Goal: Task Accomplishment & Management: Manage account settings

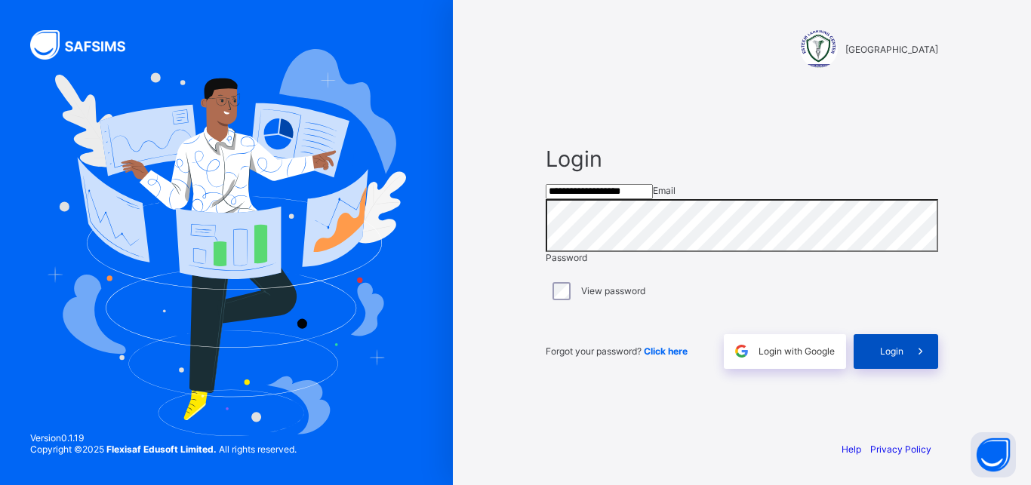
type input "**********"
click at [875, 368] on div "Login" at bounding box center [895, 351] width 85 height 35
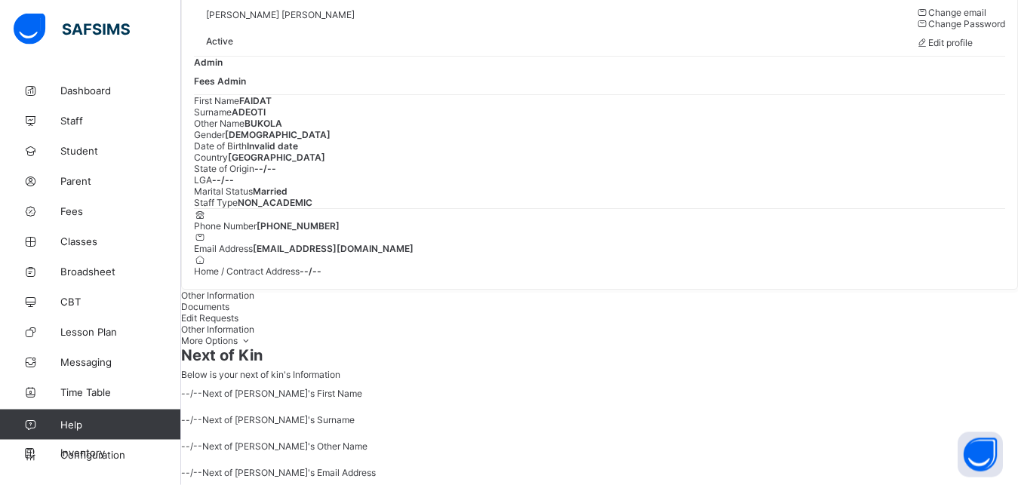
scroll to position [51, 0]
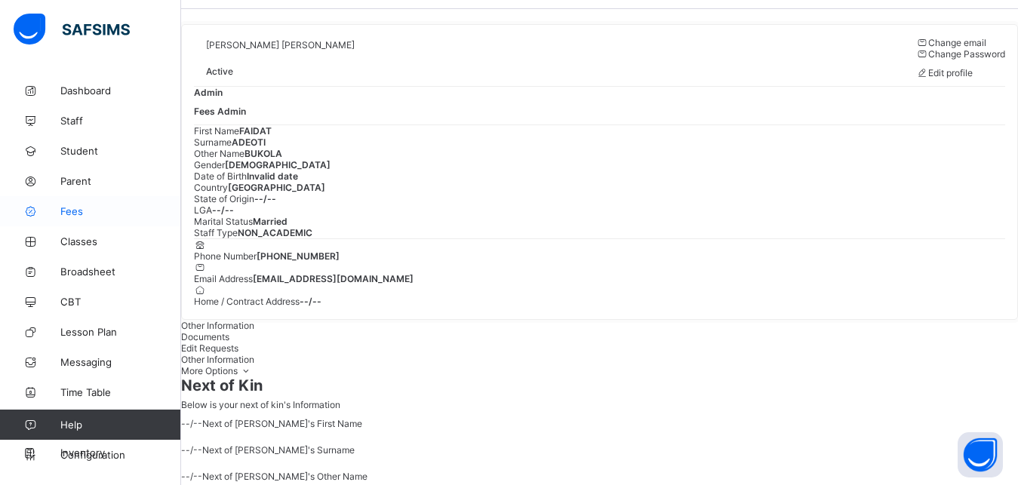
click at [113, 213] on span "Fees" at bounding box center [120, 211] width 121 height 12
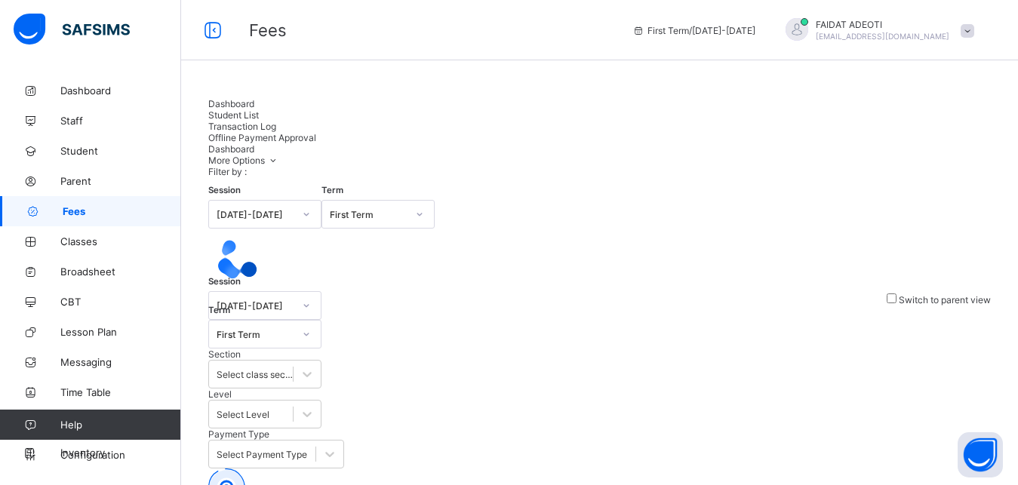
click at [259, 117] on span "Student List" at bounding box center [233, 114] width 51 height 11
click at [259, 112] on span "Student List" at bounding box center [233, 114] width 51 height 11
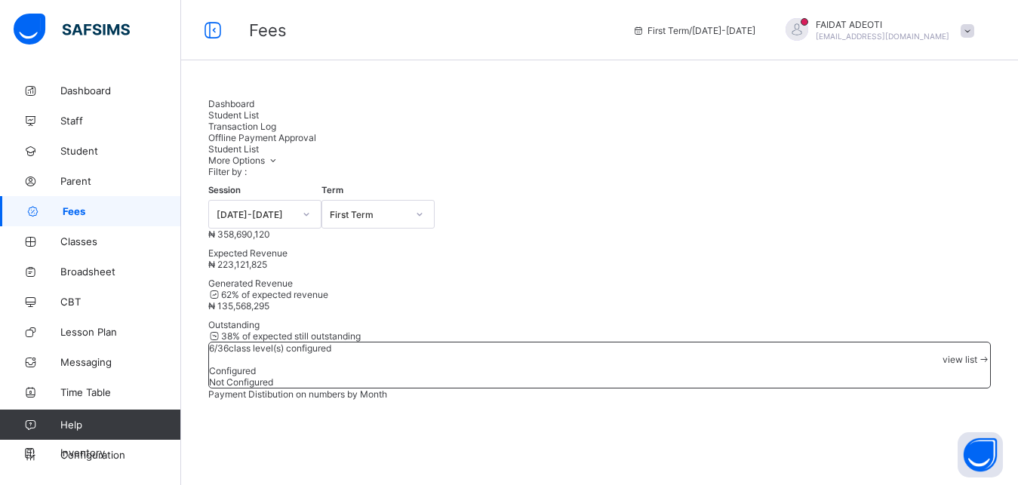
type input "*"
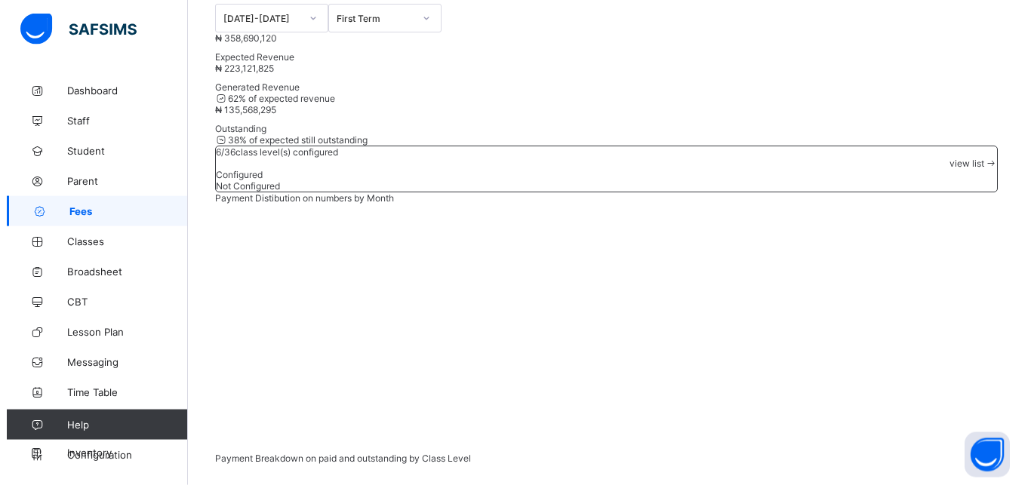
scroll to position [208, 0]
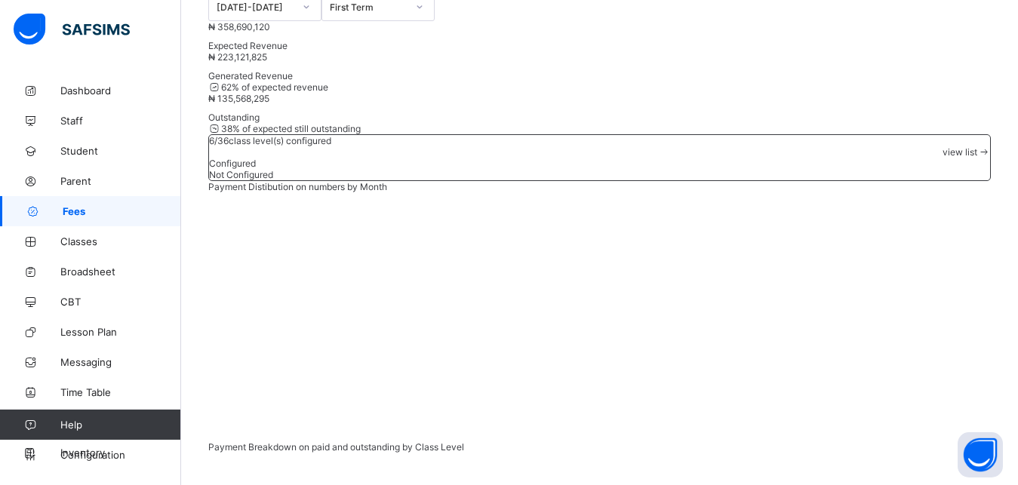
type input "*****"
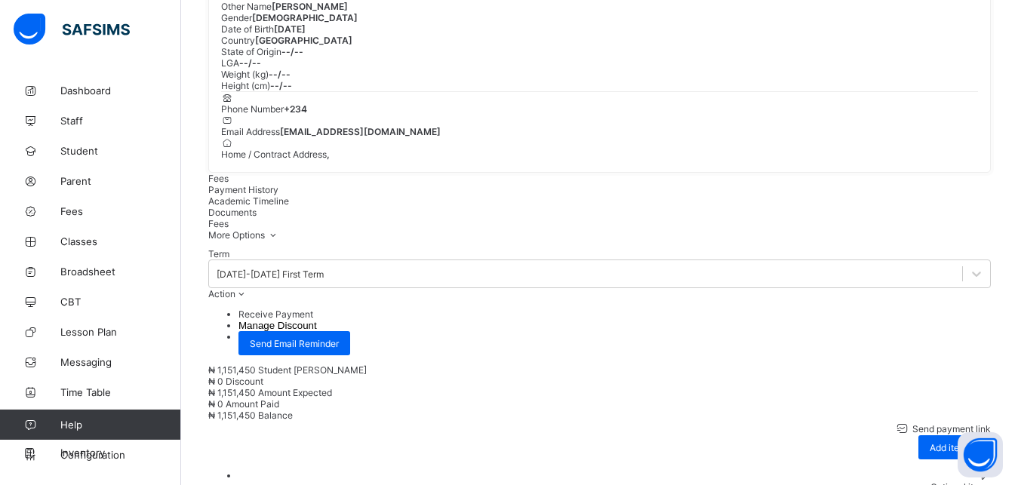
click at [930, 320] on li "Receive Payment" at bounding box center [614, 314] width 752 height 11
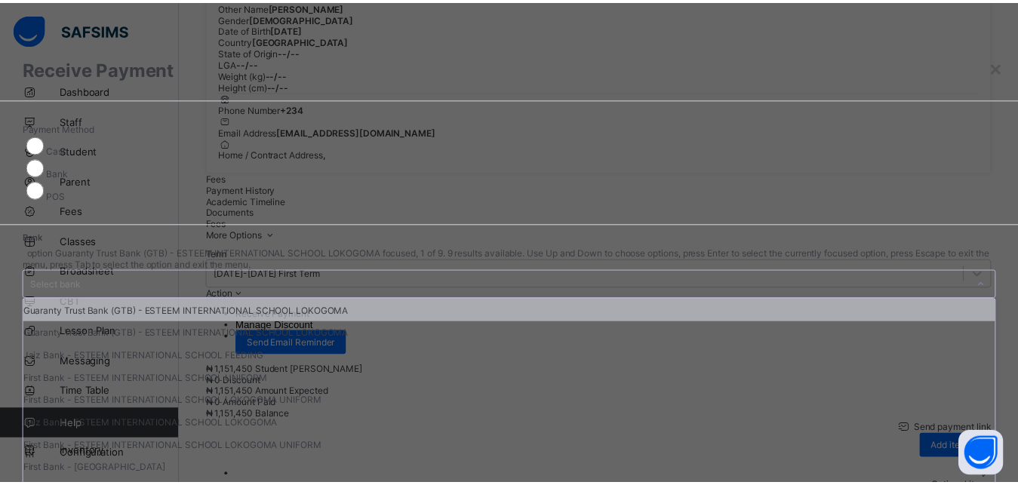
scroll to position [8, 0]
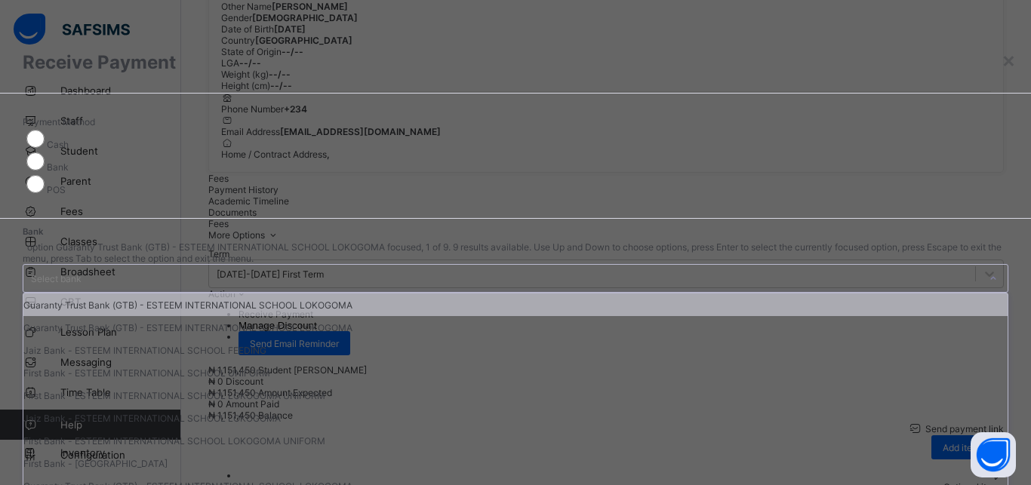
click at [454, 265] on div "Select bank" at bounding box center [500, 278] width 955 height 27
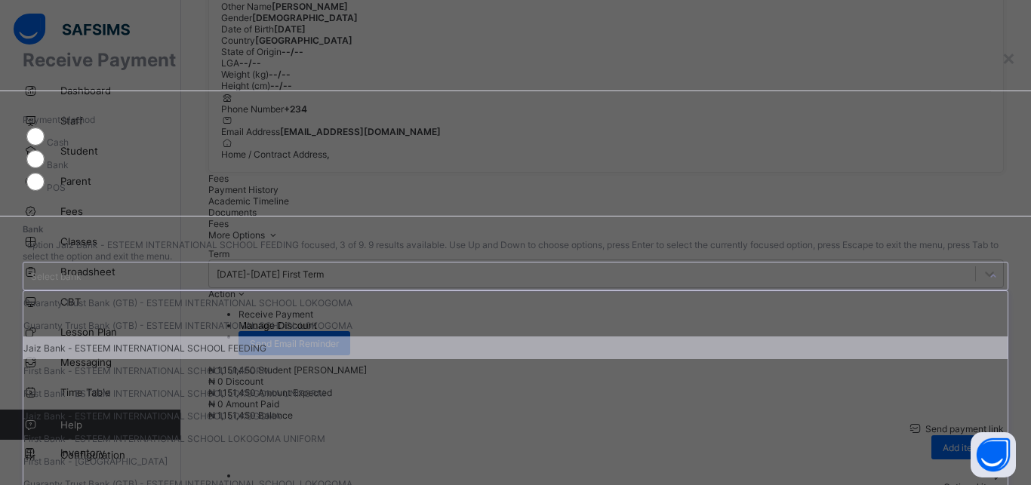
click at [418, 359] on div "Jaiz Bank - ESTEEM INTERNATIONAL SCHOOL FEEDING" at bounding box center [515, 348] width 984 height 23
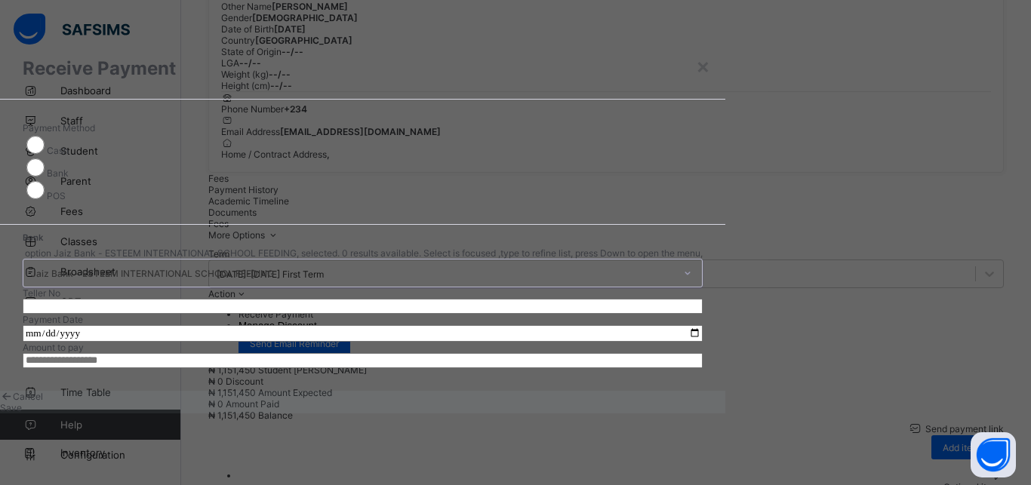
click at [552, 299] on input "text" at bounding box center [363, 306] width 680 height 15
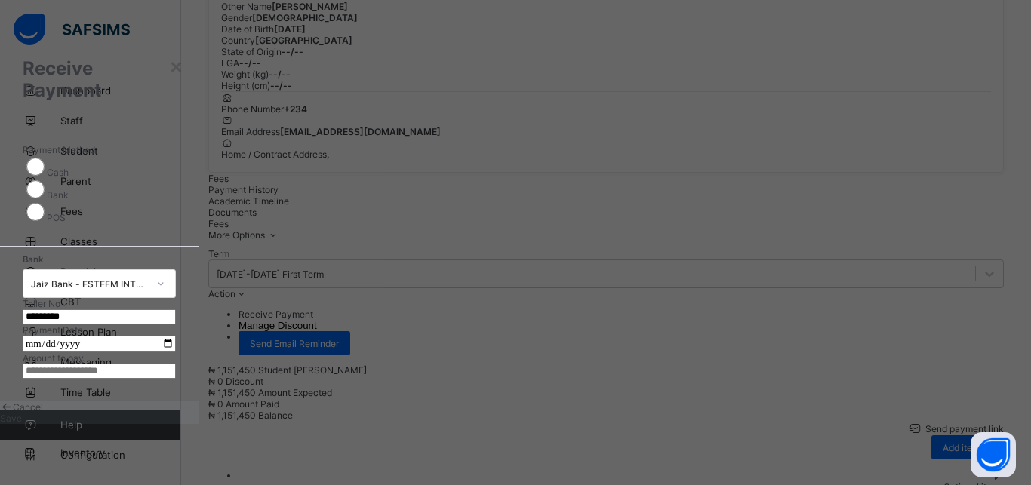
type input "*********"
click at [176, 336] on input "date" at bounding box center [99, 344] width 153 height 17
type input "**********"
click at [176, 379] on input "currency" at bounding box center [99, 371] width 153 height 15
type input "*********"
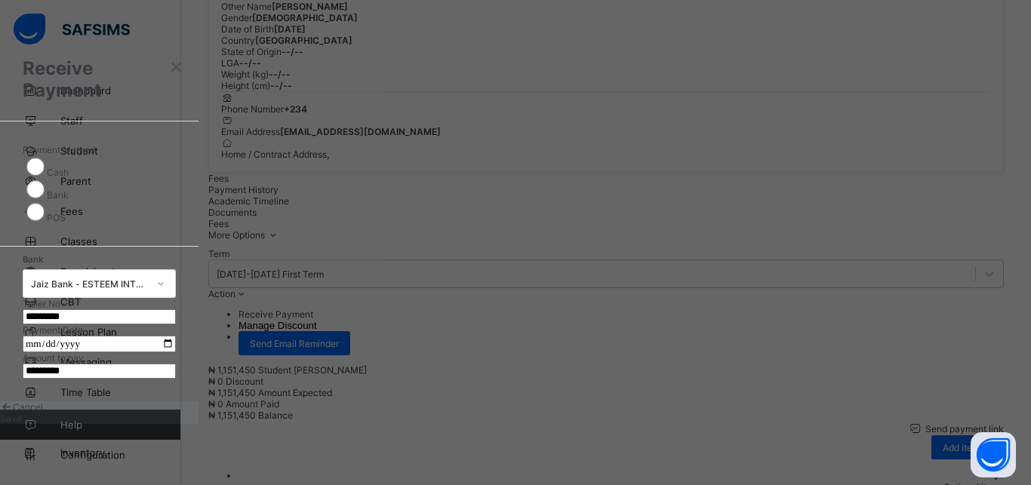
click at [198, 424] on div "Save" at bounding box center [99, 418] width 198 height 11
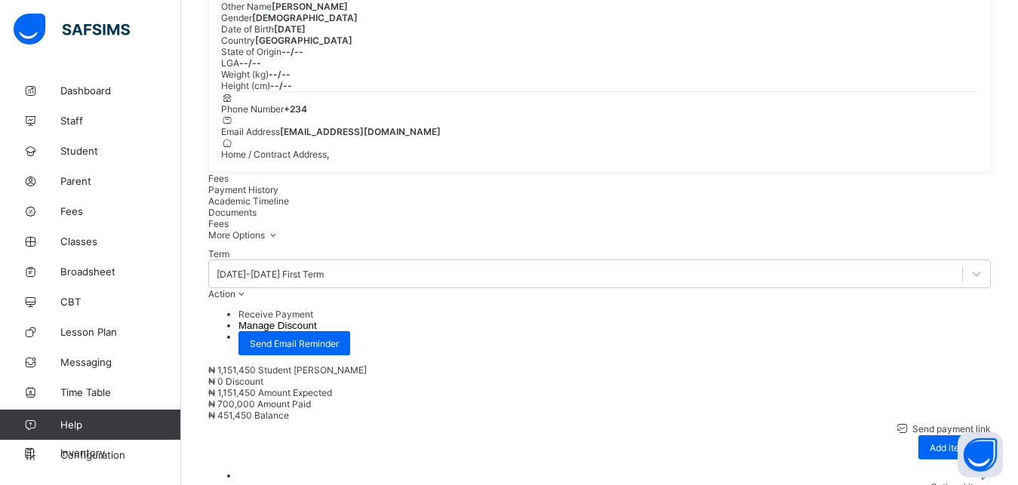
scroll to position [0, 0]
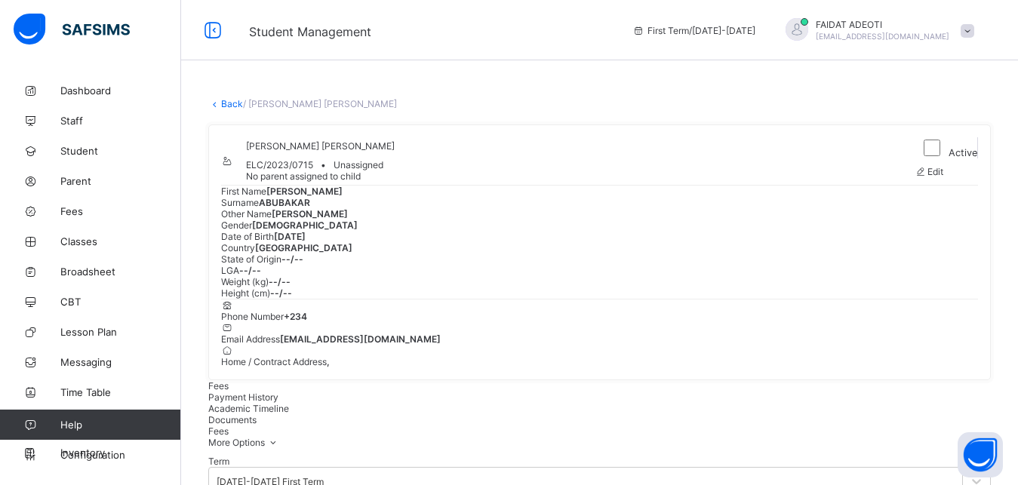
click at [225, 103] on link "Back" at bounding box center [232, 103] width 22 height 11
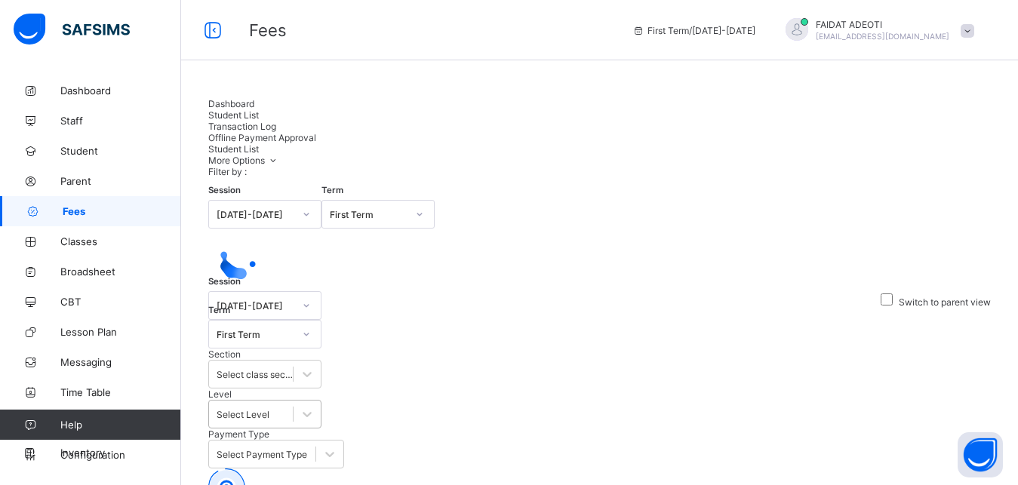
click at [269, 409] on div "Select Level" at bounding box center [243, 414] width 53 height 11
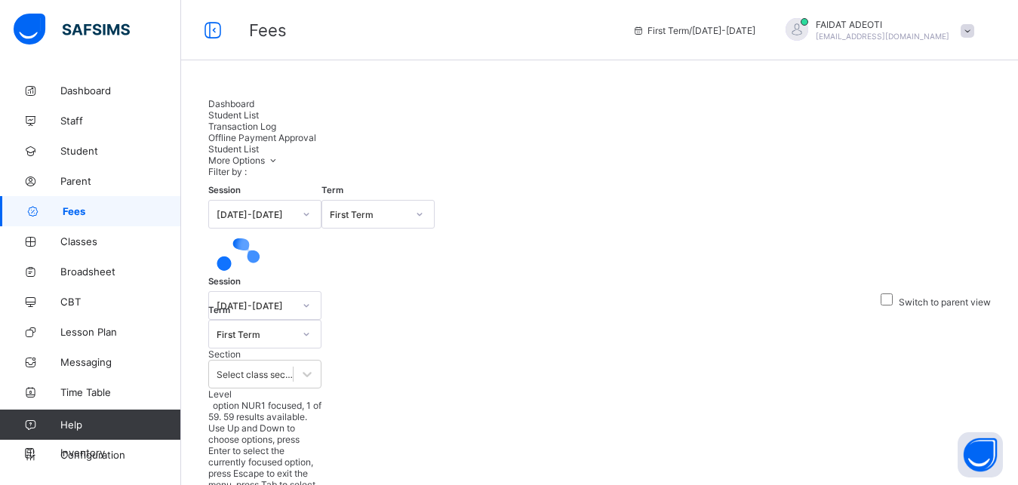
type input "*"
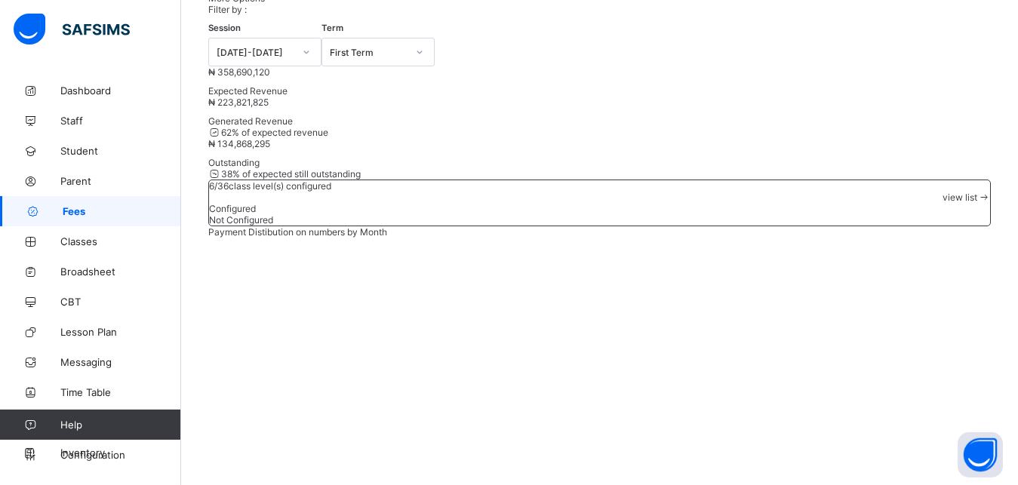
scroll to position [160, 0]
type input "*"
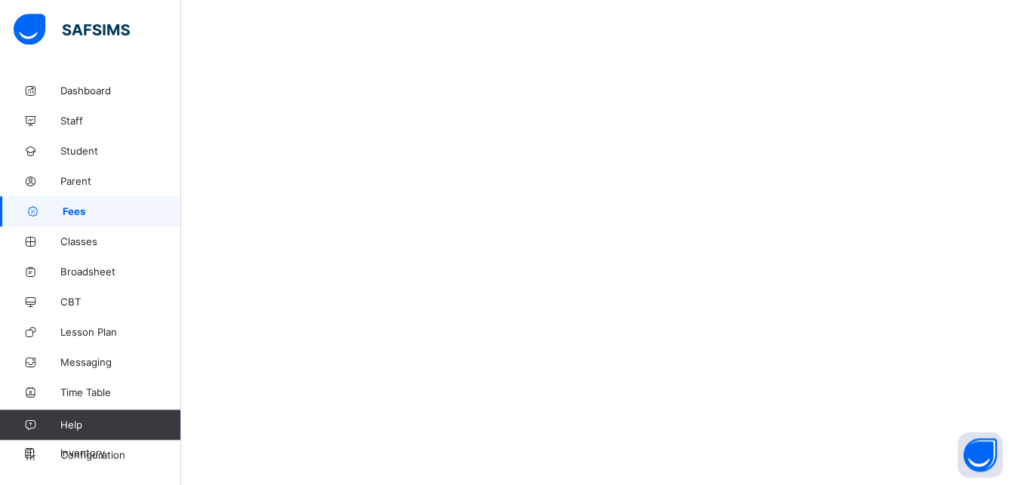
scroll to position [679, 0]
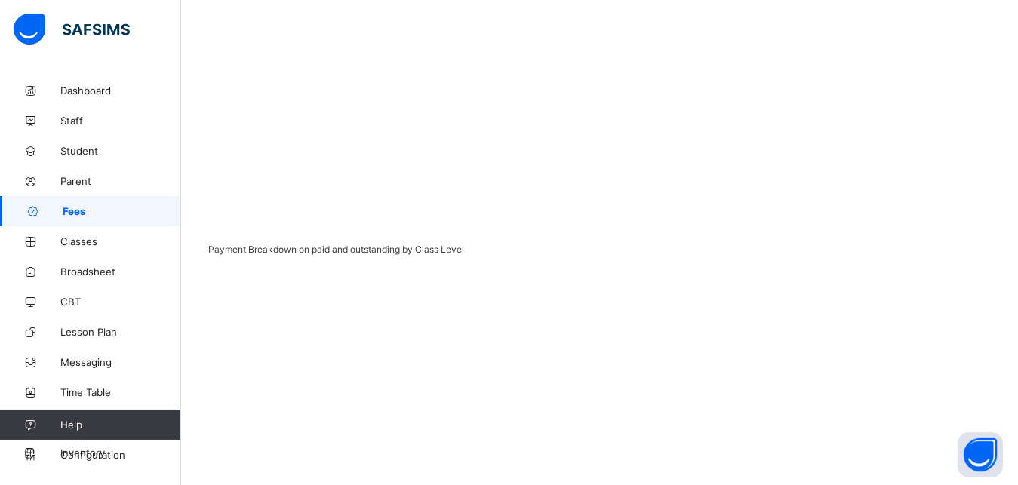
scroll to position [411, 0]
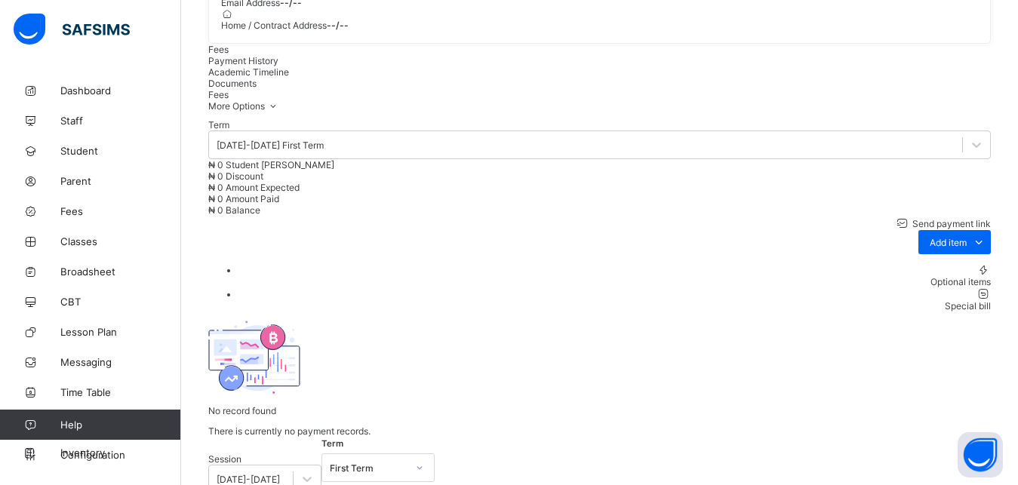
scroll to position [474, 0]
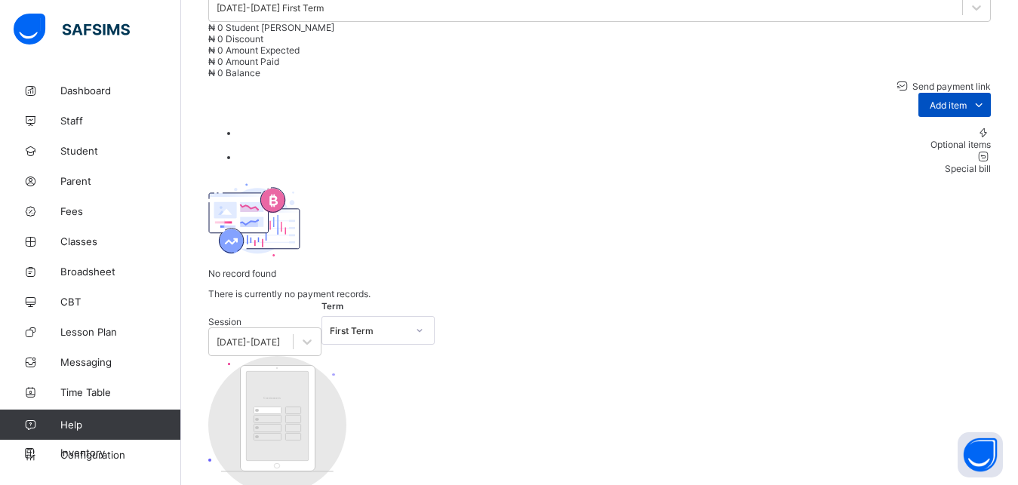
click at [987, 112] on icon at bounding box center [978, 104] width 17 height 15
click at [973, 150] on div "Optional items" at bounding box center [614, 144] width 752 height 11
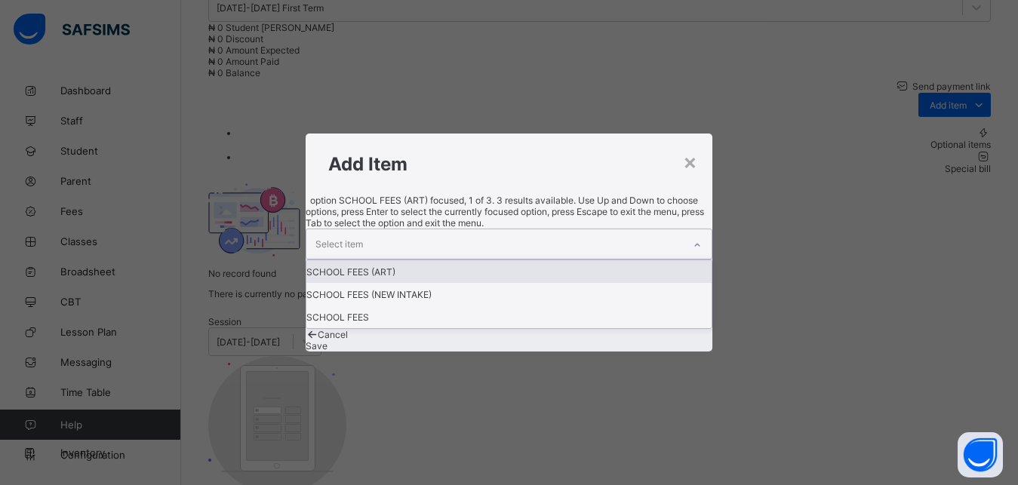
click at [623, 232] on div "Select item" at bounding box center [494, 243] width 377 height 29
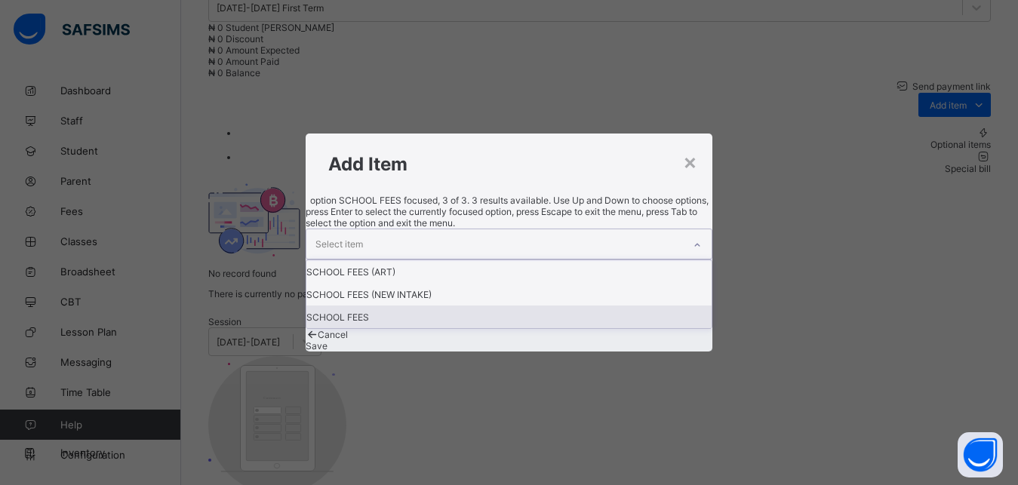
click at [442, 323] on div "SCHOOL FEES" at bounding box center [509, 317] width 406 height 23
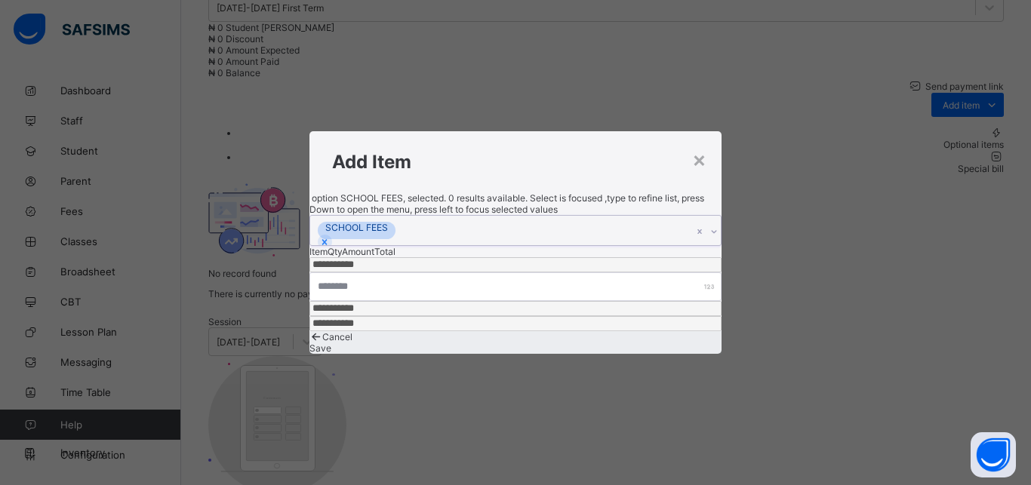
click at [331, 343] on span "Save" at bounding box center [320, 348] width 22 height 11
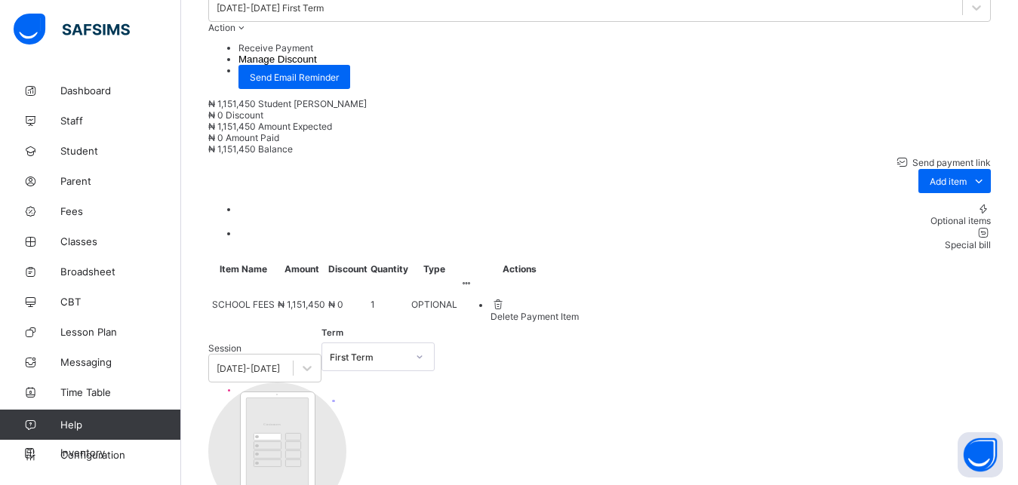
click at [921, 54] on li "Receive Payment" at bounding box center [614, 47] width 752 height 11
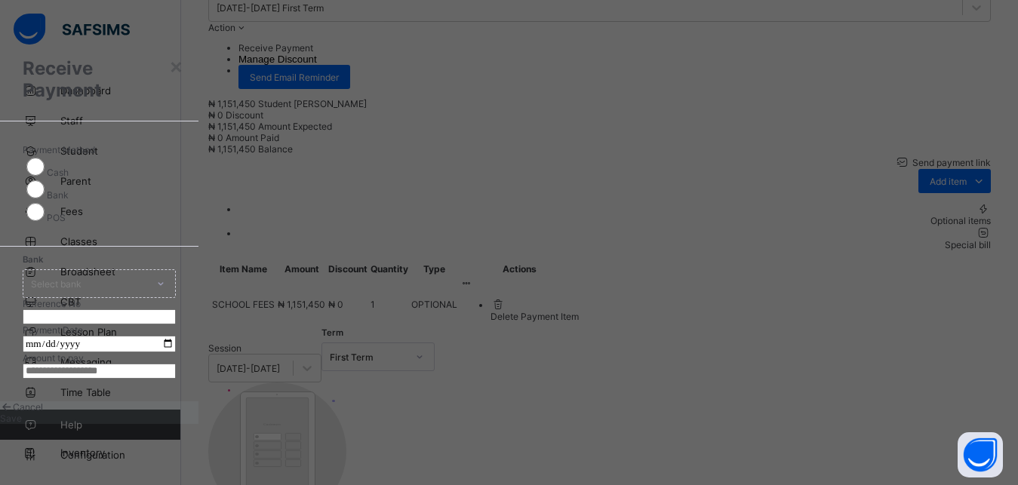
scroll to position [8, 0]
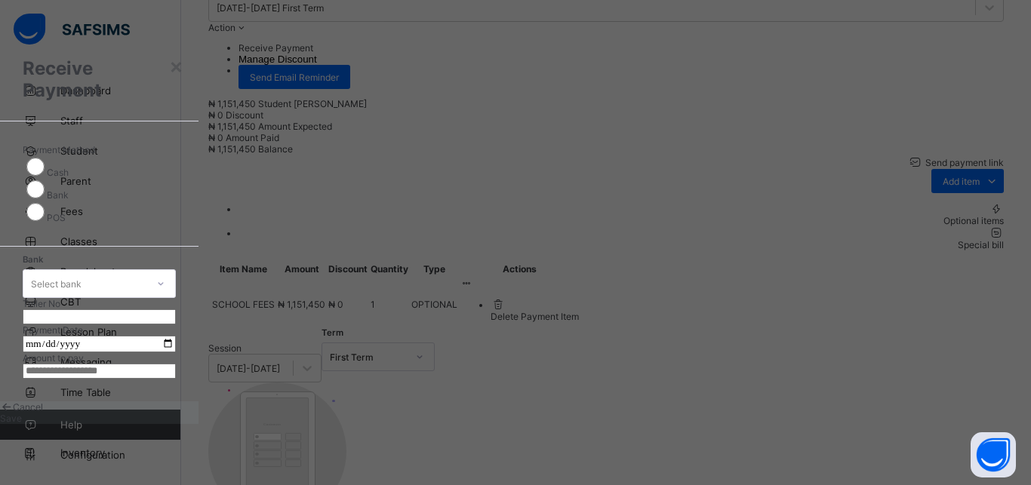
click at [176, 269] on div "Select bank" at bounding box center [99, 283] width 153 height 29
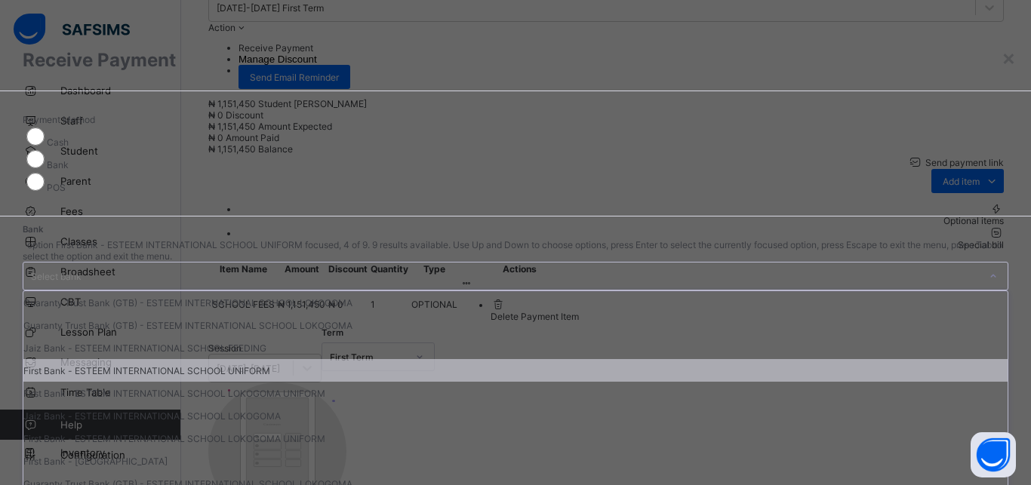
click at [442, 382] on div "First Bank - ESTEEM INTERNATIONAL SCHOOL UNIFORM" at bounding box center [515, 370] width 984 height 23
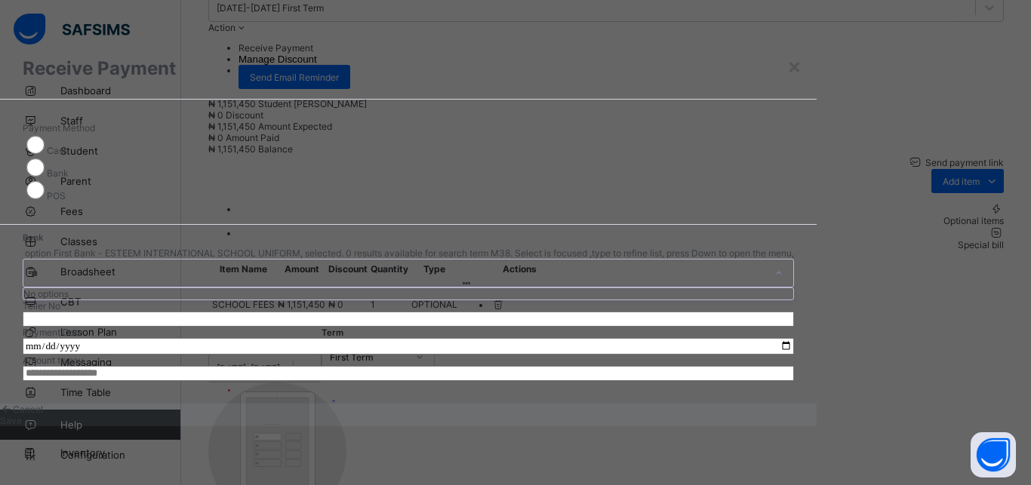
type input "*"
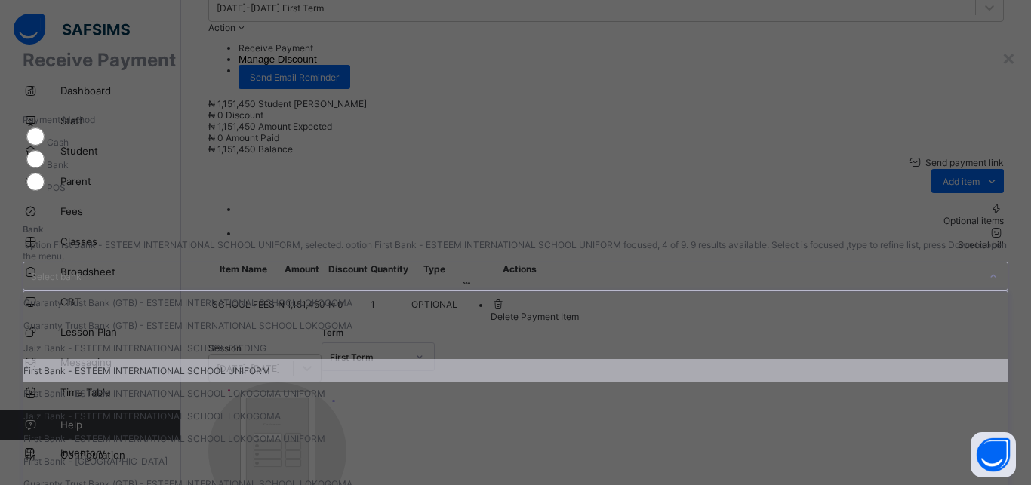
click at [414, 382] on div "First Bank - ESTEEM INTERNATIONAL SCHOOL UNIFORM" at bounding box center [515, 370] width 984 height 23
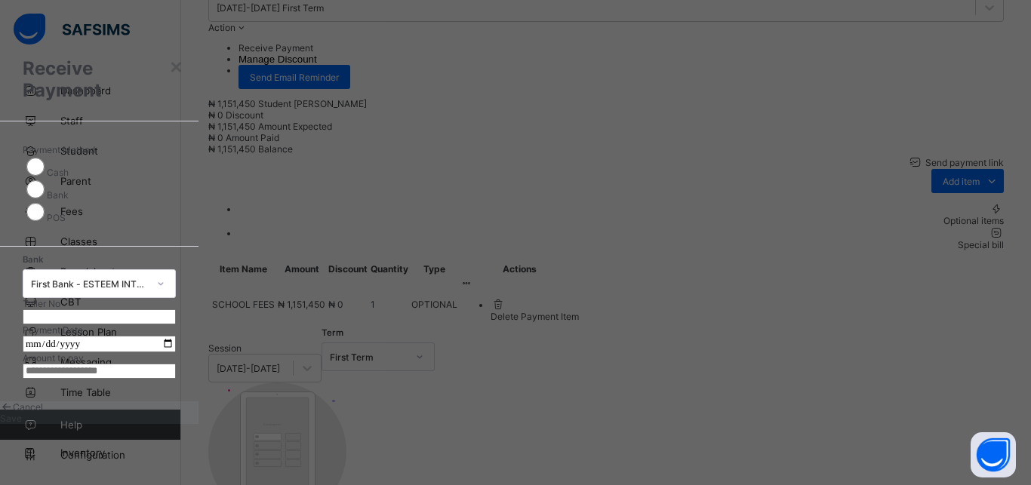
click at [176, 309] on input "text" at bounding box center [99, 316] width 153 height 15
type input "*******"
click at [176, 336] on input "date" at bounding box center [99, 344] width 153 height 17
type input "**********"
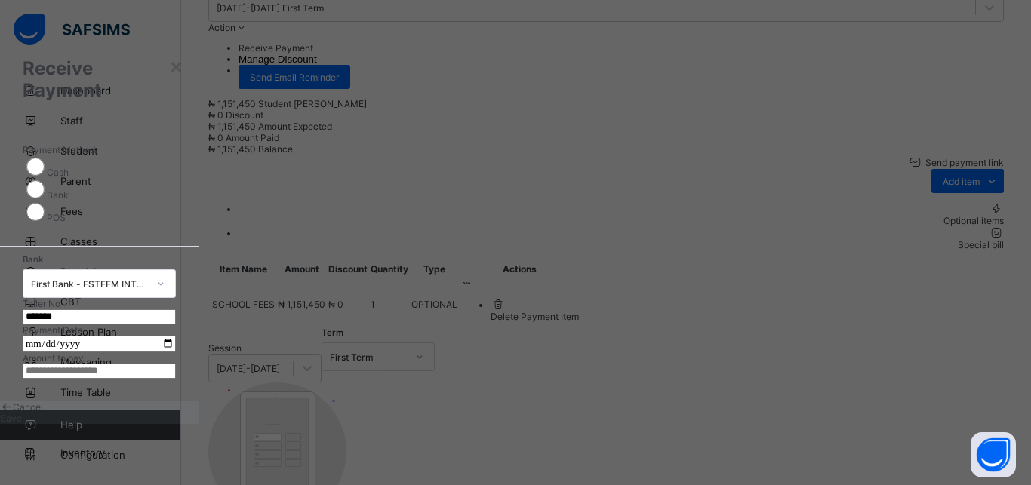
click at [176, 379] on input "currency" at bounding box center [99, 371] width 153 height 15
type input "***"
type input "**********"
click at [22, 424] on span "Save" at bounding box center [11, 418] width 22 height 11
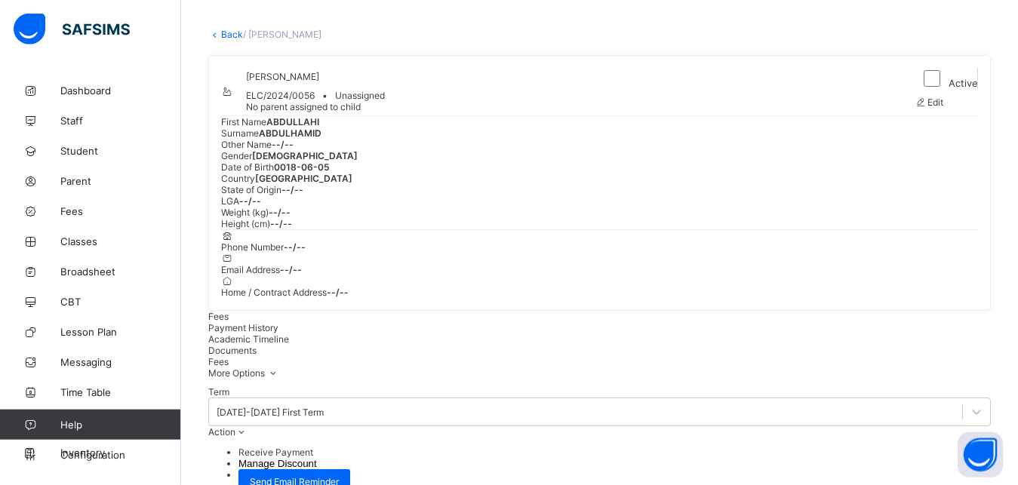
scroll to position [0, 0]
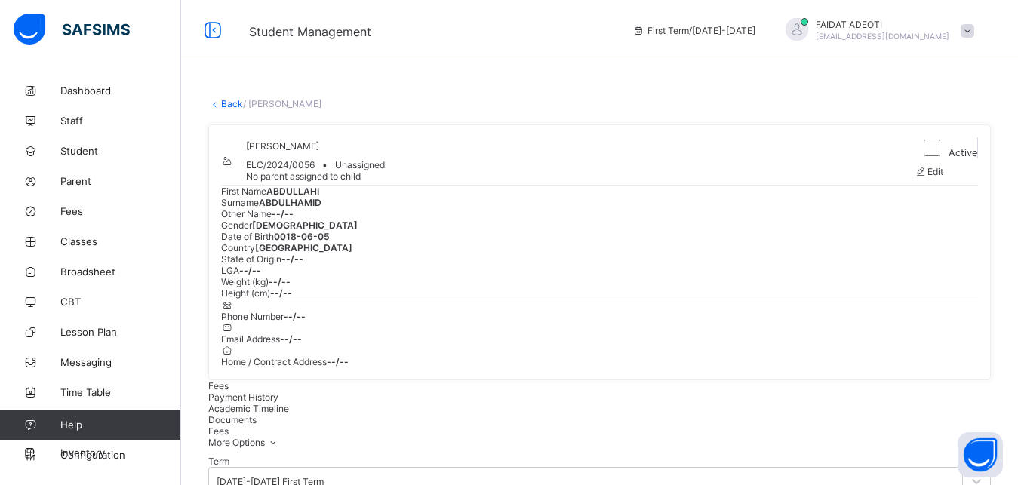
click at [223, 106] on link "Back" at bounding box center [232, 103] width 22 height 11
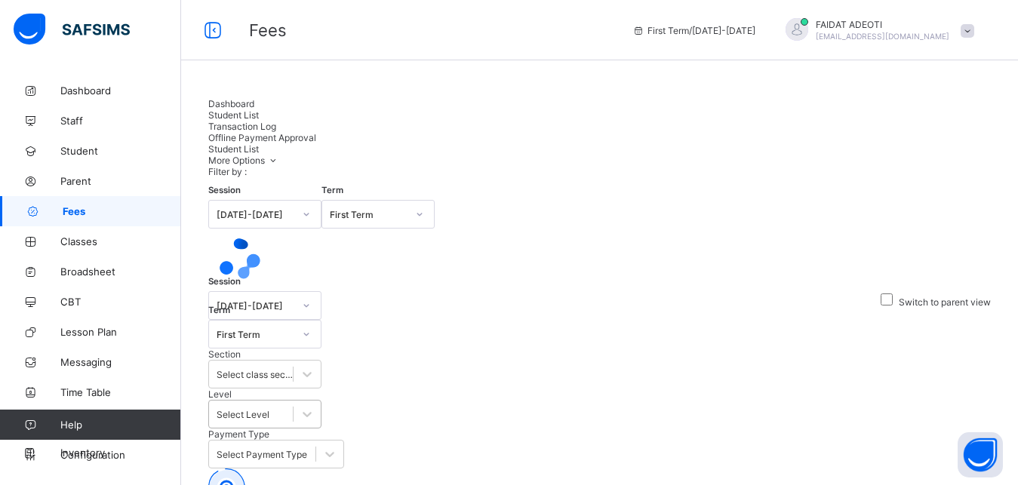
click at [269, 409] on div "Select Level" at bounding box center [243, 414] width 53 height 11
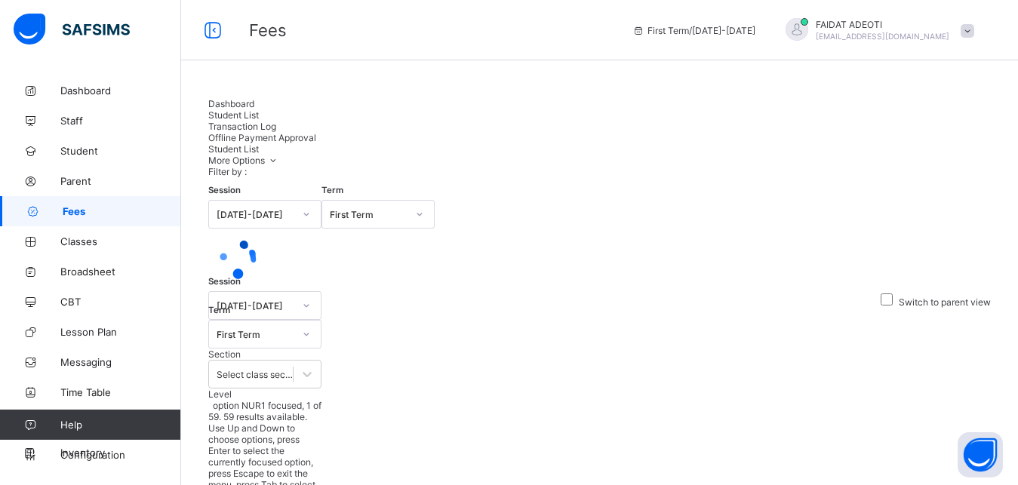
type input "*"
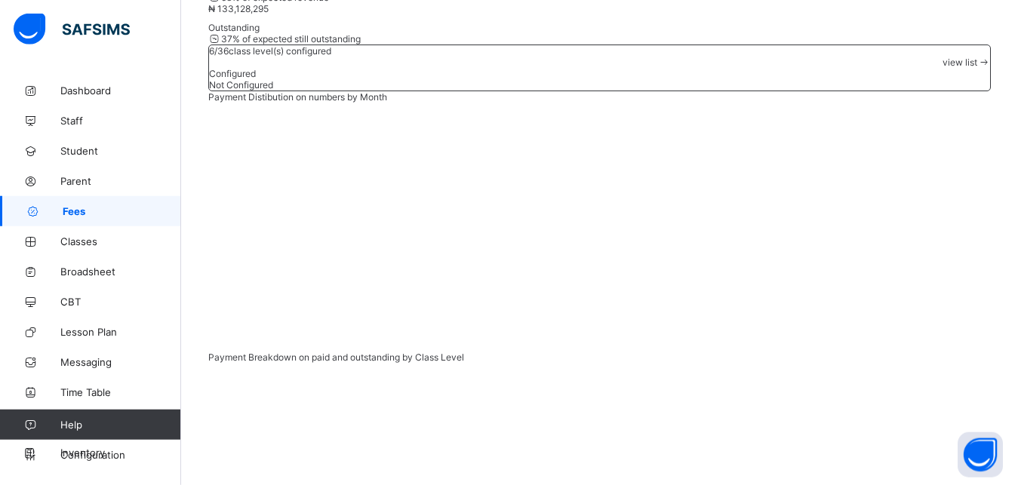
scroll to position [275, 0]
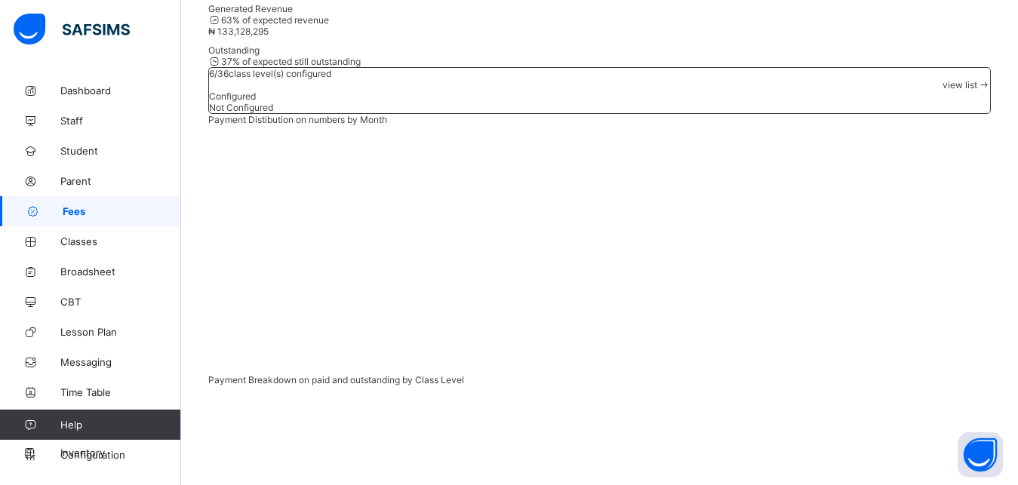
type input "*****"
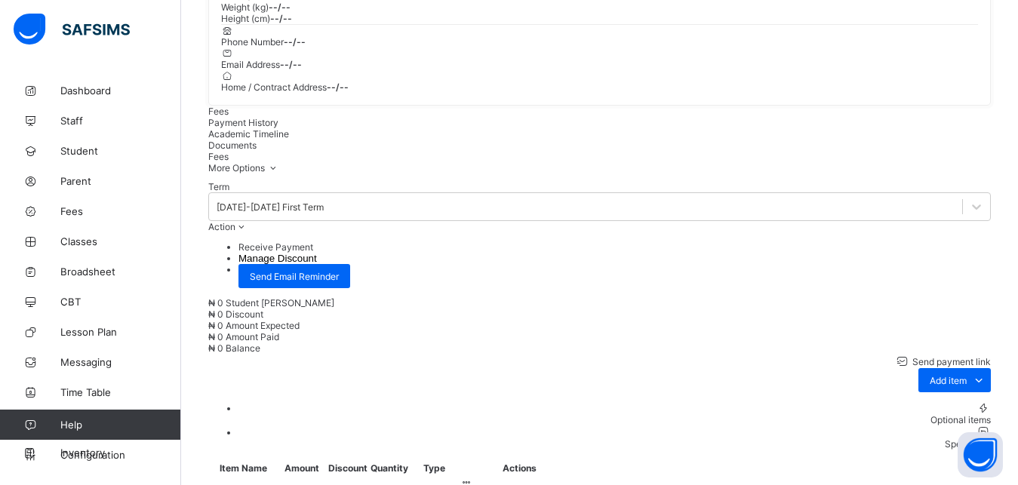
scroll to position [470, 0]
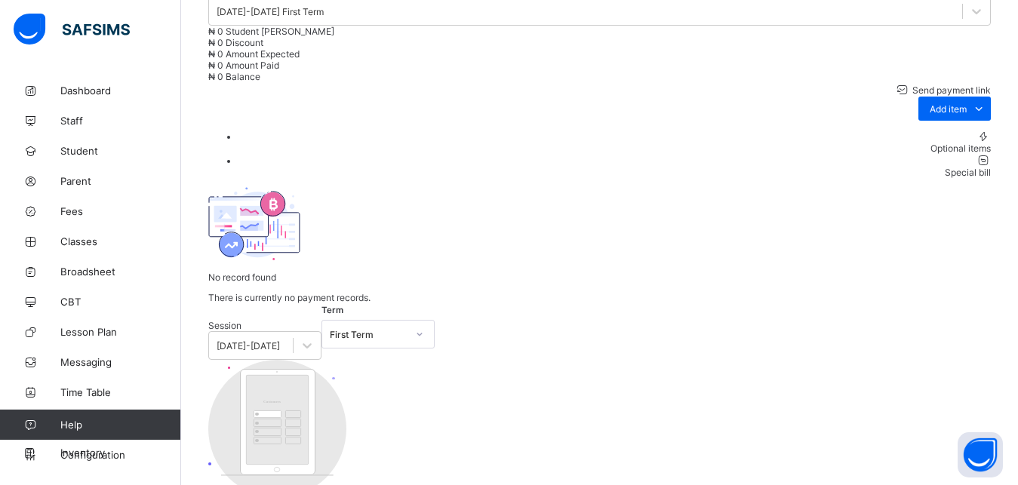
click at [961, 154] on div "Optional items" at bounding box center [614, 148] width 752 height 11
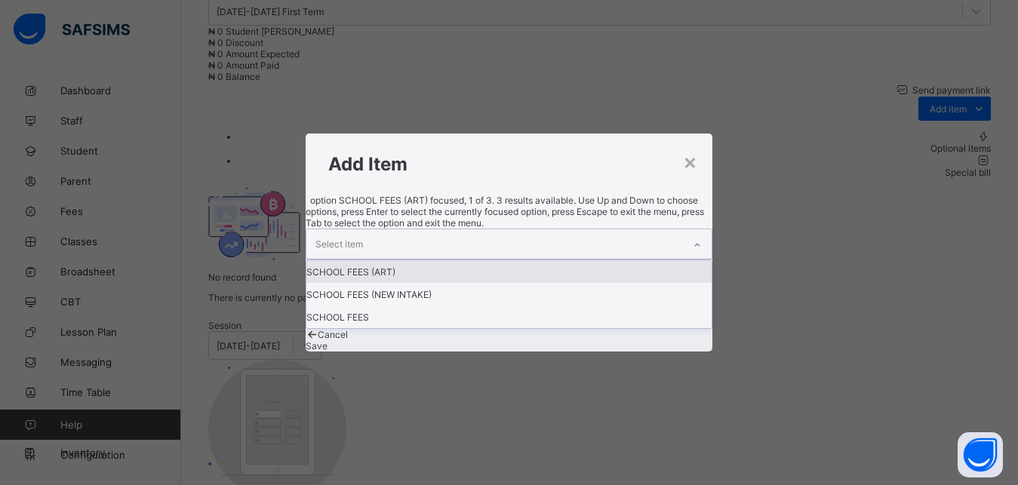
click at [526, 241] on div "Select item" at bounding box center [494, 243] width 377 height 29
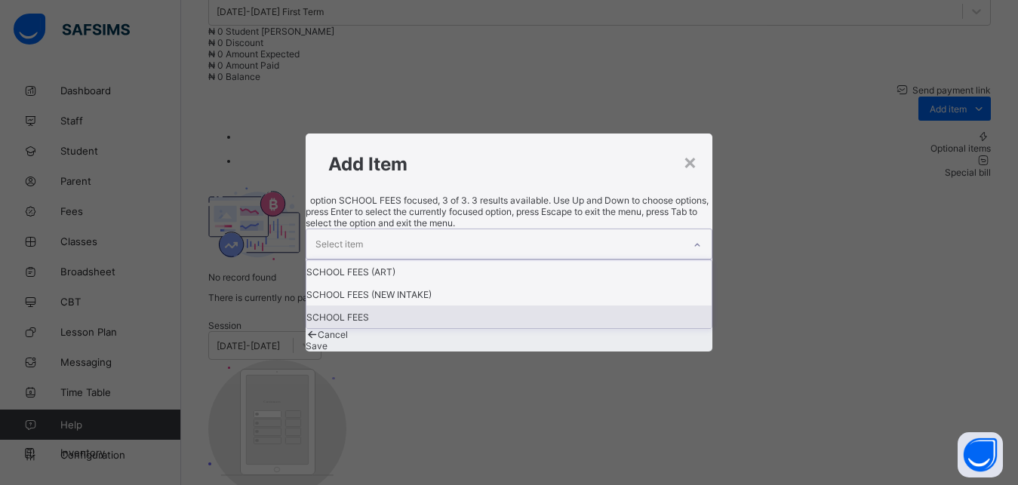
click at [479, 318] on div "SCHOOL FEES" at bounding box center [509, 317] width 406 height 23
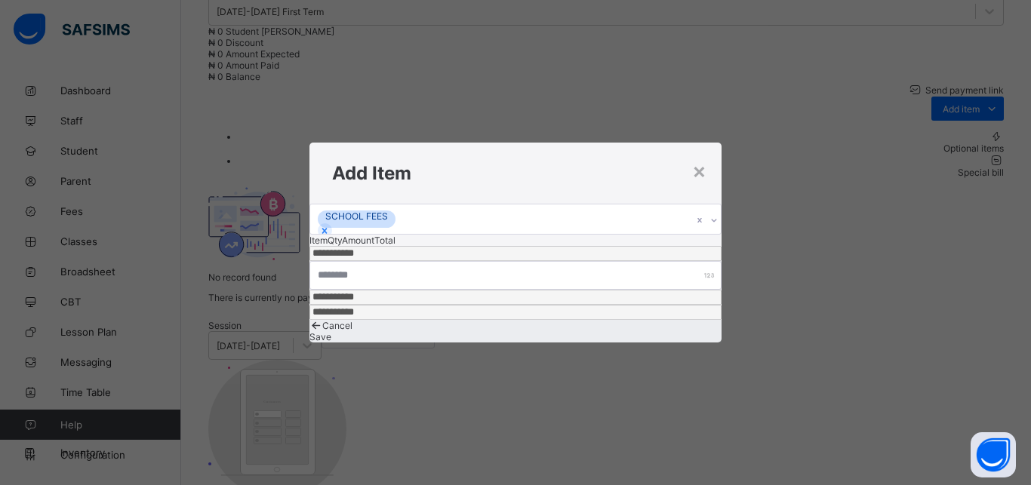
click at [635, 334] on div "Save" at bounding box center [515, 336] width 412 height 11
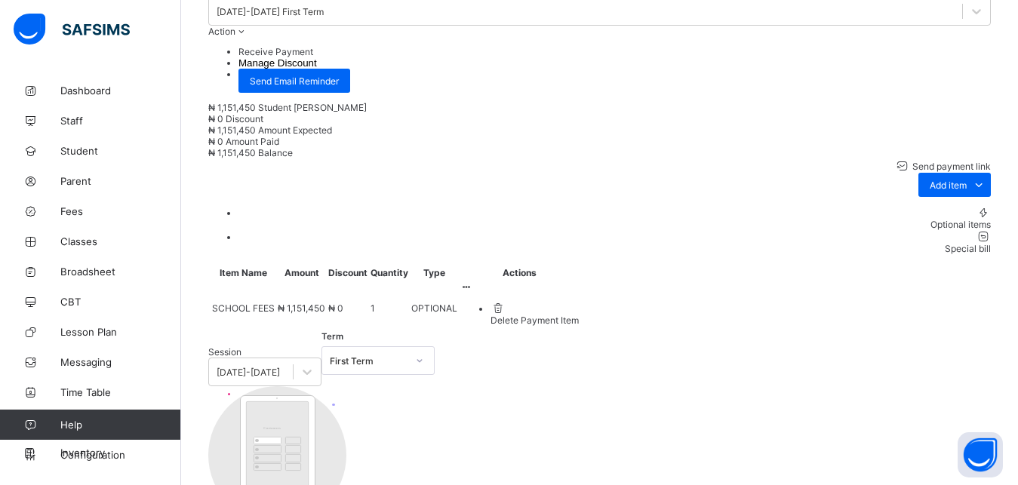
click at [901, 57] on li "Receive Payment" at bounding box center [614, 51] width 752 height 11
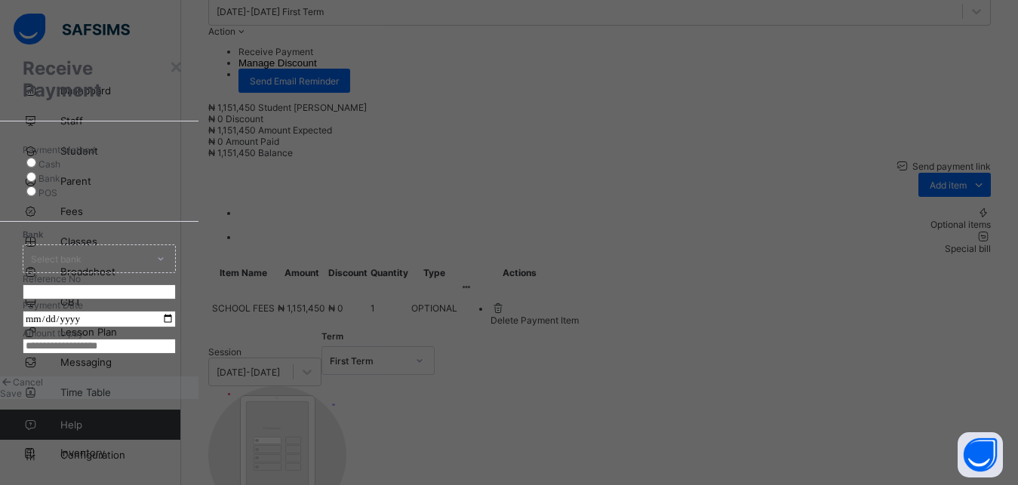
scroll to position [8, 0]
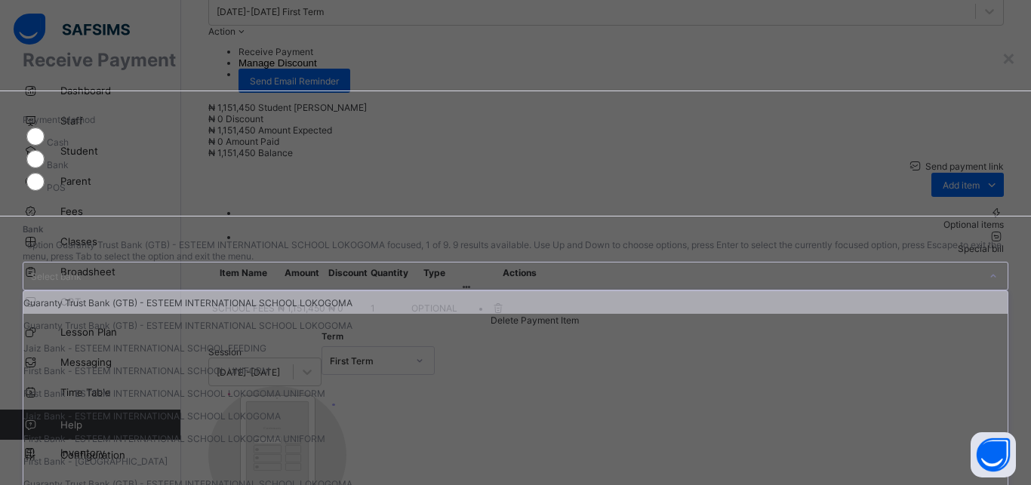
click at [81, 262] on div "Select bank" at bounding box center [56, 276] width 51 height 29
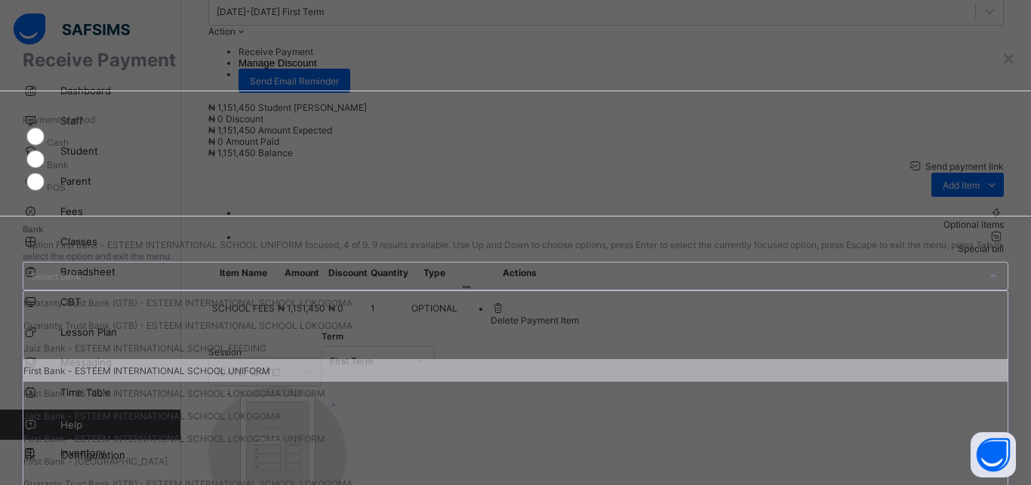
click at [438, 382] on div "First Bank - ESTEEM INTERNATIONAL SCHOOL UNIFORM" at bounding box center [515, 370] width 984 height 23
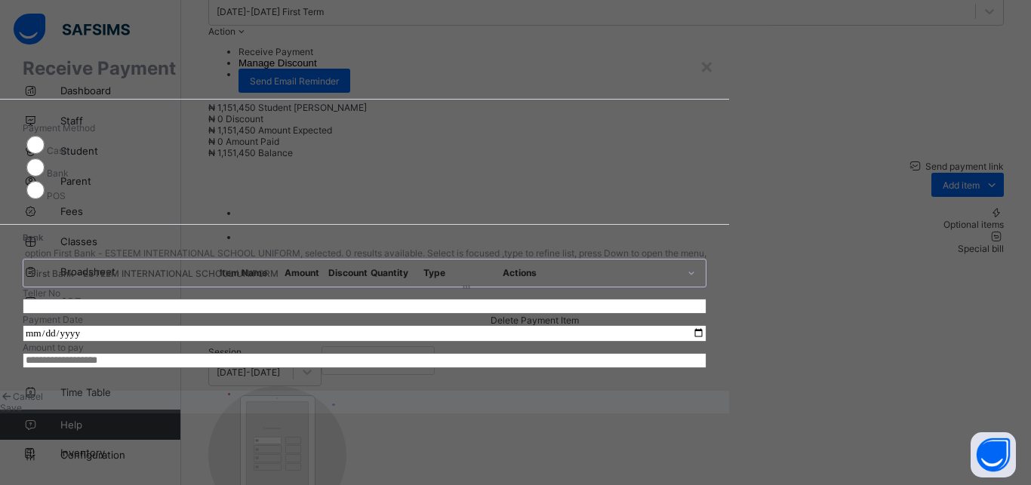
click at [564, 299] on input "text" at bounding box center [365, 306] width 684 height 15
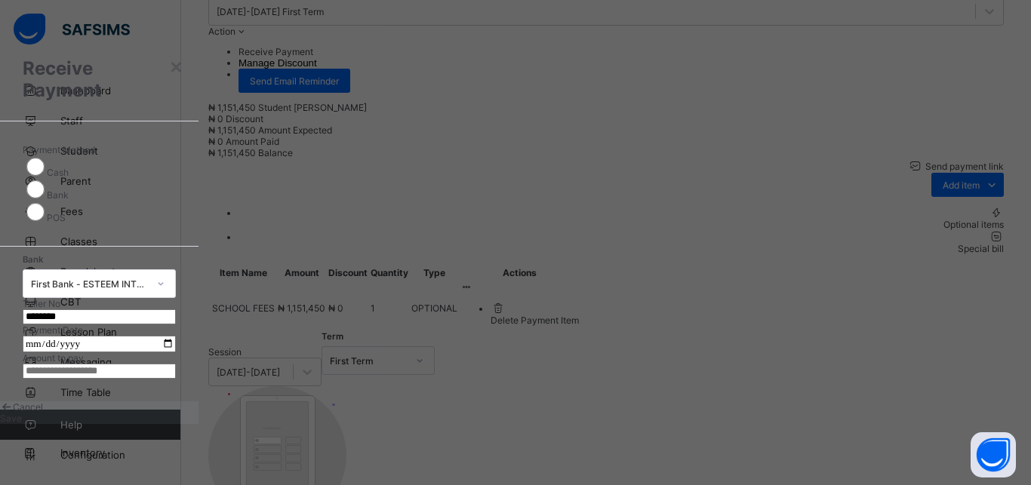
type input "********"
click at [176, 336] on input "date" at bounding box center [99, 344] width 153 height 17
type input "**********"
click at [176, 379] on input "currency" at bounding box center [99, 371] width 153 height 15
type input "**********"
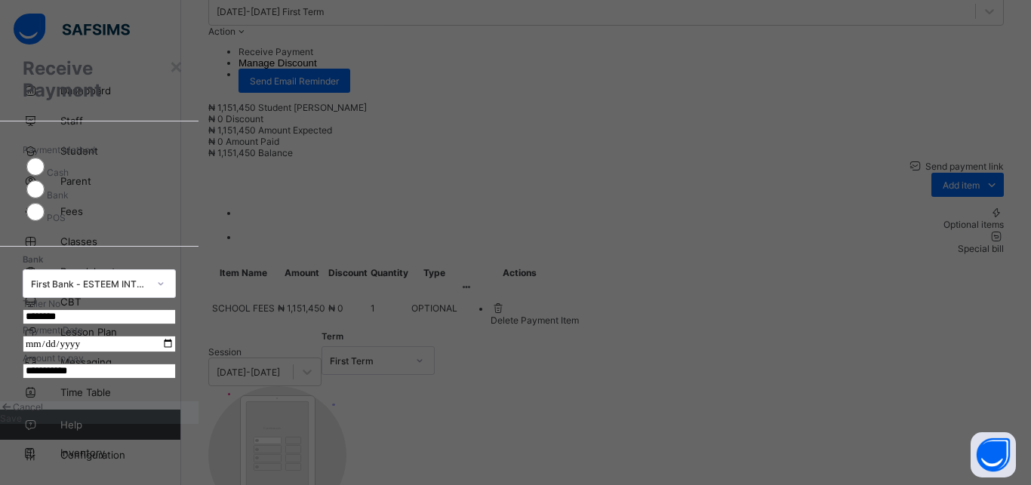
click at [22, 424] on span "Save" at bounding box center [11, 418] width 22 height 11
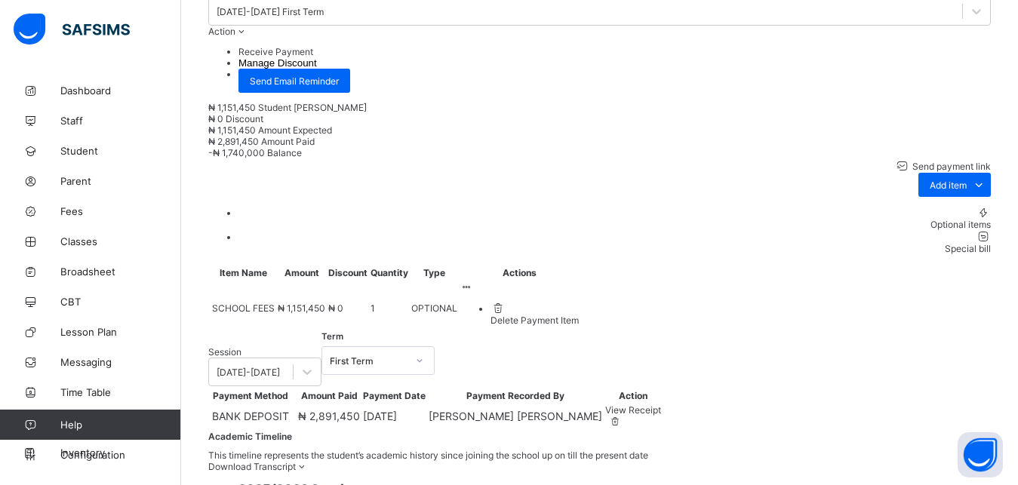
scroll to position [0, 0]
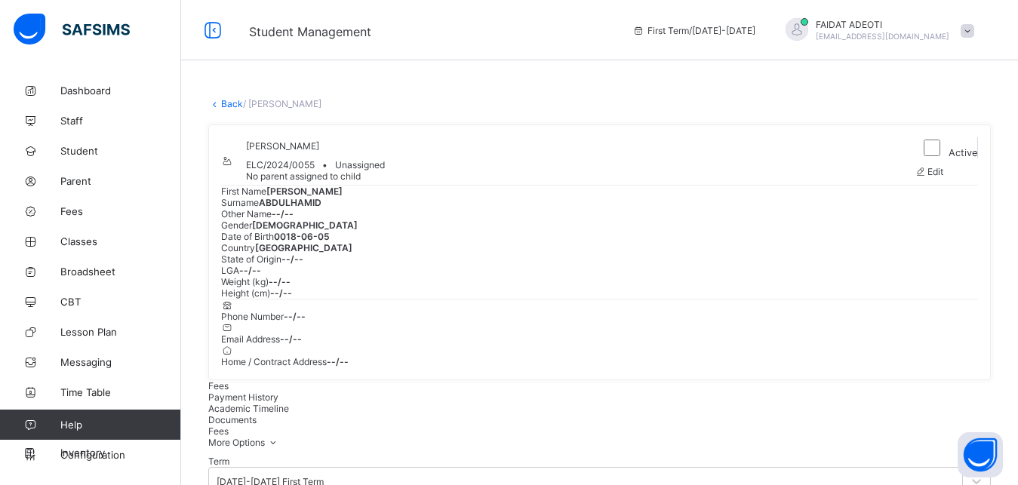
click at [228, 98] on link "Back" at bounding box center [232, 103] width 22 height 11
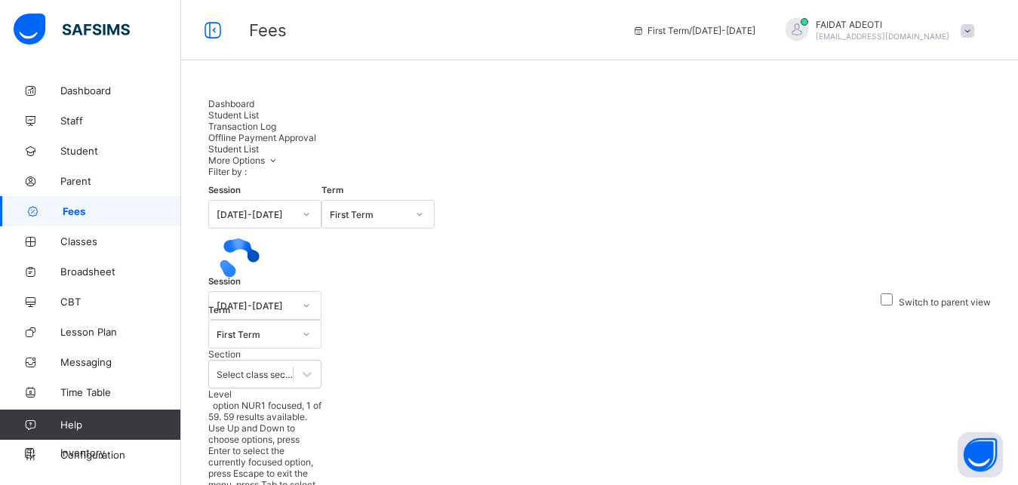
type input "*"
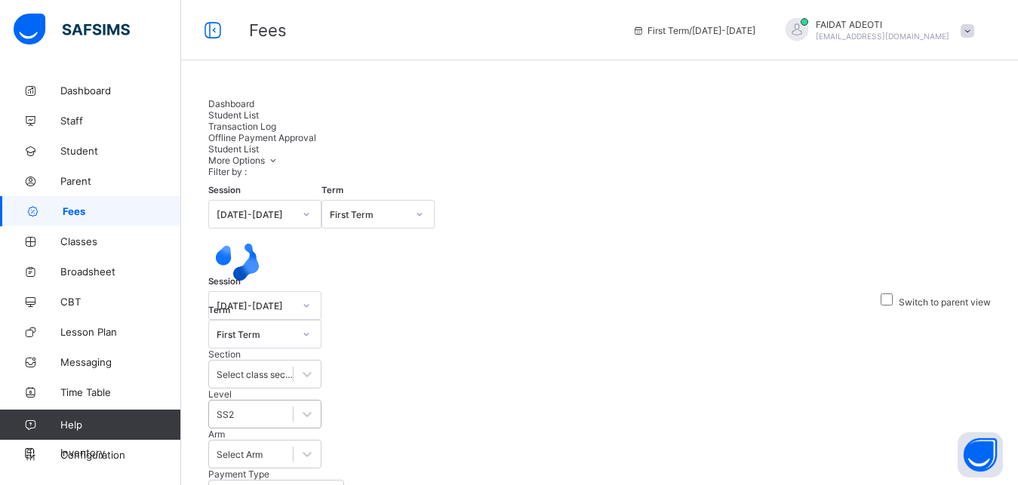
type input "*"
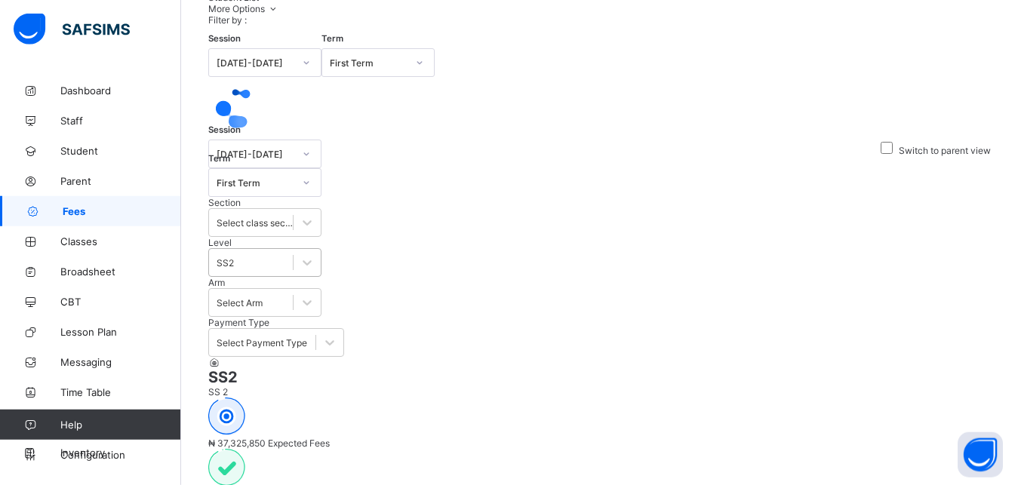
scroll to position [143, 0]
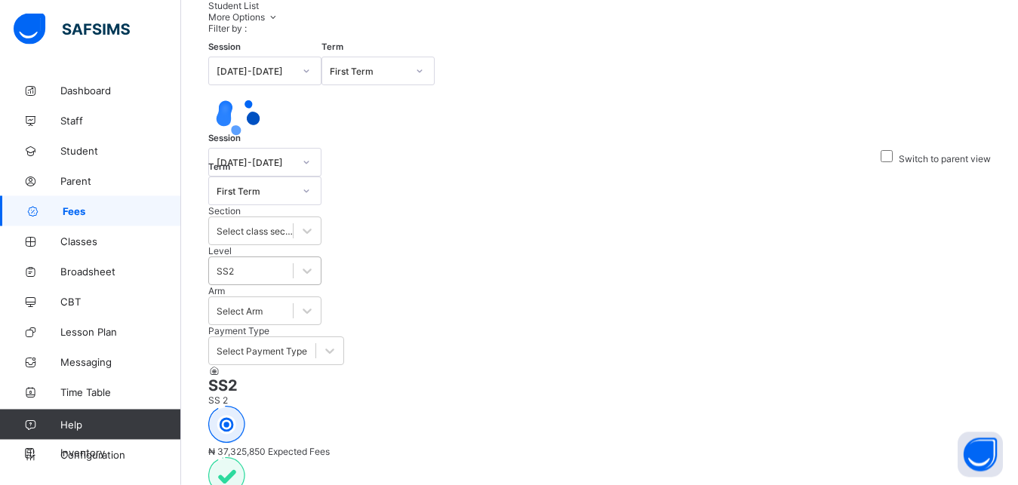
type input "*"
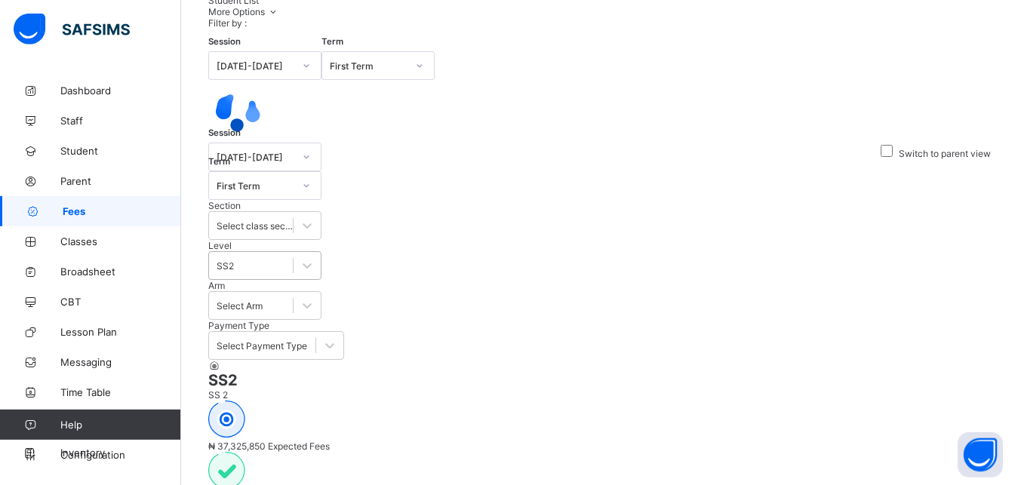
scroll to position [321, 0]
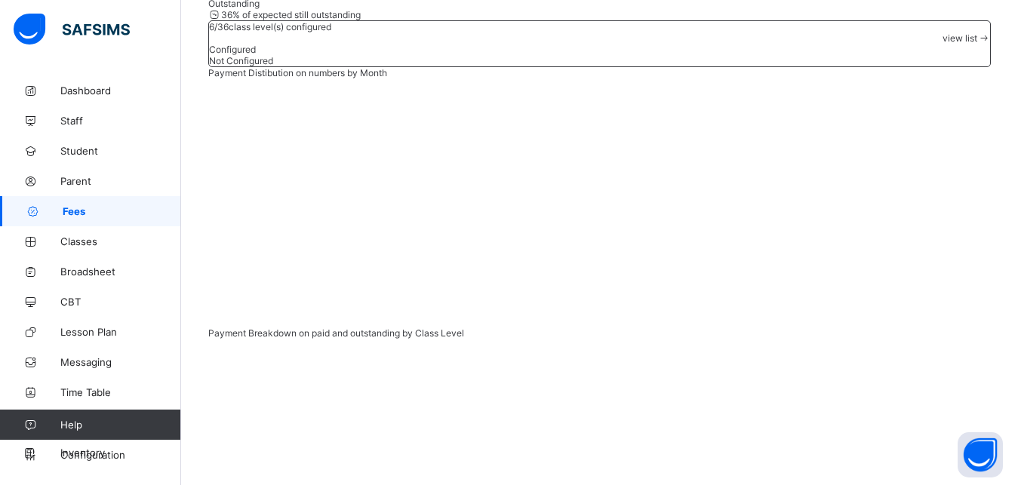
type input "*"
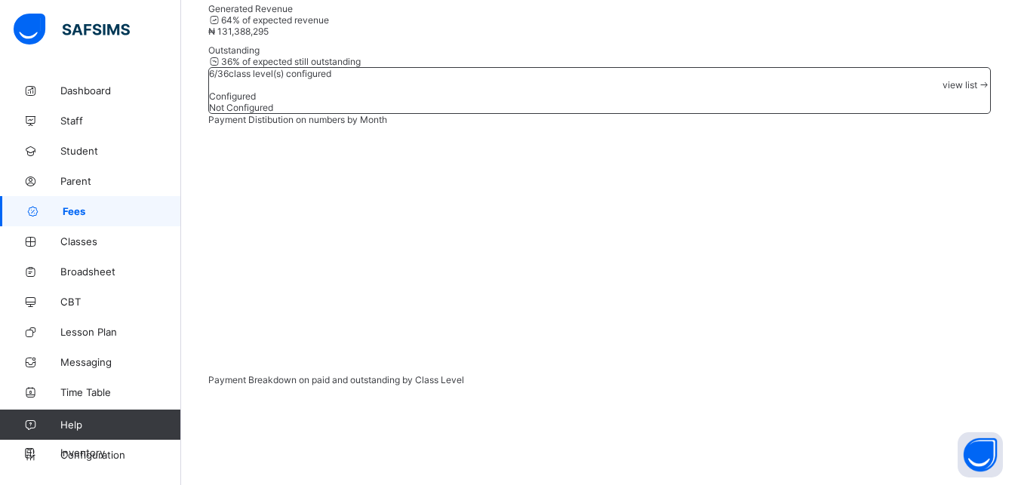
type input "*****"
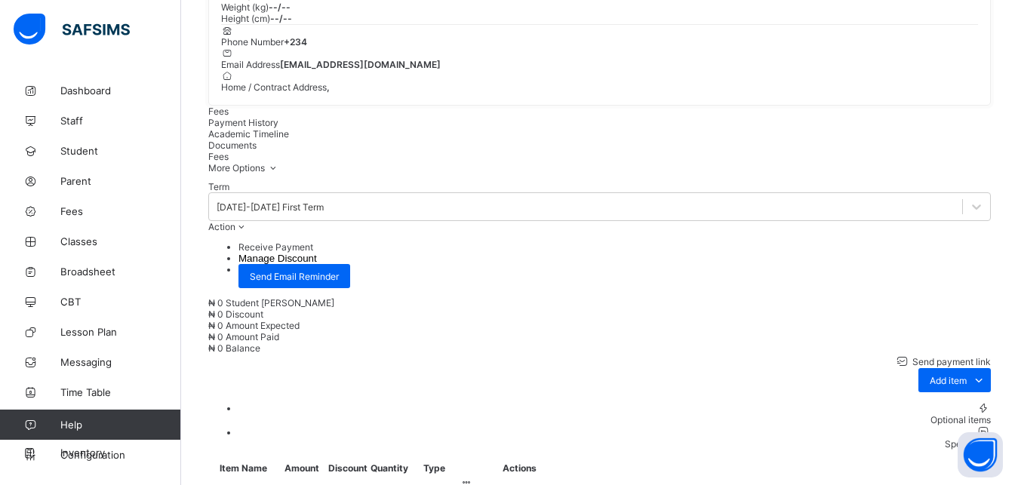
scroll to position [470, 0]
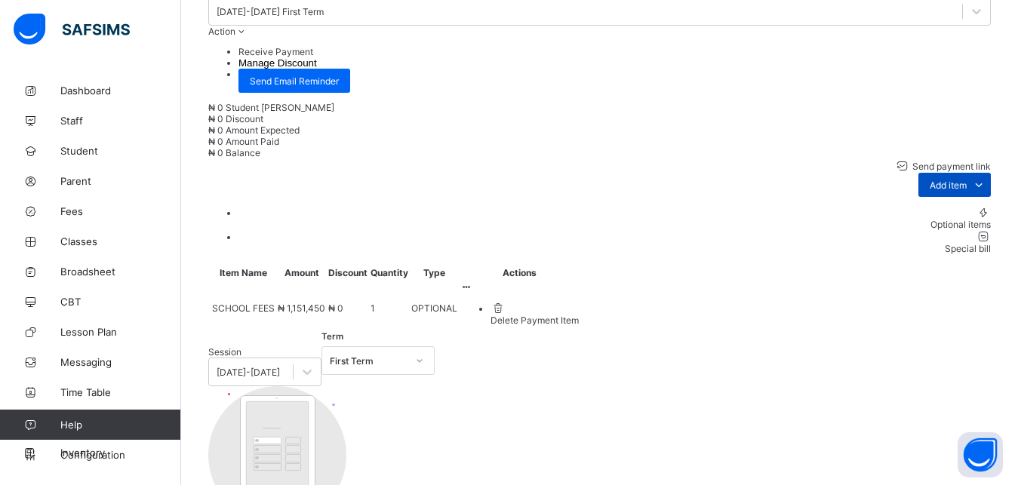
click at [987, 192] on icon at bounding box center [978, 184] width 17 height 15
click at [962, 230] on div "Optional items" at bounding box center [614, 224] width 752 height 11
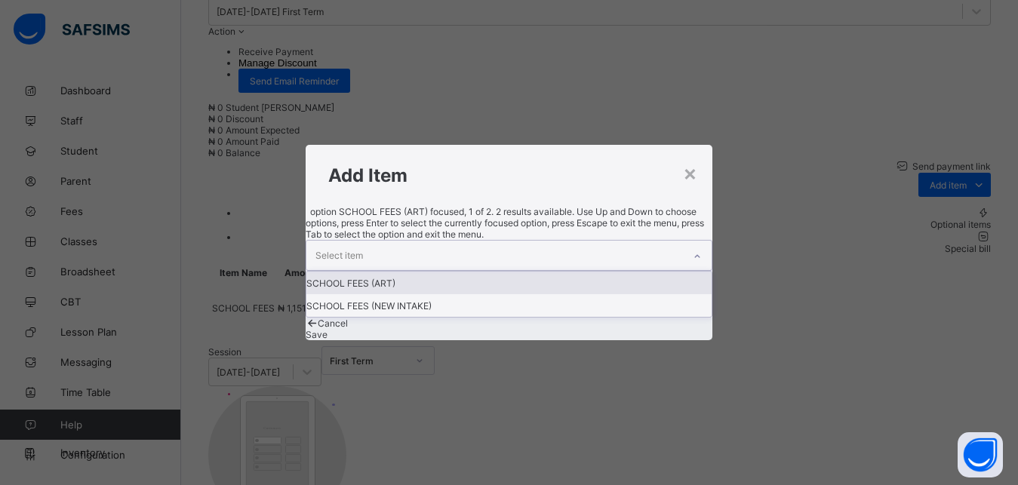
click at [543, 241] on div "Select item" at bounding box center [494, 255] width 377 height 29
click at [552, 241] on div "Select item" at bounding box center [494, 255] width 377 height 29
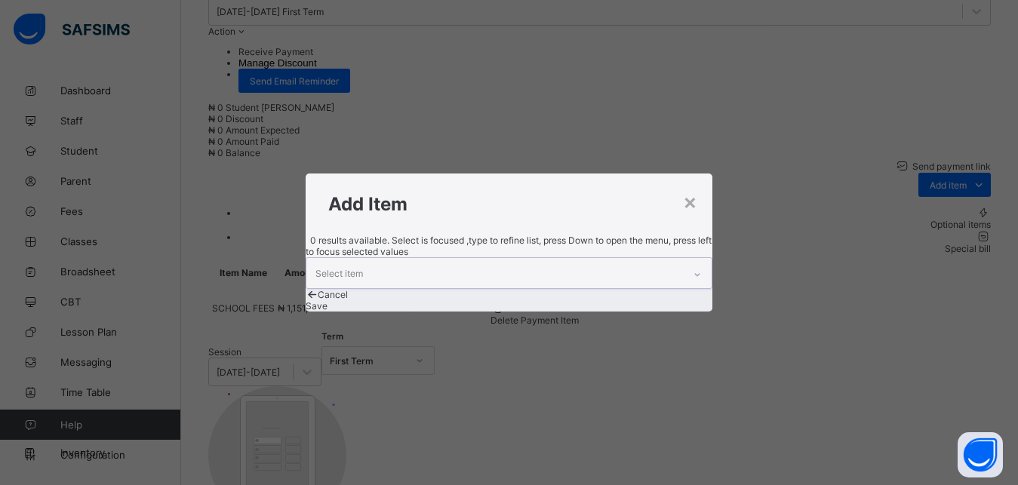
drag, startPoint x: 552, startPoint y: 241, endPoint x: 590, endPoint y: 248, distance: 39.2
click at [590, 258] on div "Select item" at bounding box center [494, 272] width 377 height 29
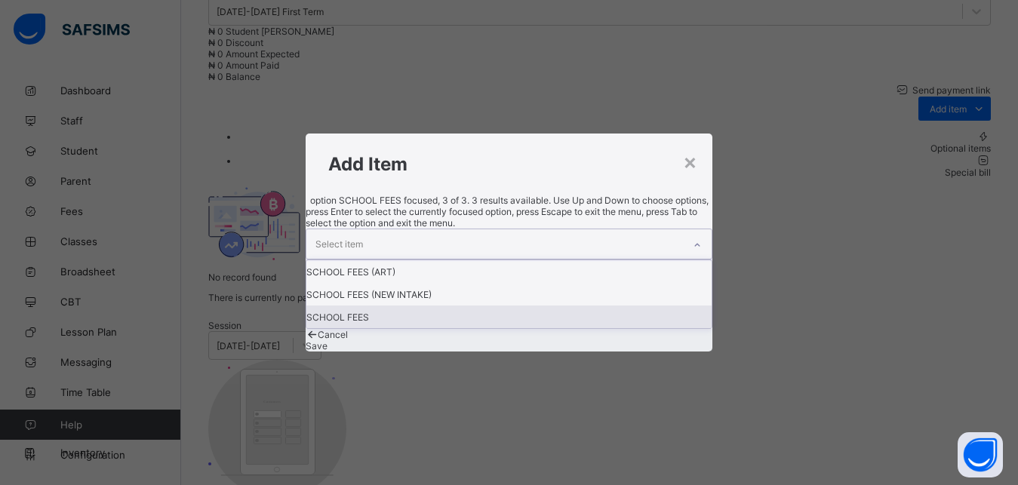
click at [457, 326] on div "SCHOOL FEES" at bounding box center [509, 317] width 406 height 23
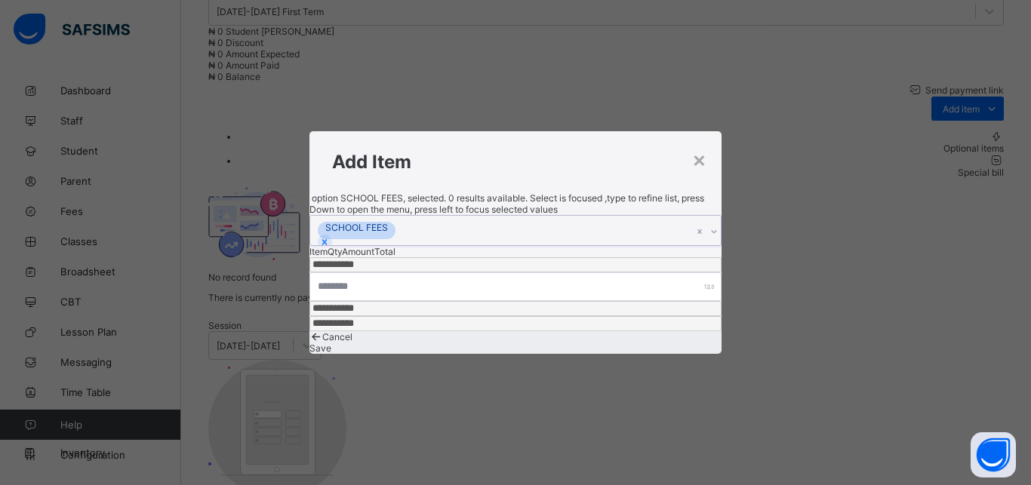
click at [331, 343] on span "Save" at bounding box center [320, 348] width 22 height 11
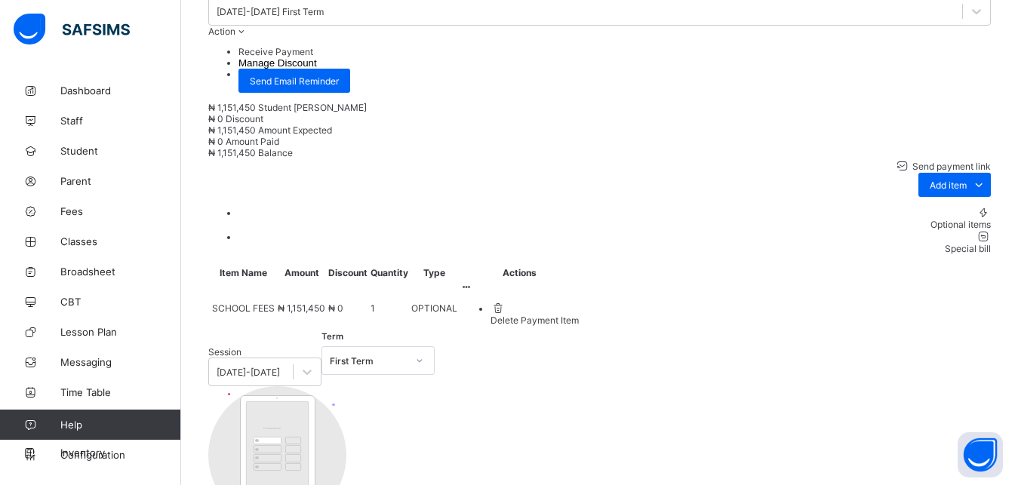
click at [950, 57] on li "Receive Payment" at bounding box center [614, 51] width 752 height 11
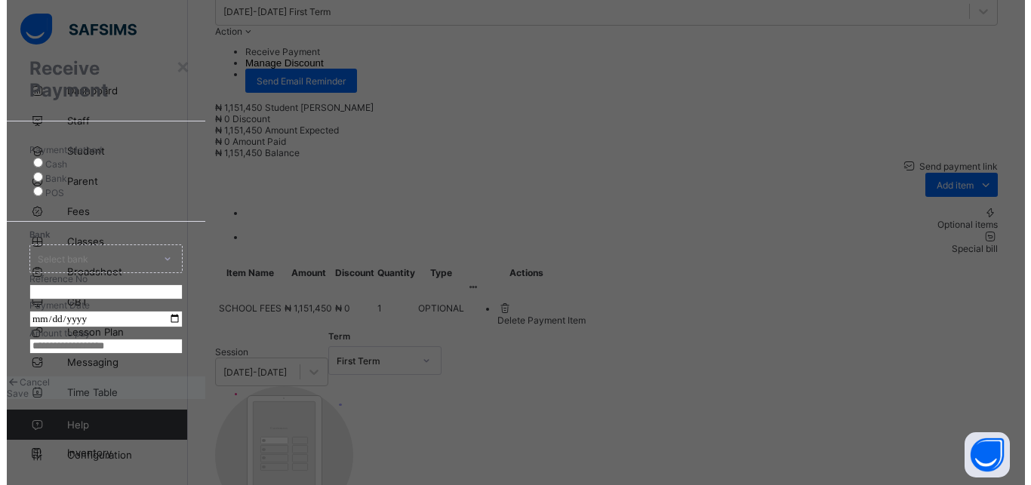
scroll to position [8, 0]
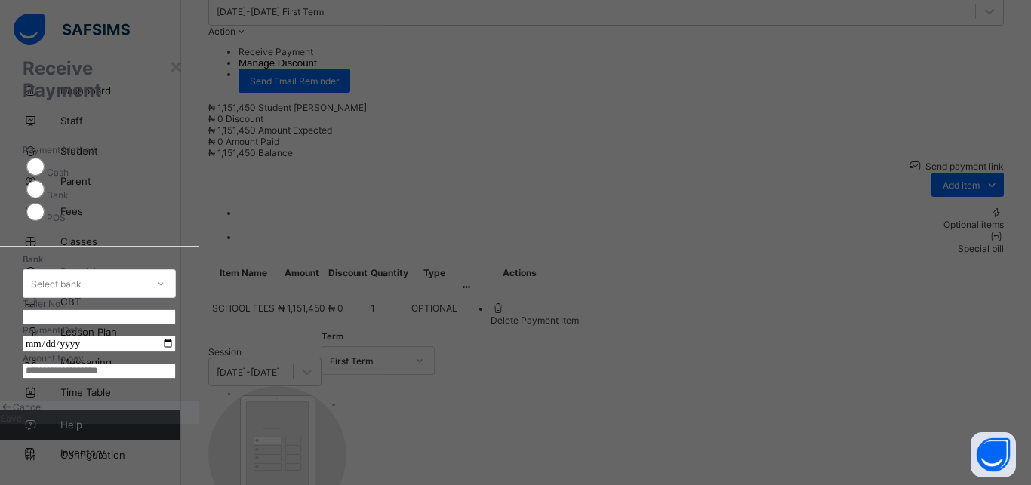
click at [146, 273] on div "Select bank" at bounding box center [84, 283] width 123 height 21
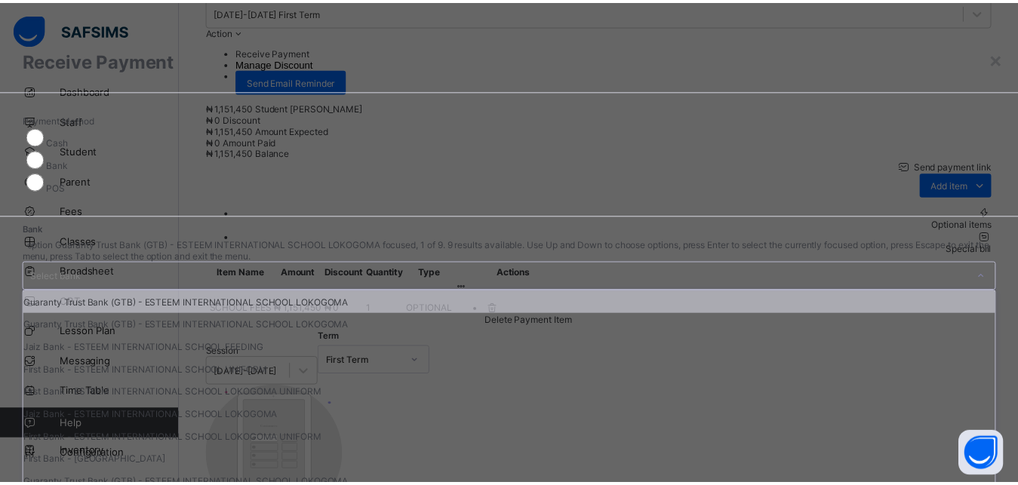
scroll to position [60, 0]
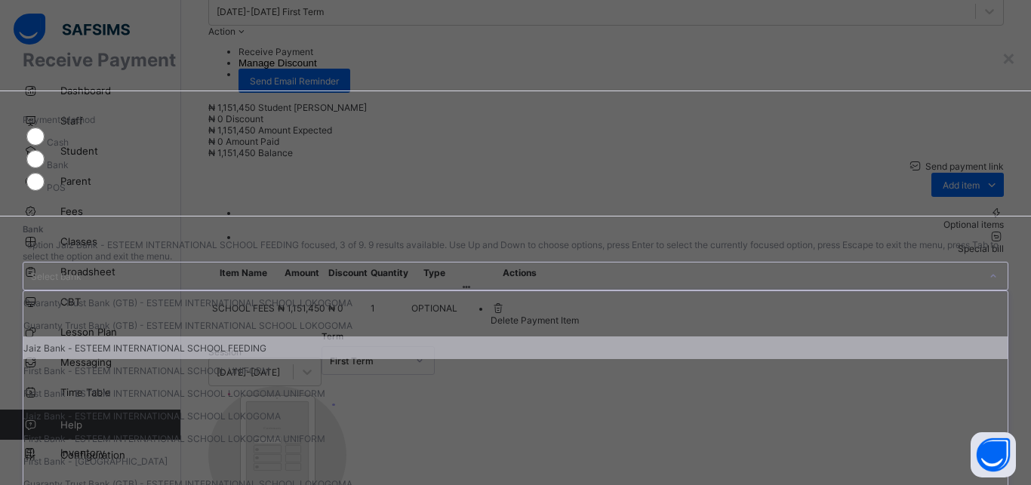
click at [429, 337] on div "Jaiz Bank - ESTEEM INTERNATIONAL SCHOOL FEEDING" at bounding box center [515, 348] width 984 height 23
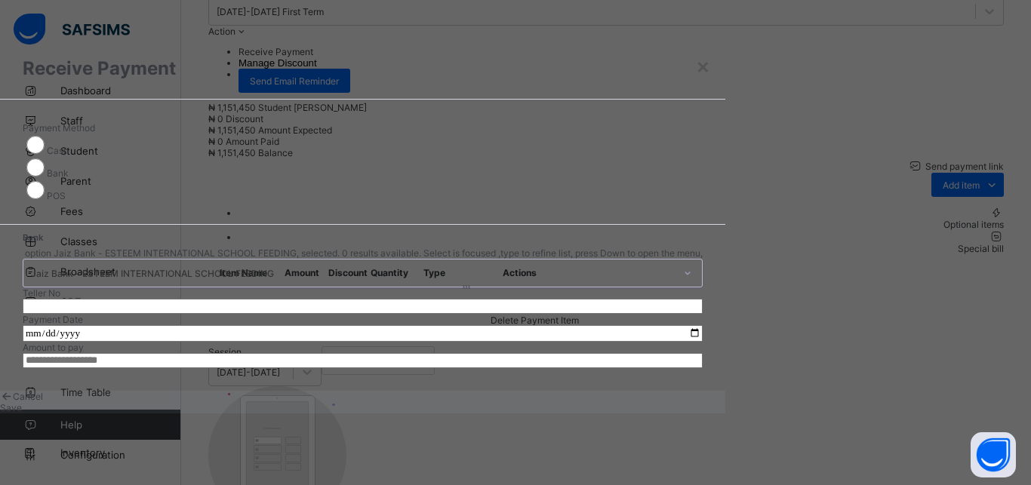
click at [562, 299] on input "text" at bounding box center [363, 306] width 680 height 15
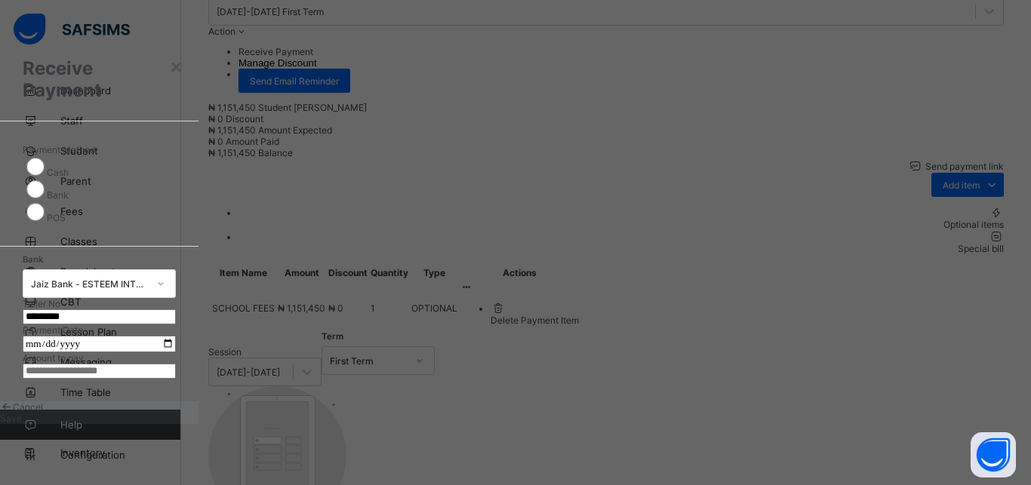
type input "*********"
click at [176, 336] on input "date" at bounding box center [99, 344] width 153 height 17
type input "**********"
click at [176, 379] on input "currency" at bounding box center [99, 371] width 153 height 15
type input "**********"
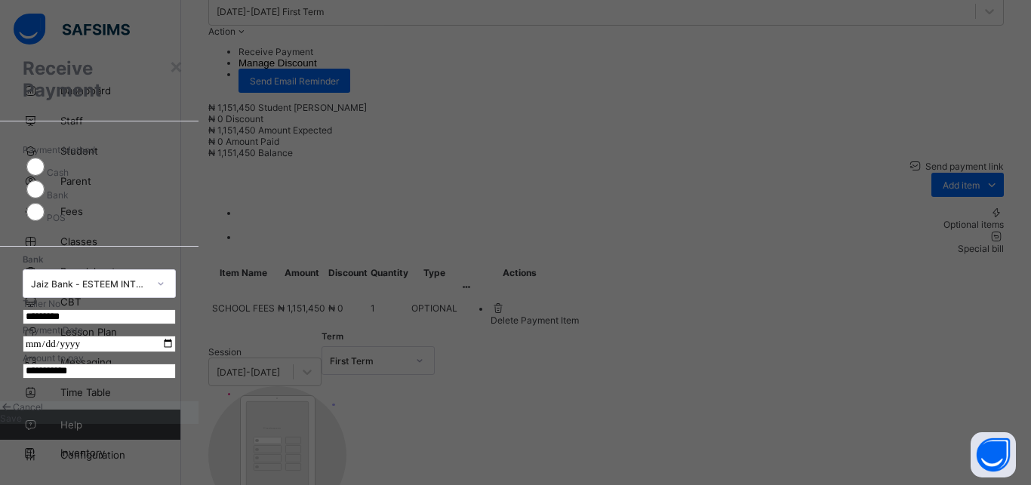
click at [22, 424] on span "Save" at bounding box center [11, 418] width 22 height 11
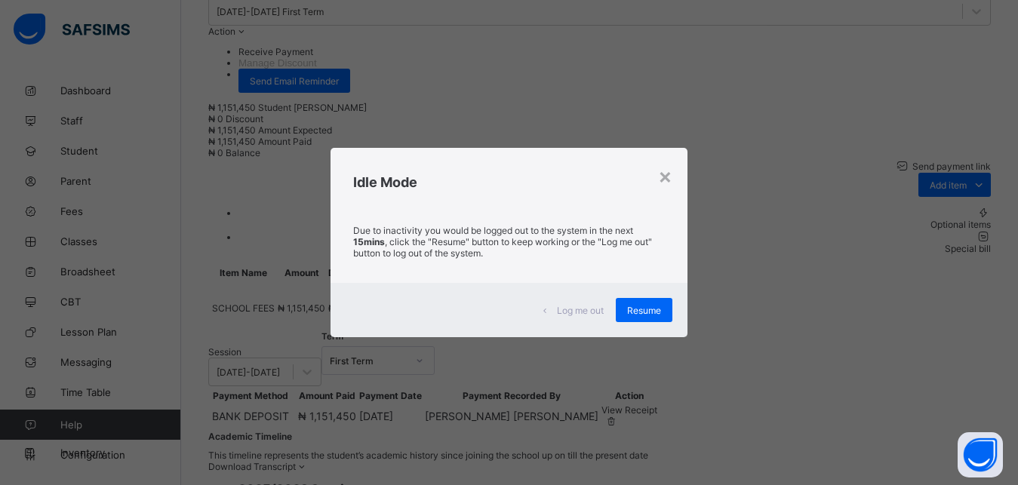
scroll to position [474, 0]
click at [659, 296] on div "Log me out Resume" at bounding box center [509, 310] width 356 height 54
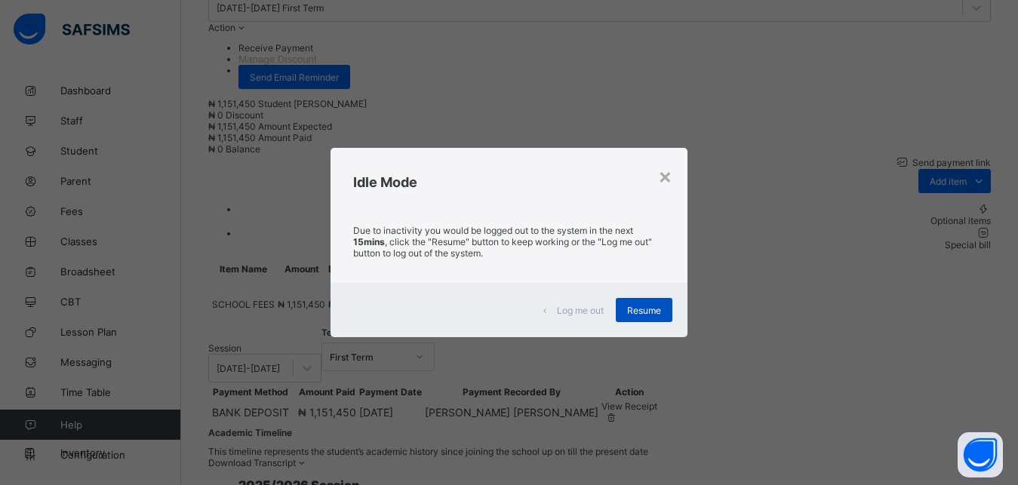
click at [644, 305] on span "Resume" at bounding box center [644, 310] width 34 height 11
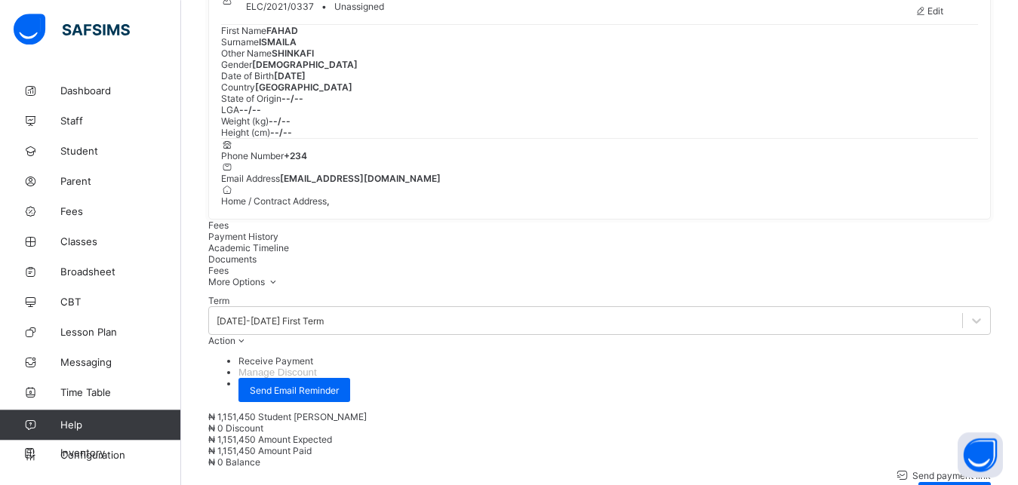
scroll to position [0, 0]
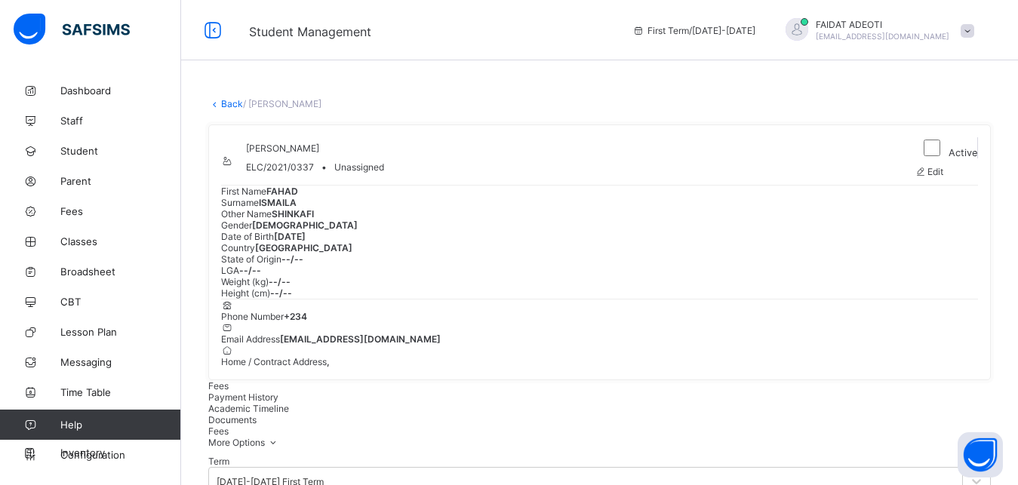
click at [232, 105] on link "Back" at bounding box center [232, 103] width 22 height 11
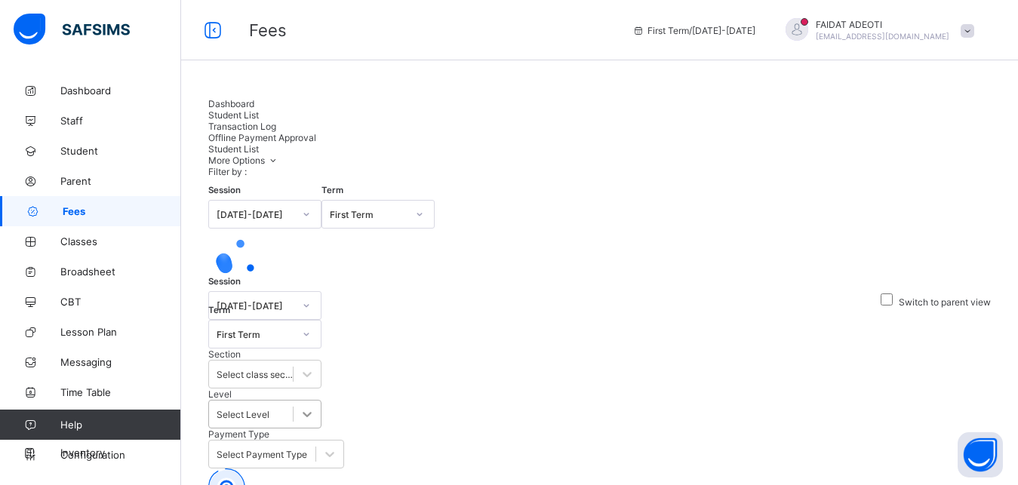
click at [315, 407] on icon at bounding box center [307, 414] width 15 height 15
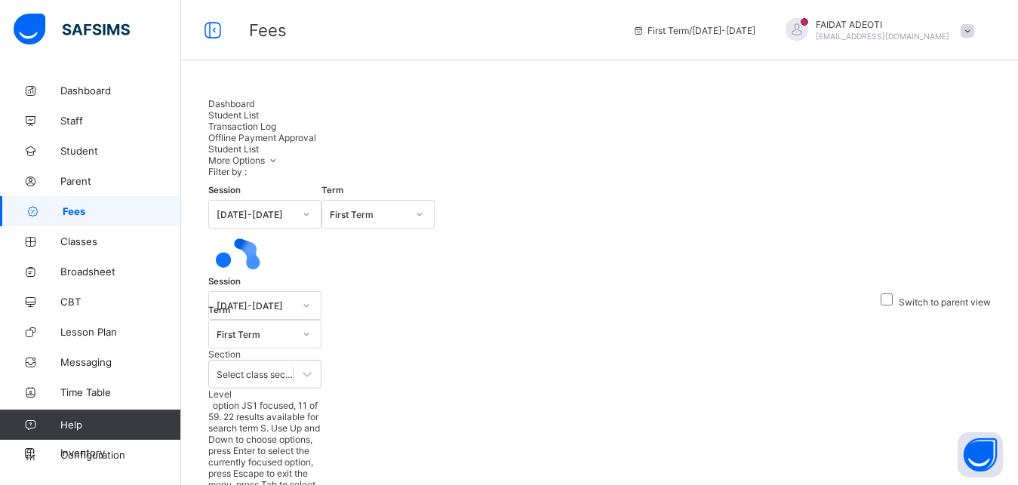
type input "*"
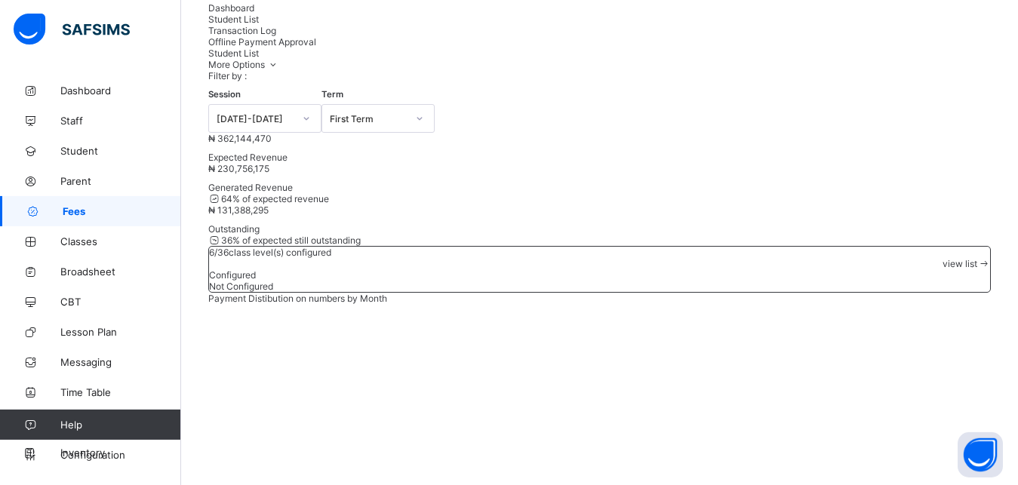
scroll to position [95, 0]
type input "*"
type input "********"
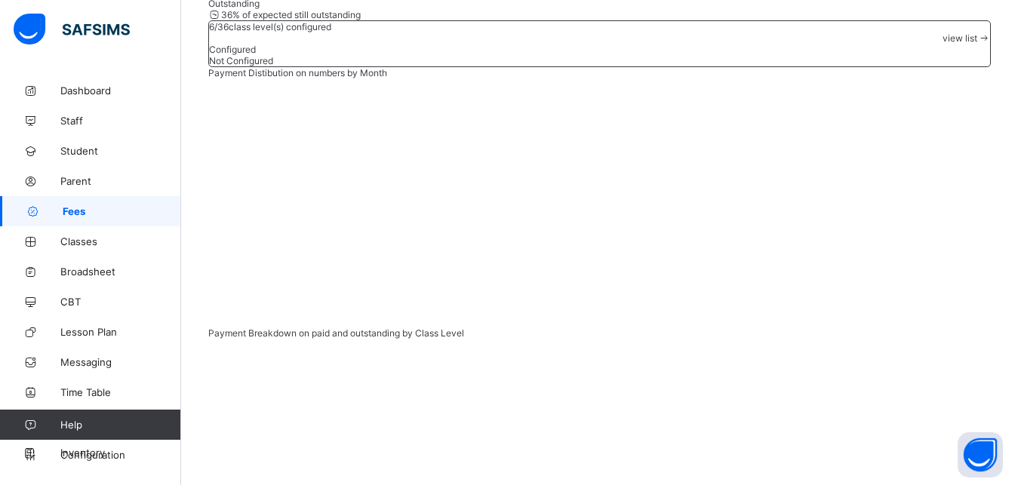
scroll to position [275, 0]
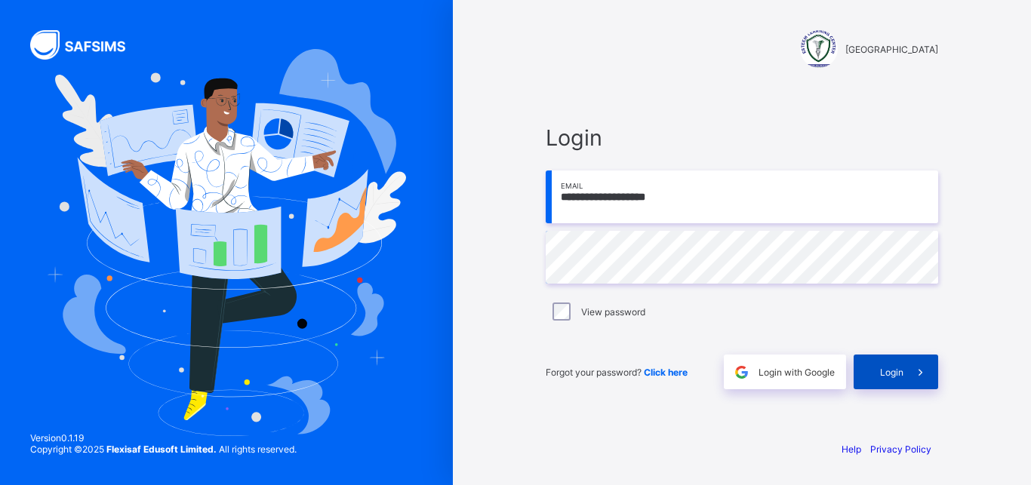
type input "**********"
click at [905, 375] on span at bounding box center [920, 372] width 35 height 35
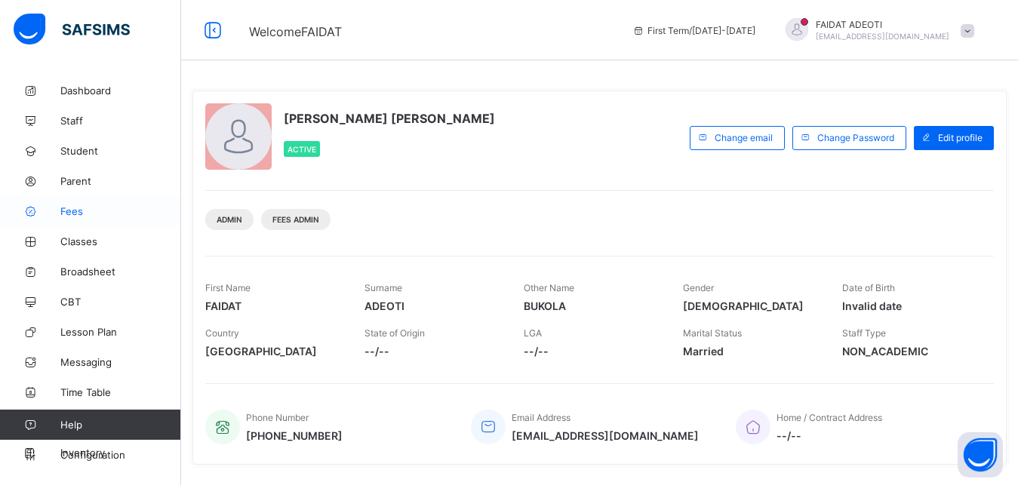
click at [118, 223] on link "Fees" at bounding box center [90, 211] width 181 height 30
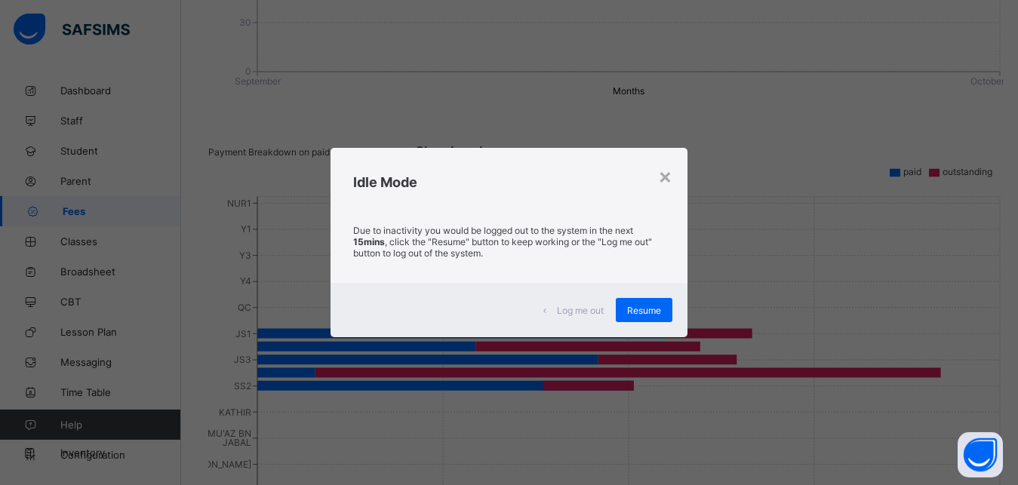
scroll to position [919, 0]
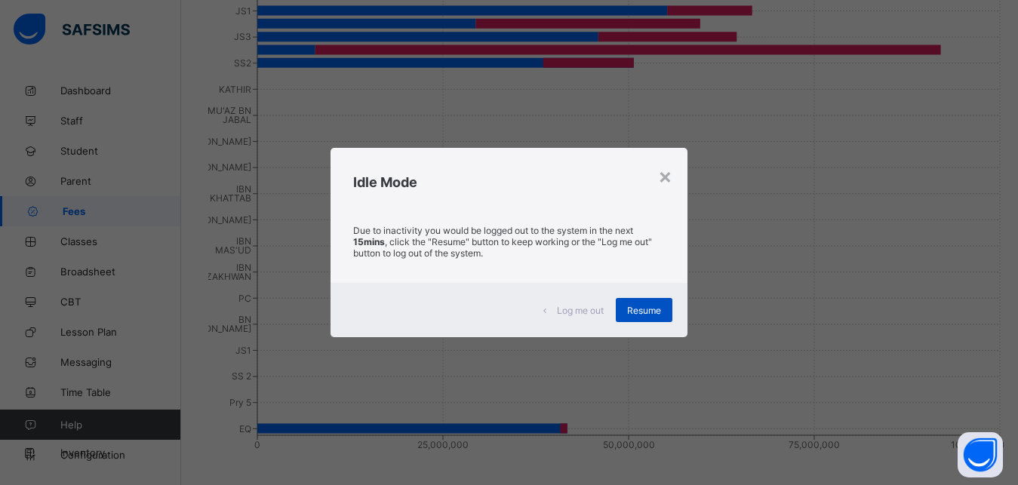
click at [630, 308] on span "Resume" at bounding box center [644, 310] width 34 height 11
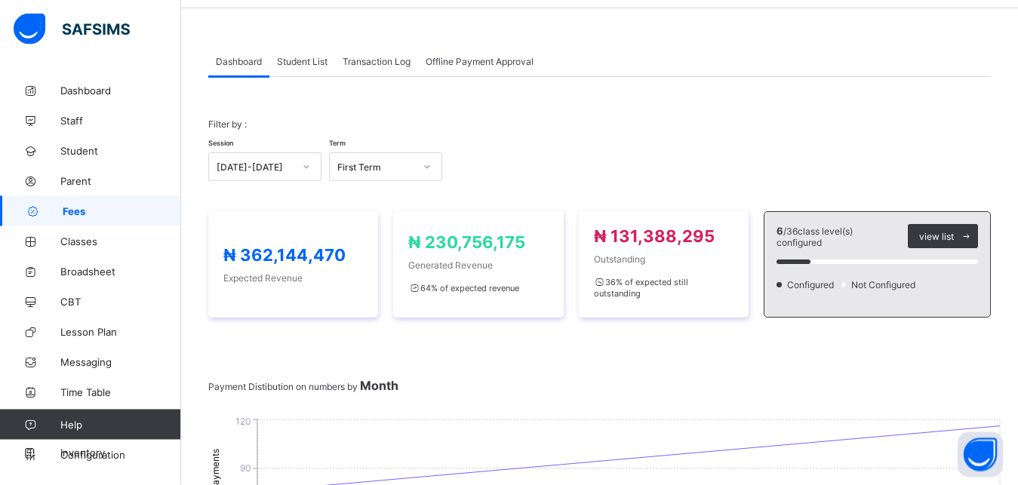
scroll to position [50, 0]
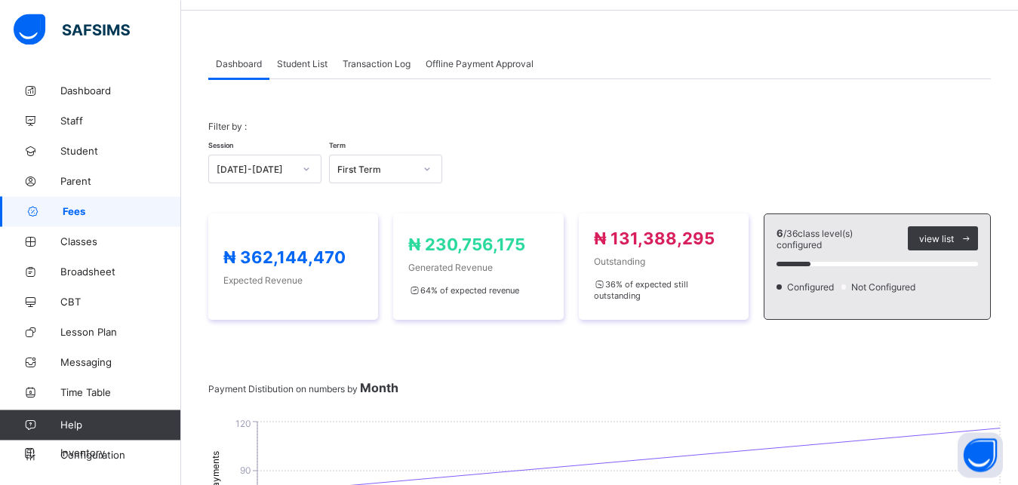
click at [288, 60] on span "Student List" at bounding box center [302, 63] width 51 height 11
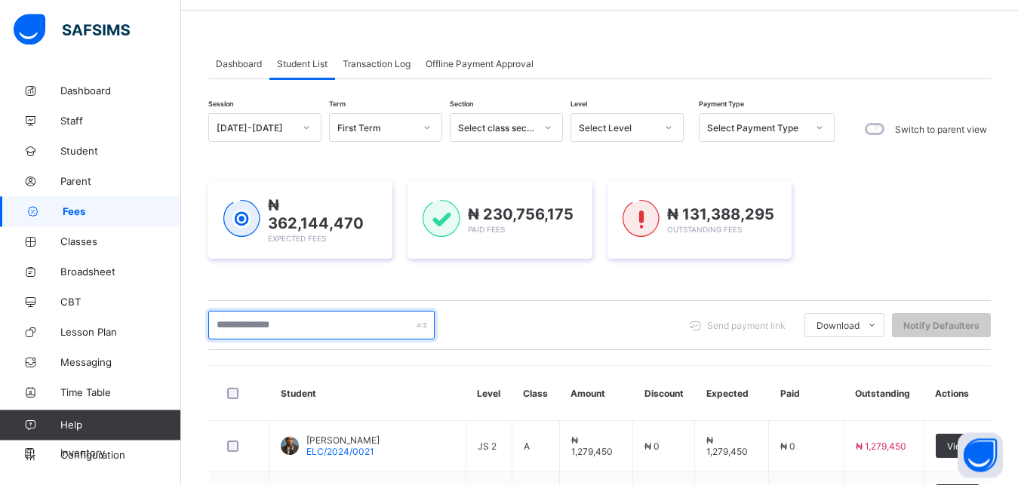
click at [261, 316] on input "text" at bounding box center [321, 325] width 226 height 29
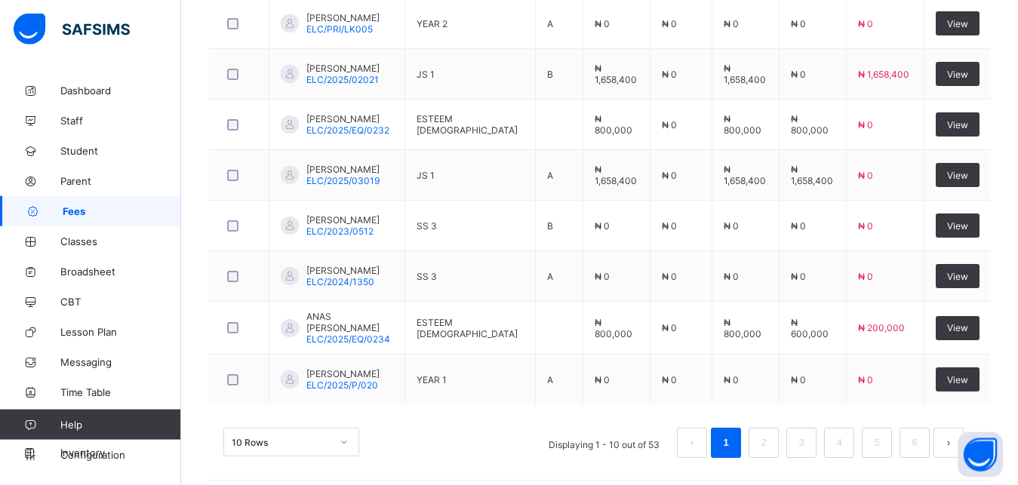
scroll to position [593, 0]
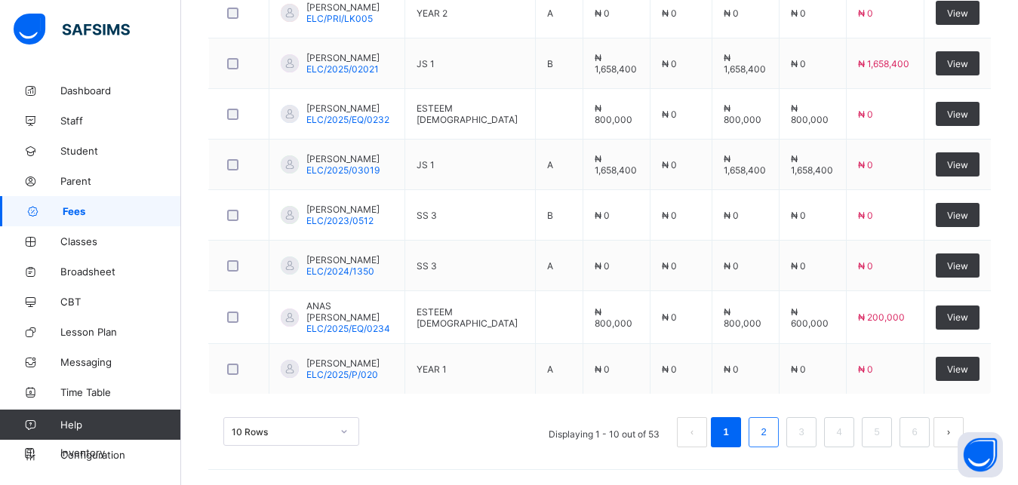
click at [770, 437] on link "2" at bounding box center [763, 433] width 14 height 20
click at [808, 435] on link "3" at bounding box center [801, 433] width 14 height 20
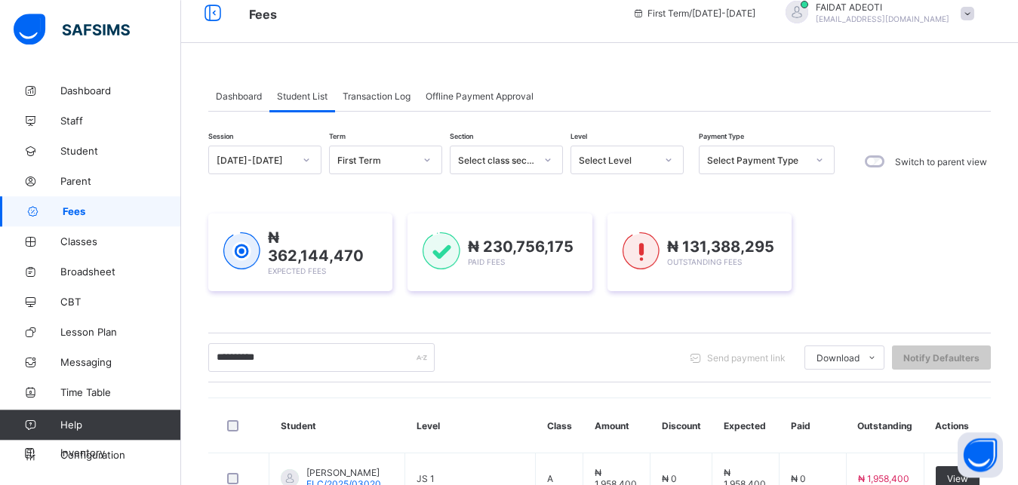
scroll to position [14, 0]
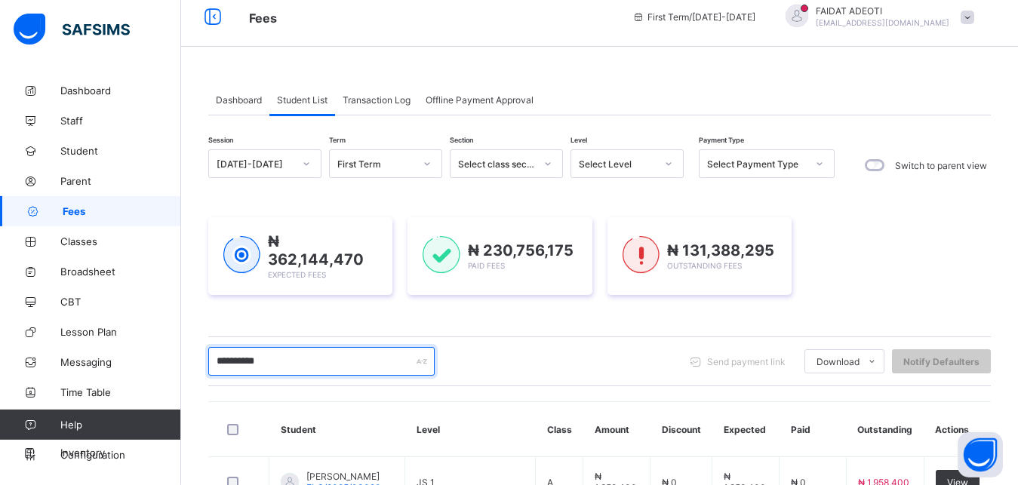
click at [299, 359] on input "**********" at bounding box center [321, 361] width 226 height 29
type input "*"
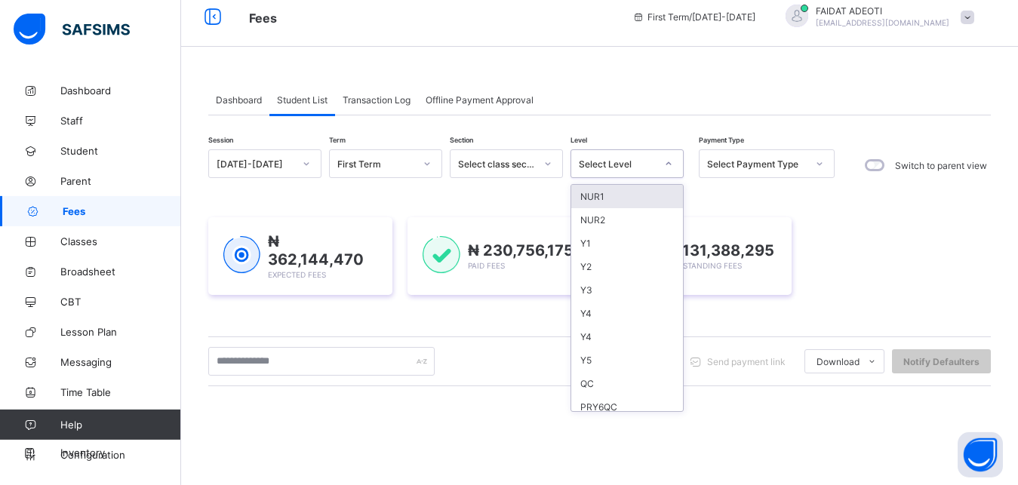
click at [657, 162] on div at bounding box center [669, 164] width 26 height 24
type input "*"
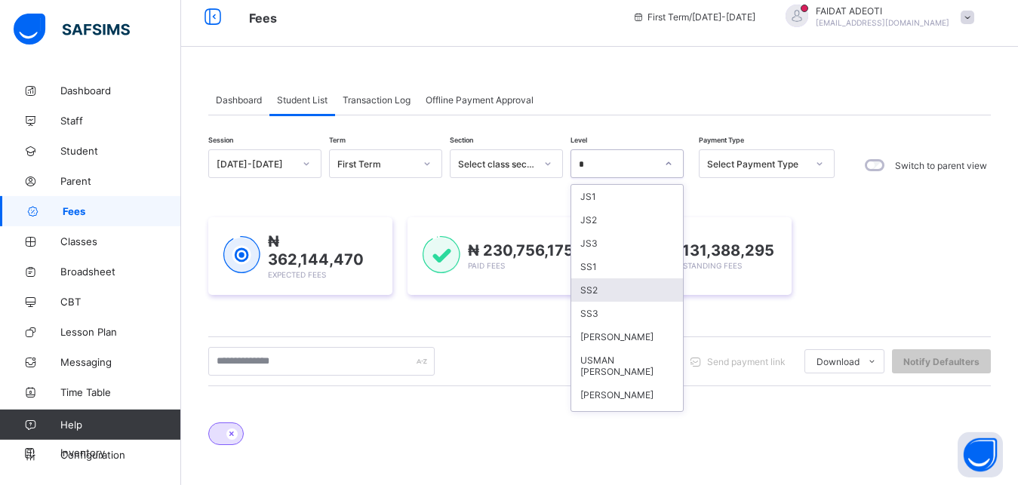
click at [604, 300] on div "SS2" at bounding box center [627, 289] width 112 height 23
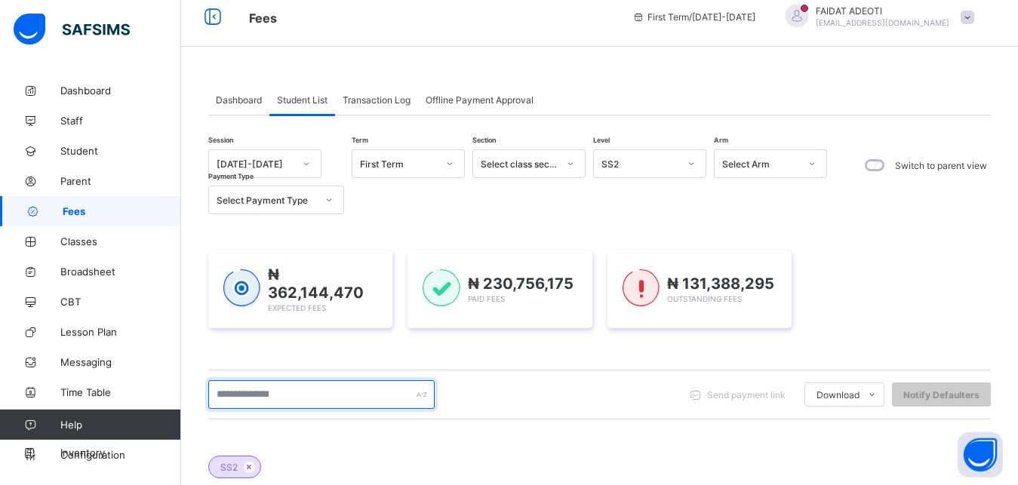
click at [257, 396] on input "text" at bounding box center [321, 394] width 226 height 29
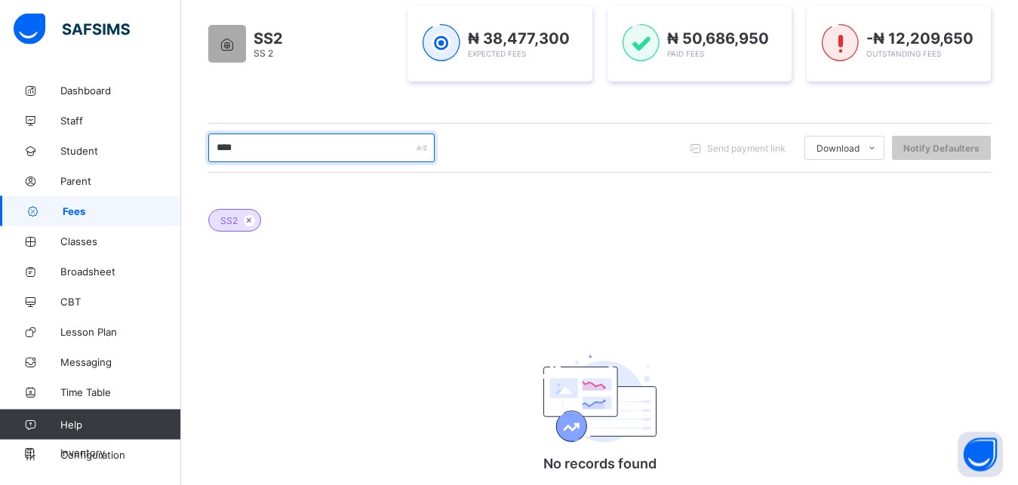
scroll to position [241, 0]
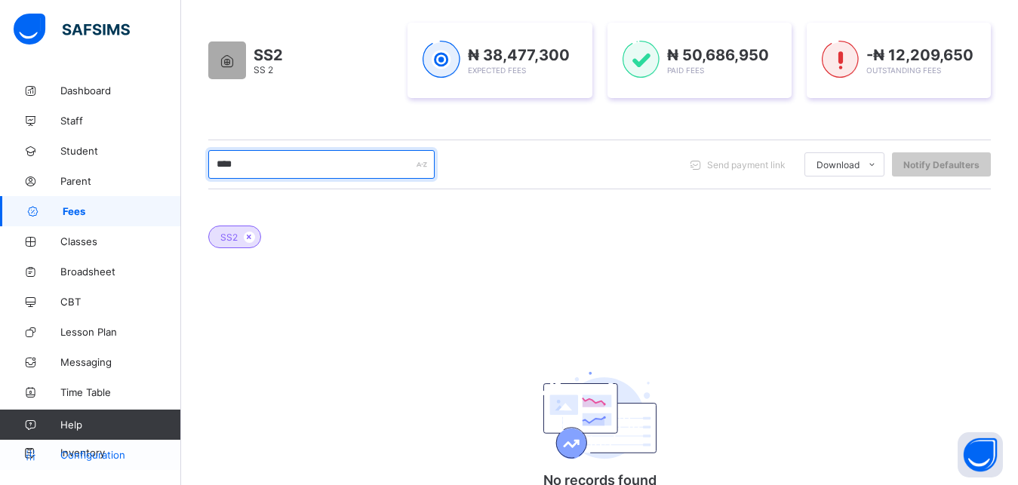
type input "****"
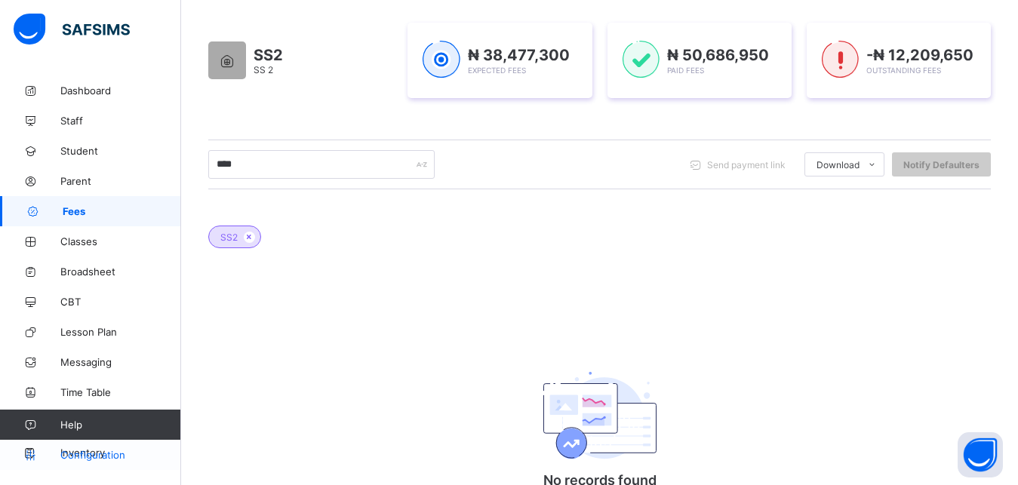
click at [96, 457] on span "Configuration" at bounding box center [120, 455] width 120 height 12
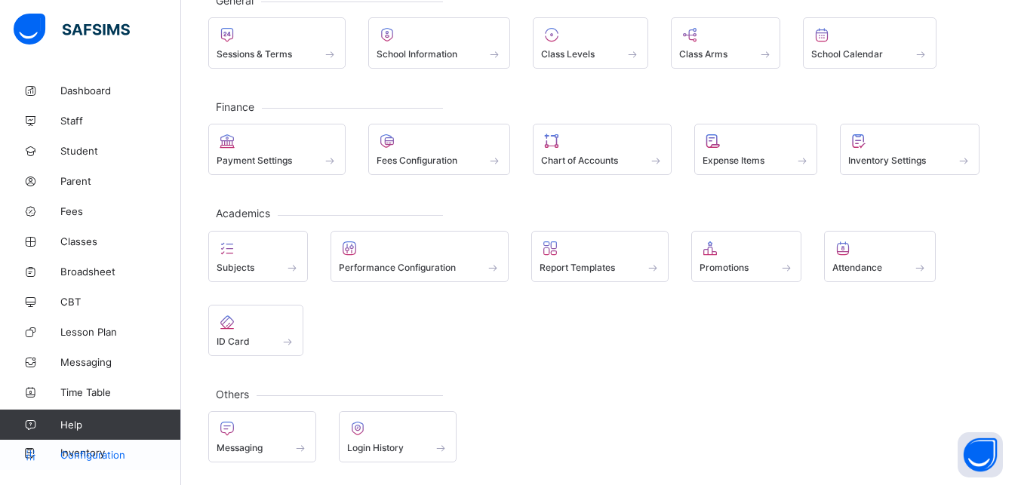
scroll to position [106, 0]
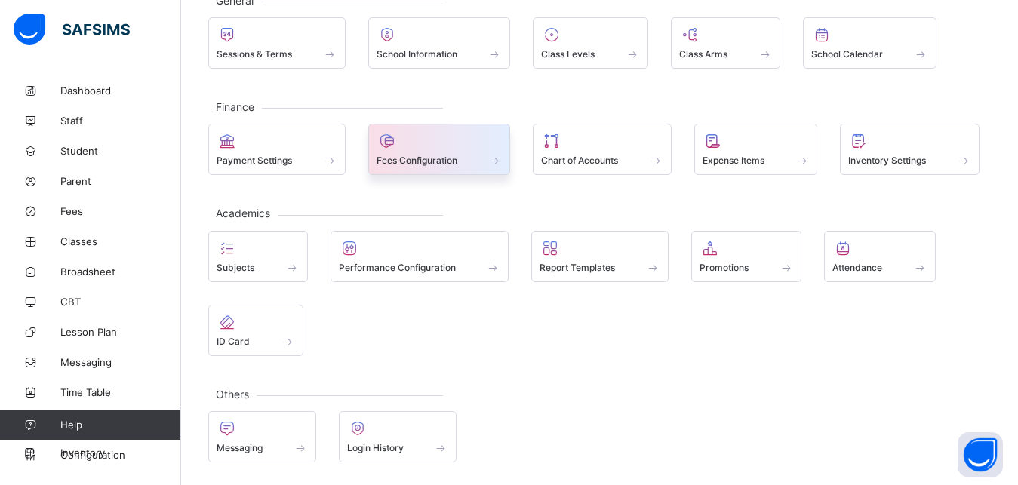
click at [385, 147] on icon at bounding box center [387, 141] width 21 height 18
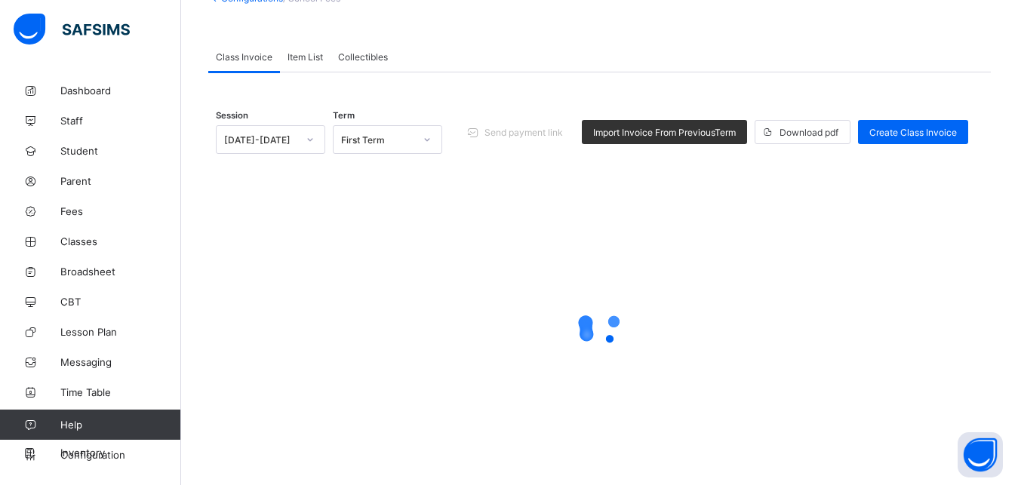
scroll to position [8, 0]
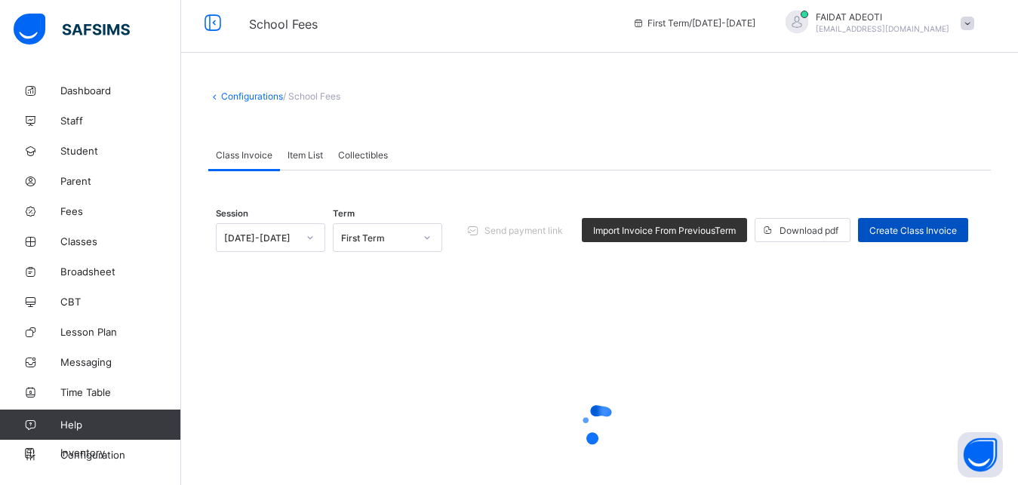
click at [901, 232] on span "Create Class Invoice" at bounding box center [913, 230] width 88 height 11
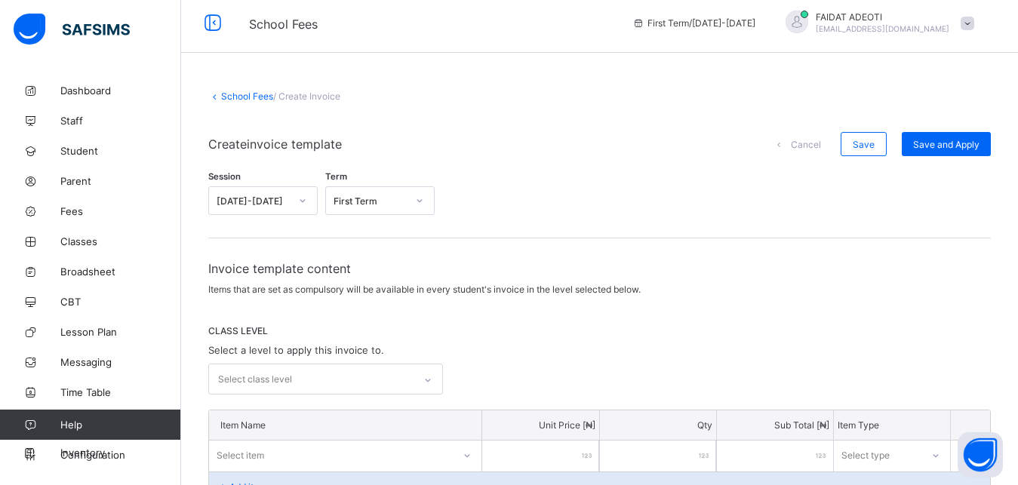
click at [441, 376] on div "Select class level" at bounding box center [325, 379] width 235 height 31
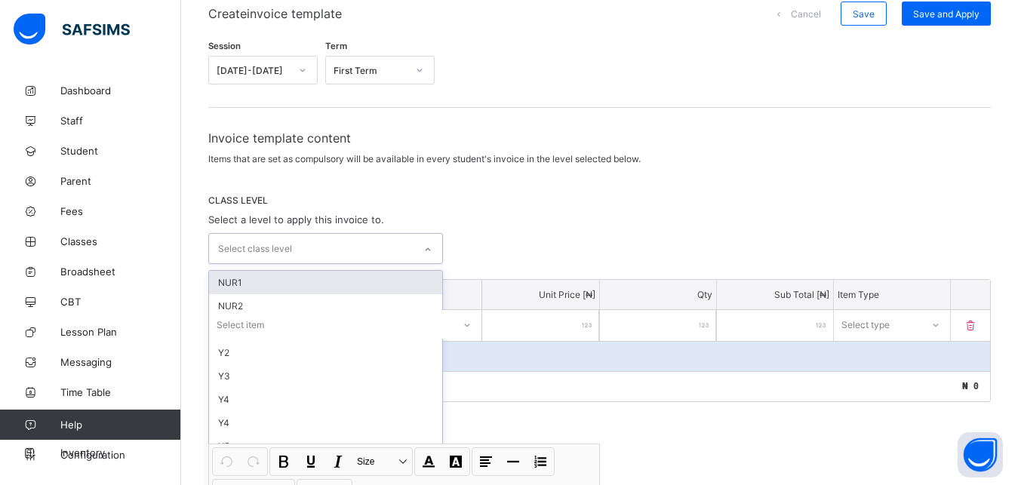
scroll to position [156, 0]
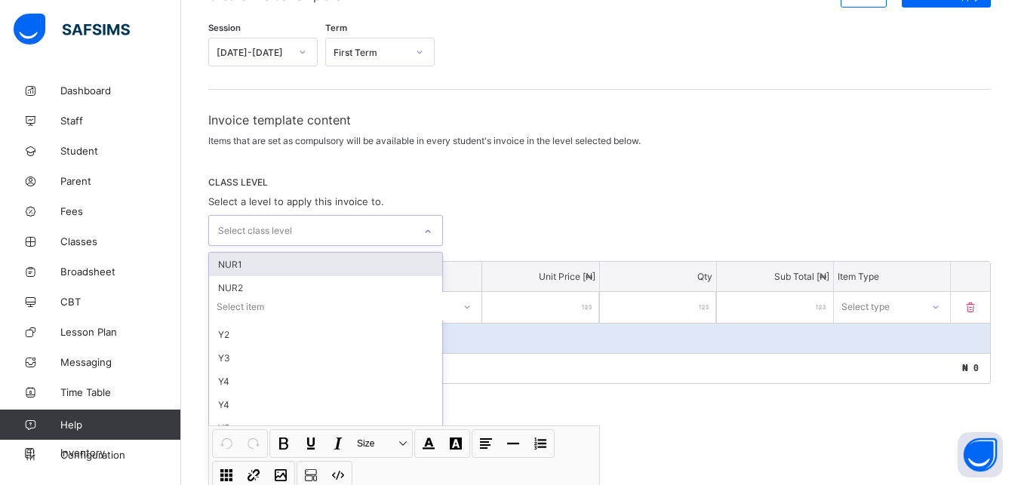
type input "*"
click at [381, 254] on div "SS3" at bounding box center [325, 264] width 233 height 23
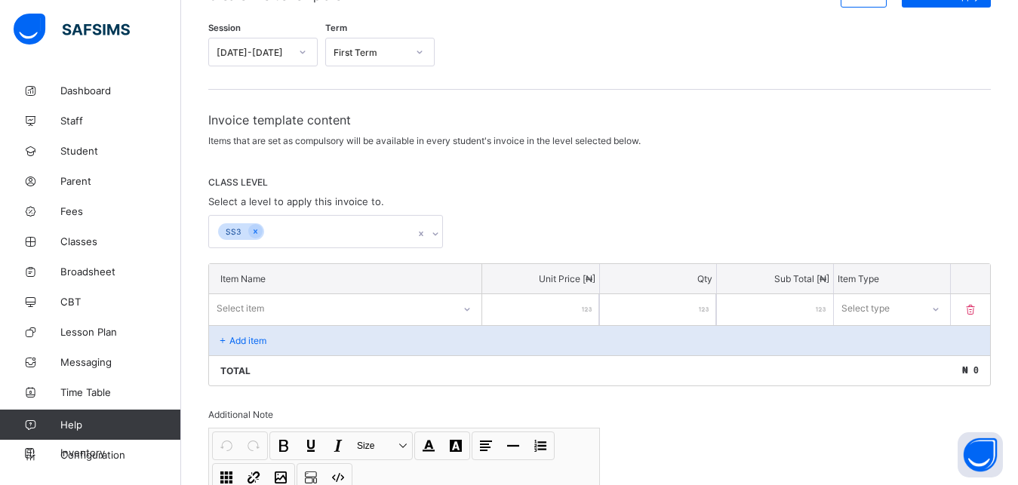
click at [505, 211] on div "CLASS LEVEL Select a level to apply this invoice to. SS3" at bounding box center [599, 213] width 783 height 72
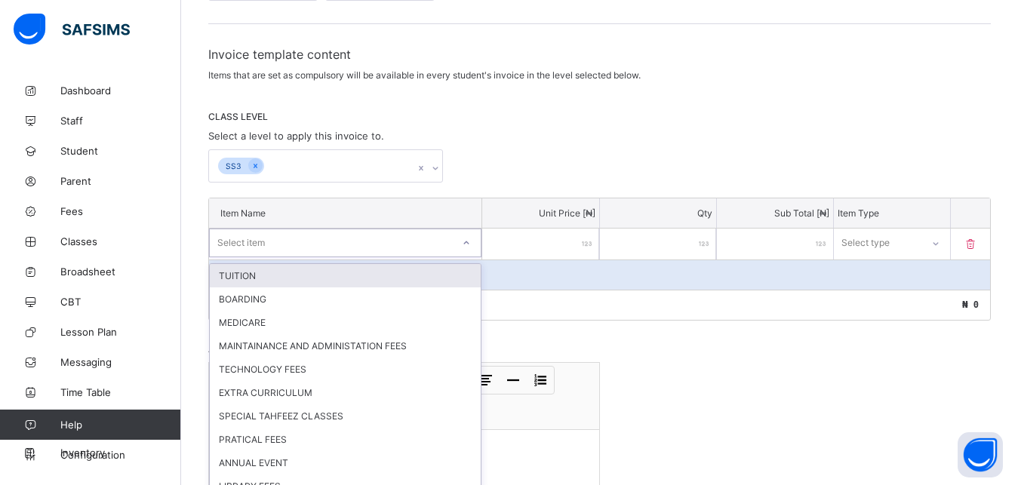
click at [337, 257] on div "option TUITION focused, 1 of 47. 47 results available. Use Up and Down to choos…" at bounding box center [345, 243] width 272 height 29
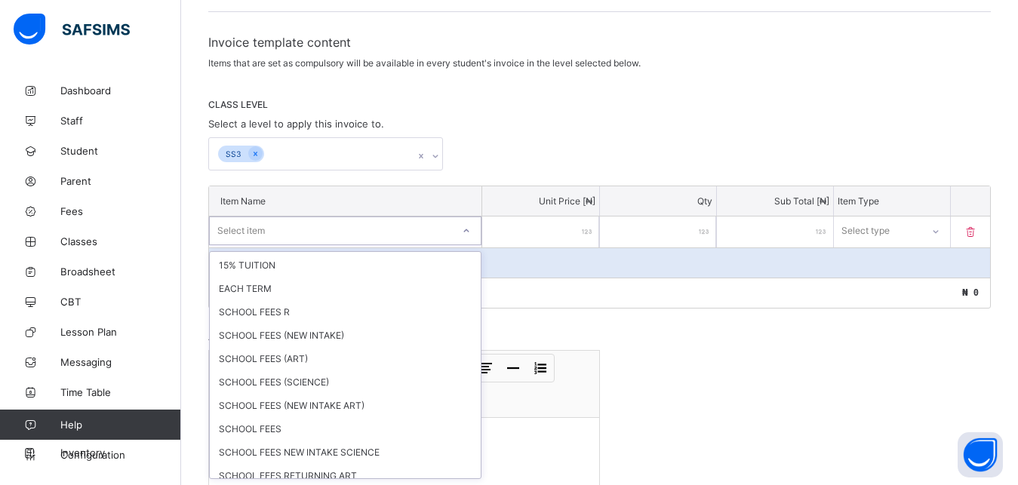
scroll to position [873, 0]
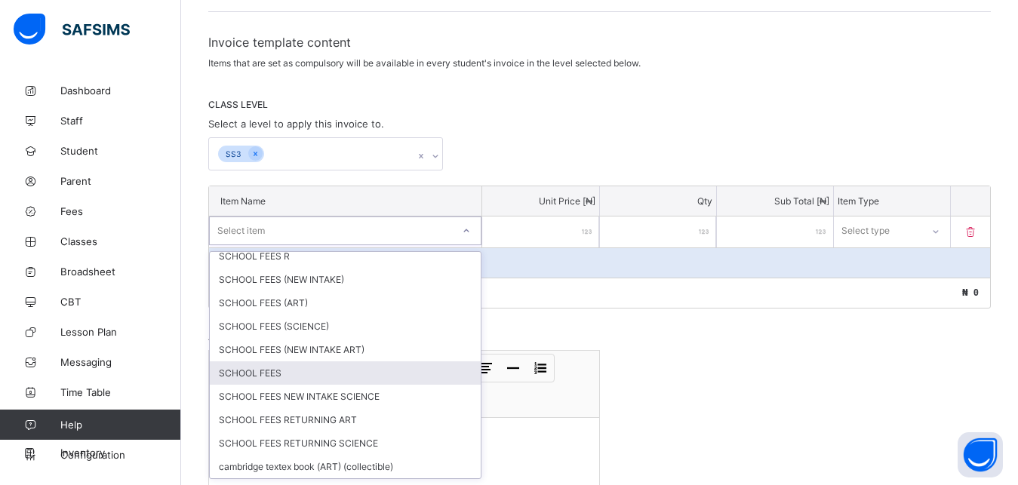
click at [272, 372] on div "SCHOOL FEES" at bounding box center [345, 372] width 271 height 23
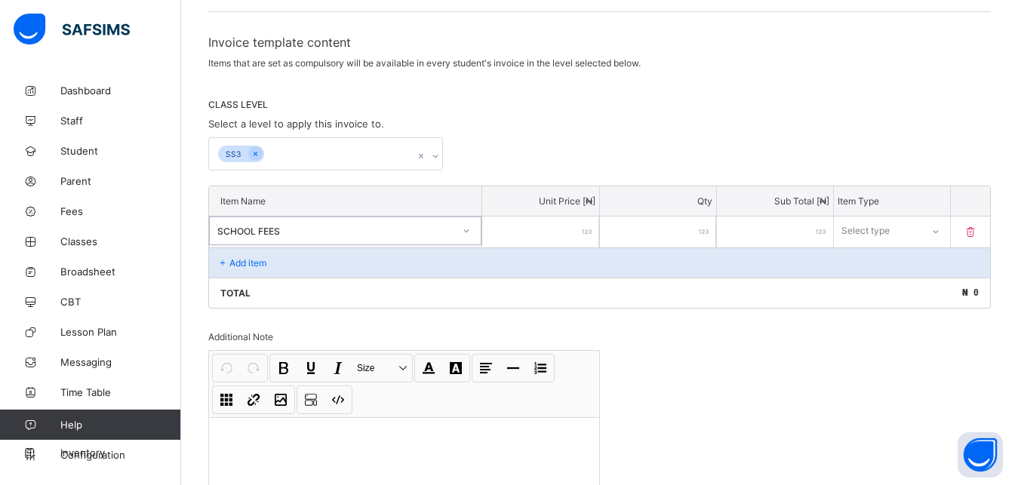
click at [547, 233] on input "number" at bounding box center [540, 232] width 116 height 31
type input "*"
type input "**"
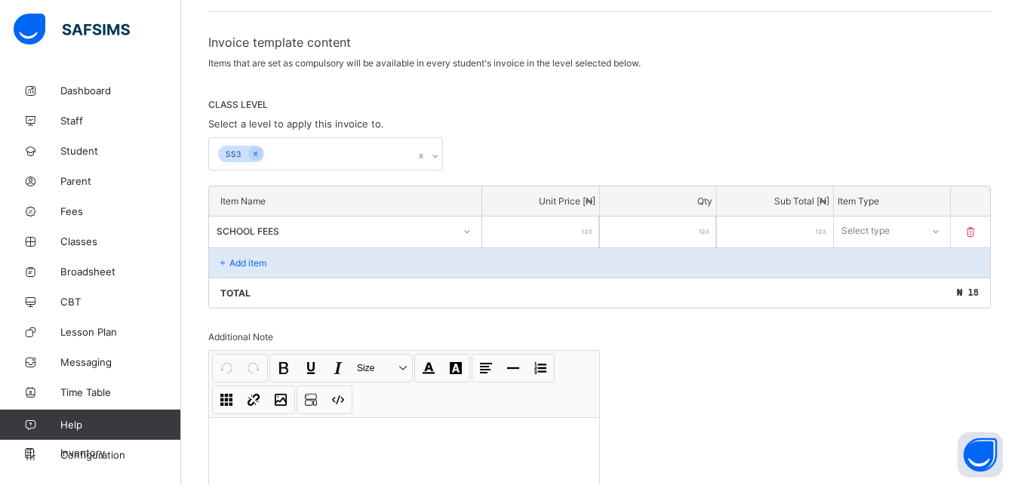
type input "***"
type input "****"
type input "*****"
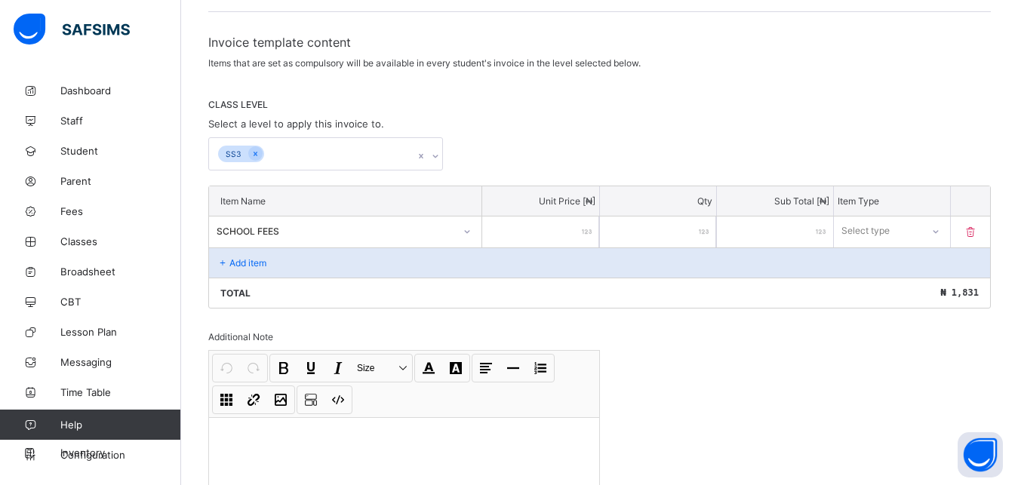
type input "*****"
type input "******"
type input "*******"
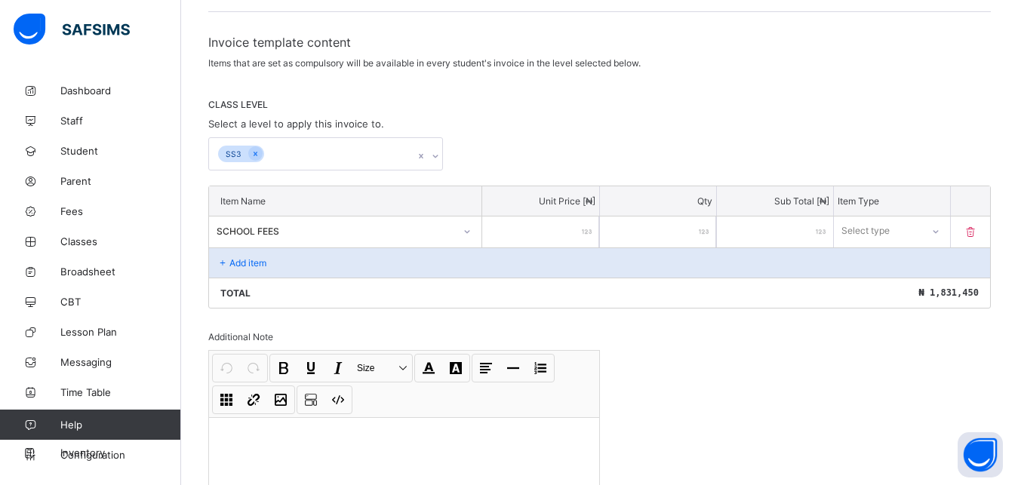
type input "*******"
click at [889, 229] on div "Select type" at bounding box center [866, 231] width 48 height 29
click at [884, 265] on div "Compulsory" at bounding box center [892, 263] width 115 height 23
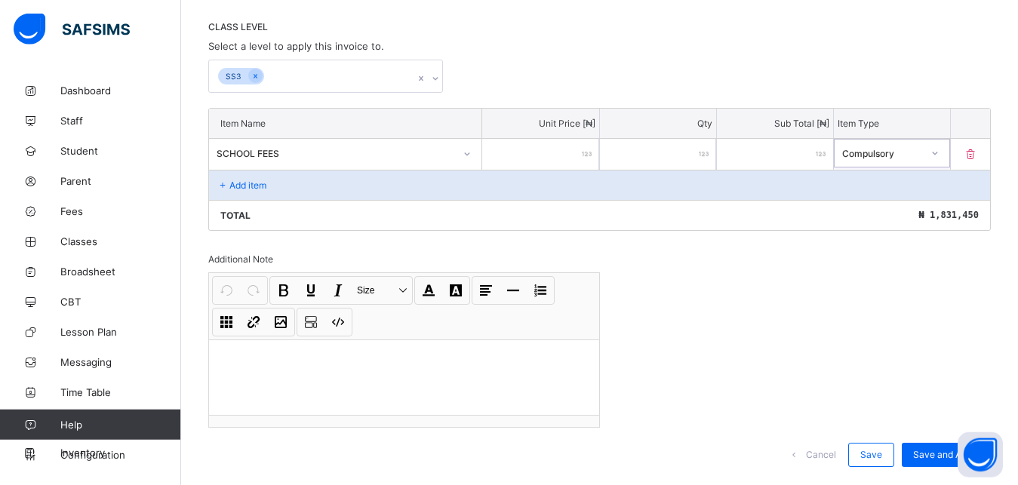
scroll to position [346, 0]
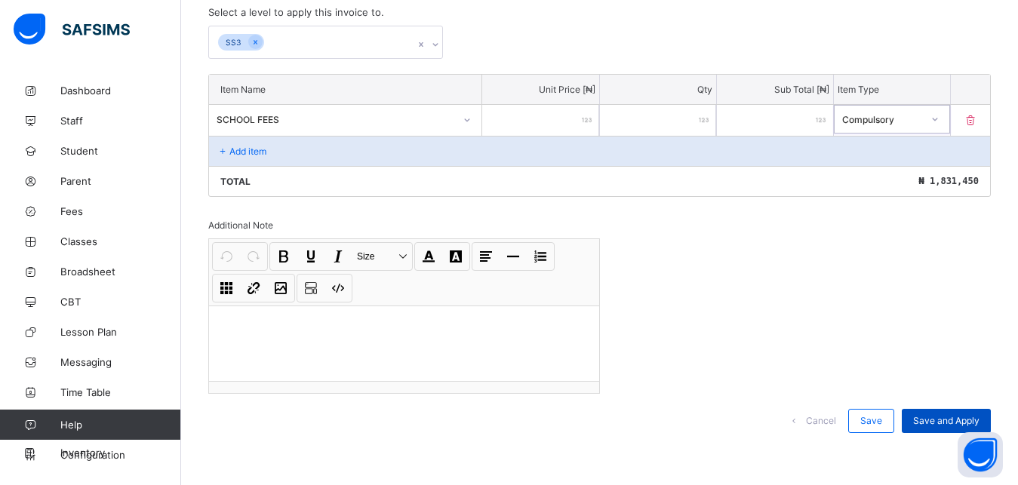
click at [934, 412] on div "Save and Apply" at bounding box center [946, 421] width 89 height 24
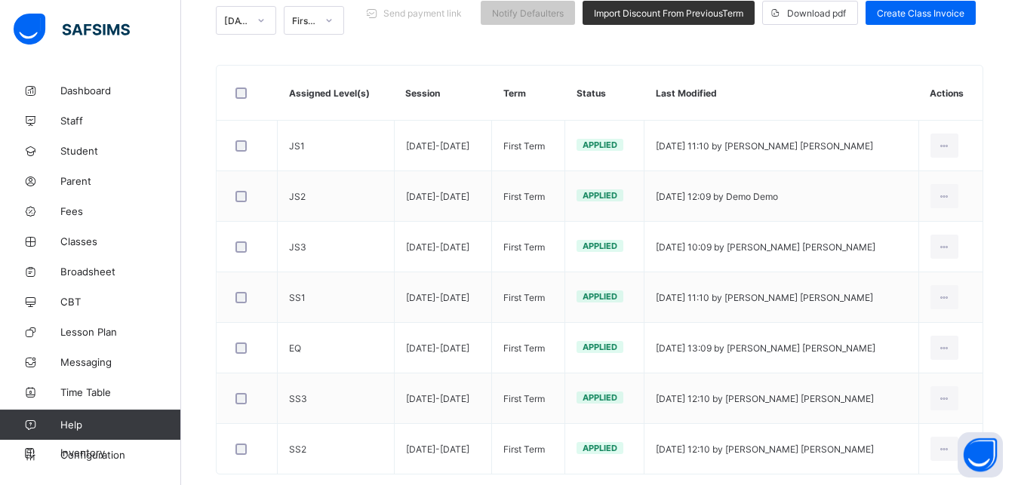
scroll to position [260, 0]
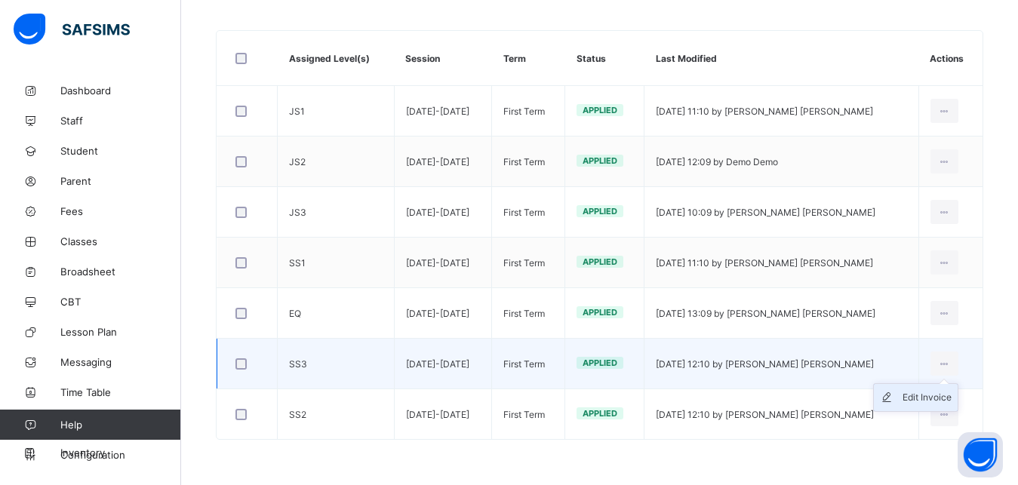
click at [942, 397] on div "Edit Invoice" at bounding box center [927, 397] width 49 height 15
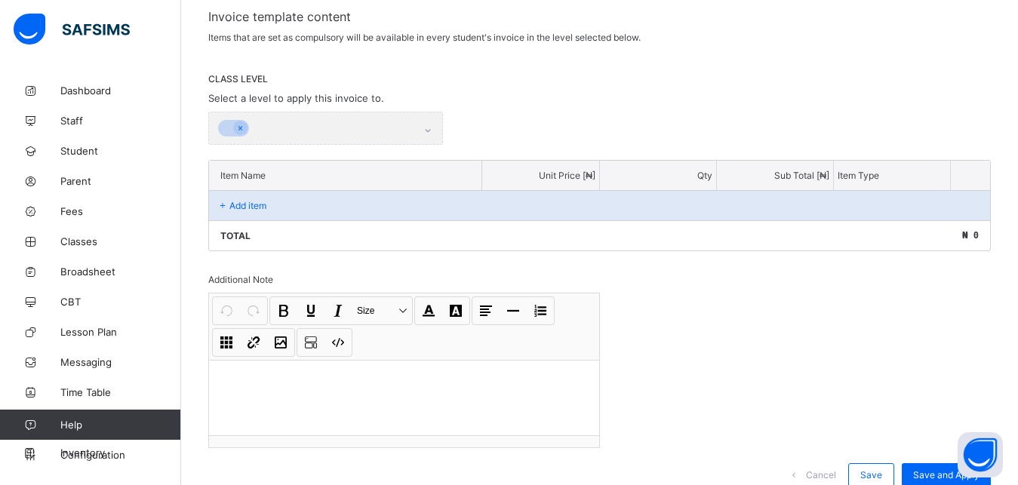
scroll to position [189, 0]
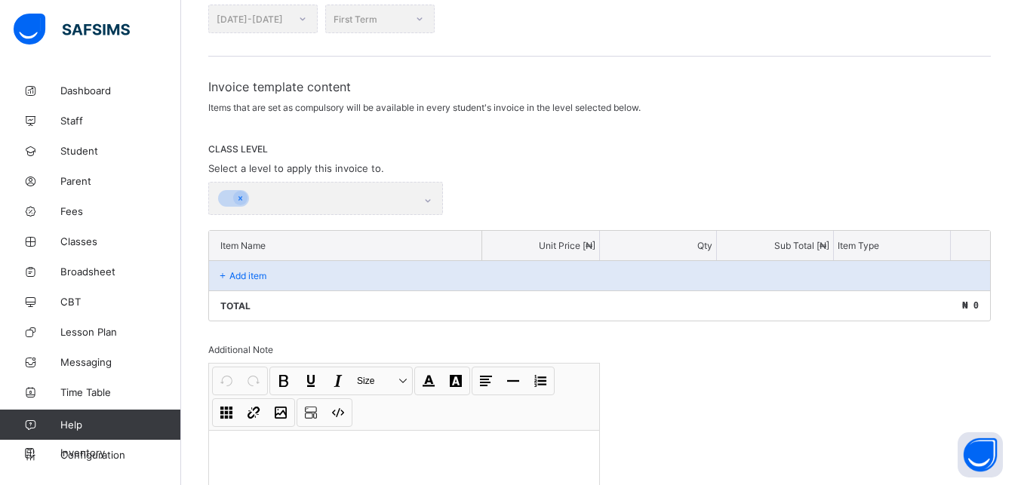
click at [332, 278] on div "Add item" at bounding box center [599, 275] width 781 height 30
click at [341, 270] on div "Add item" at bounding box center [599, 275] width 781 height 30
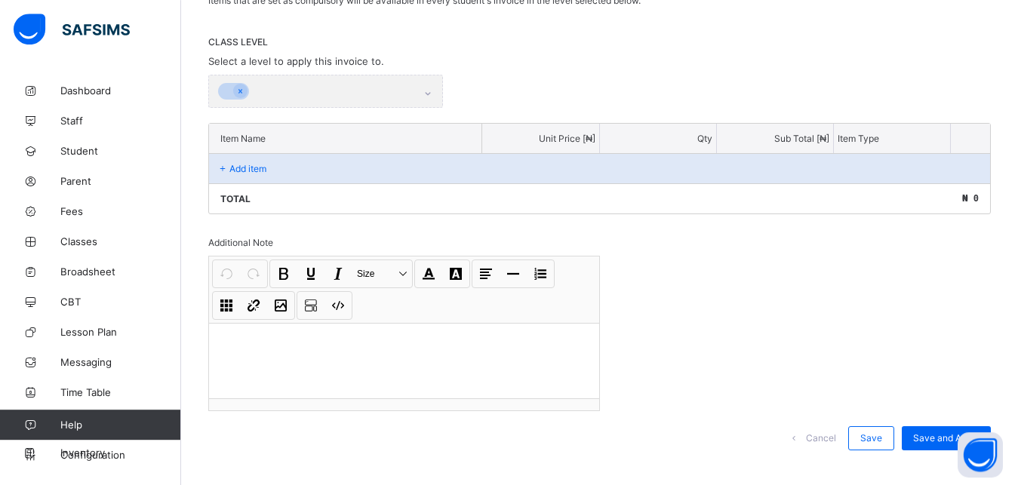
scroll to position [238, 0]
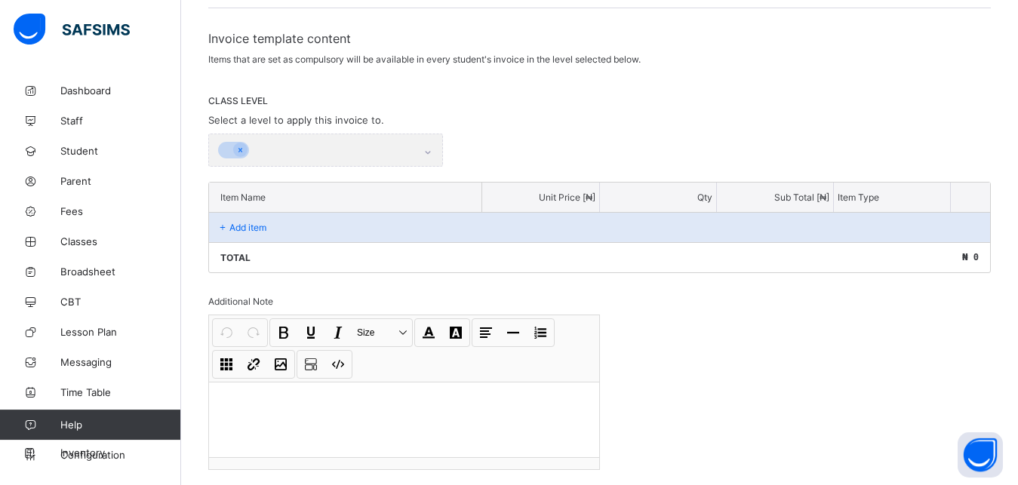
click at [447, 223] on div "Add item" at bounding box center [599, 227] width 781 height 30
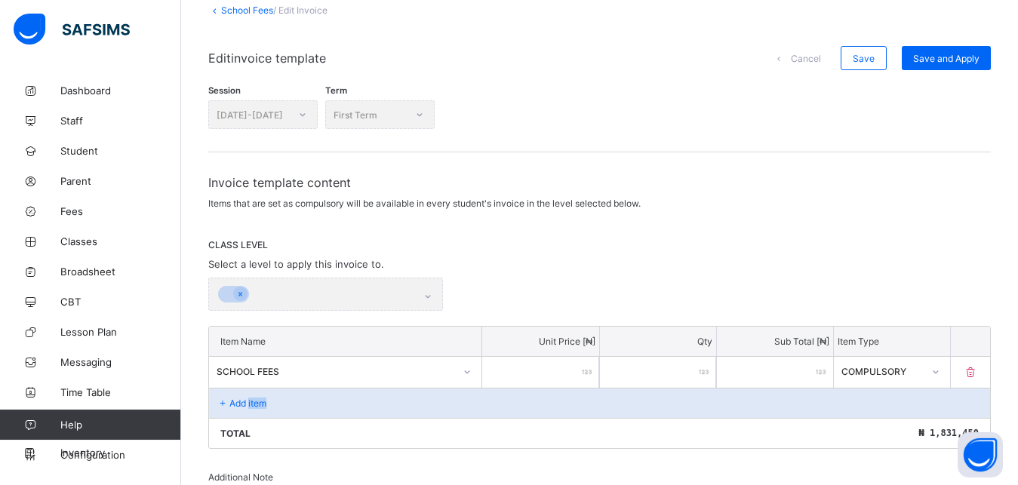
scroll to position [90, 0]
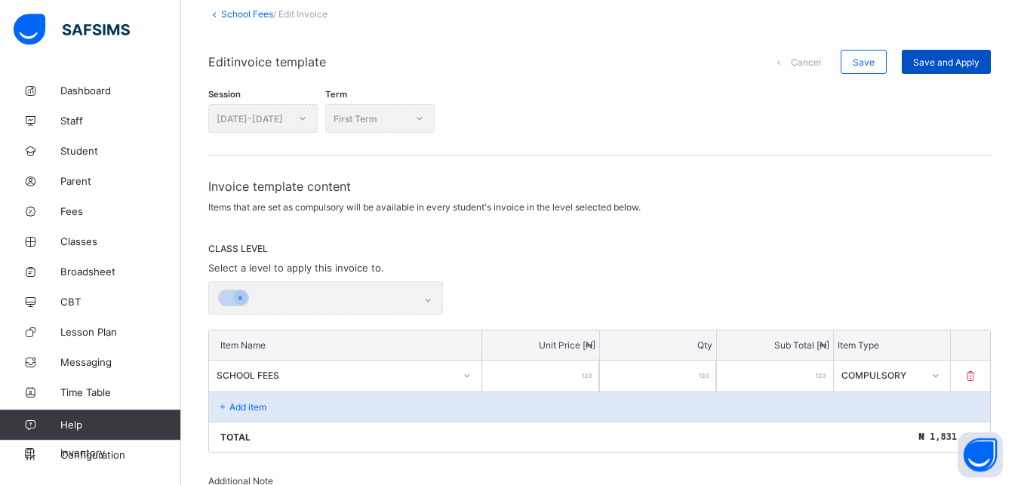
click at [978, 69] on div "Save and Apply" at bounding box center [946, 62] width 89 height 24
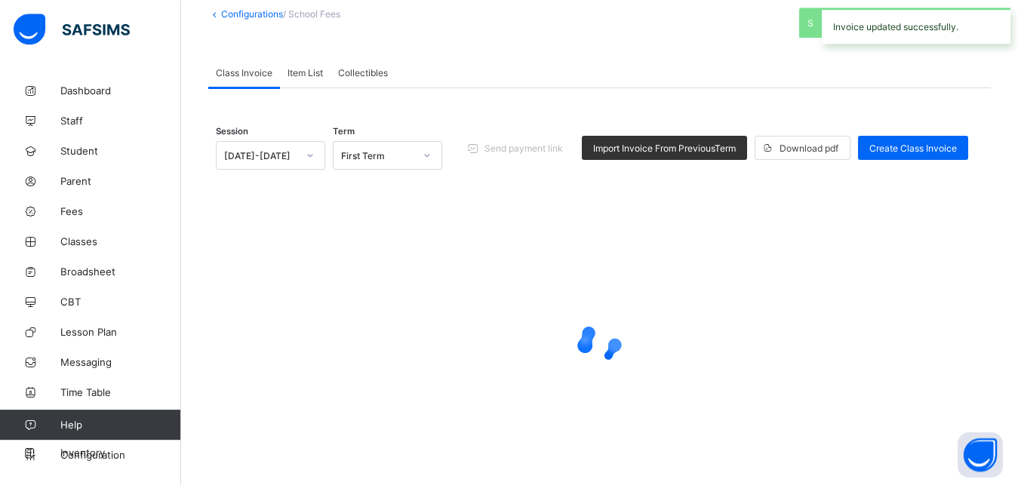
scroll to position [8, 0]
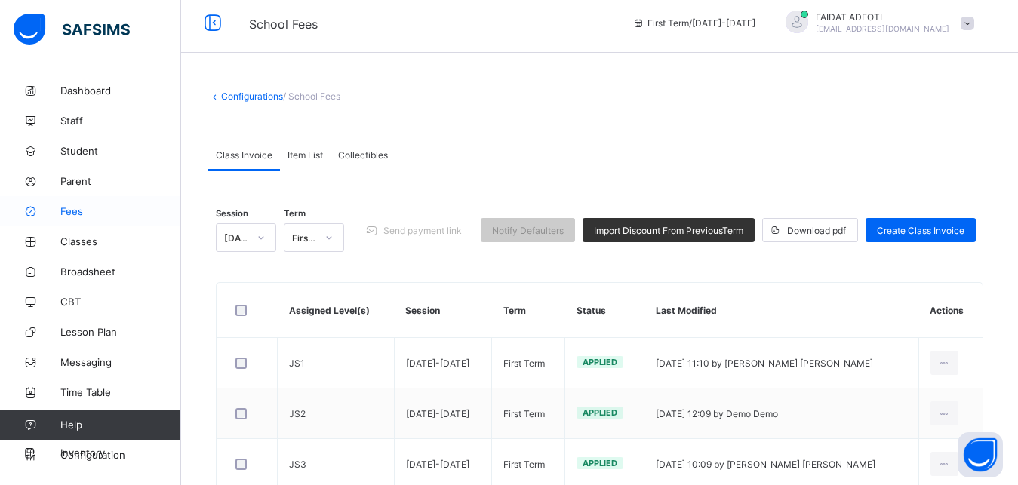
click at [106, 219] on link "Fees" at bounding box center [90, 211] width 181 height 30
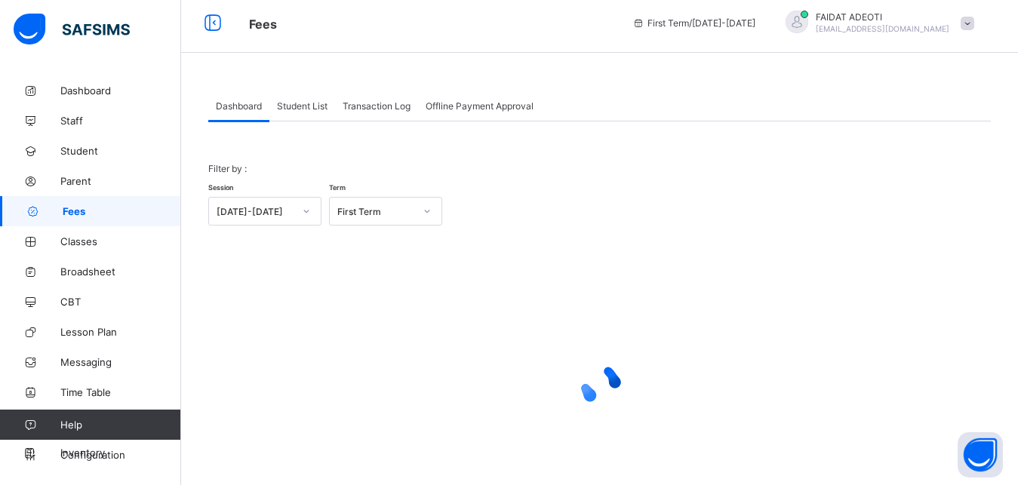
click at [306, 103] on span "Student List" at bounding box center [302, 105] width 51 height 11
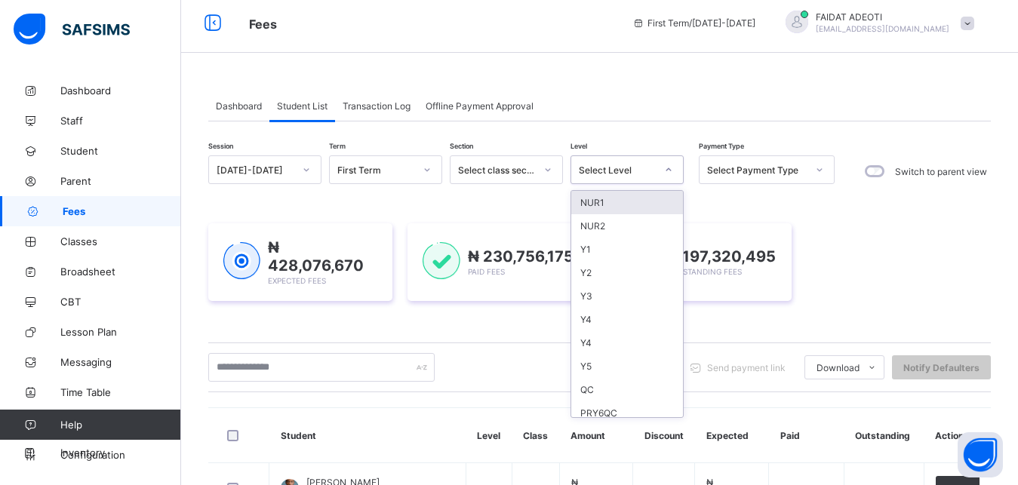
click at [659, 165] on div at bounding box center [669, 170] width 26 height 24
type input "*"
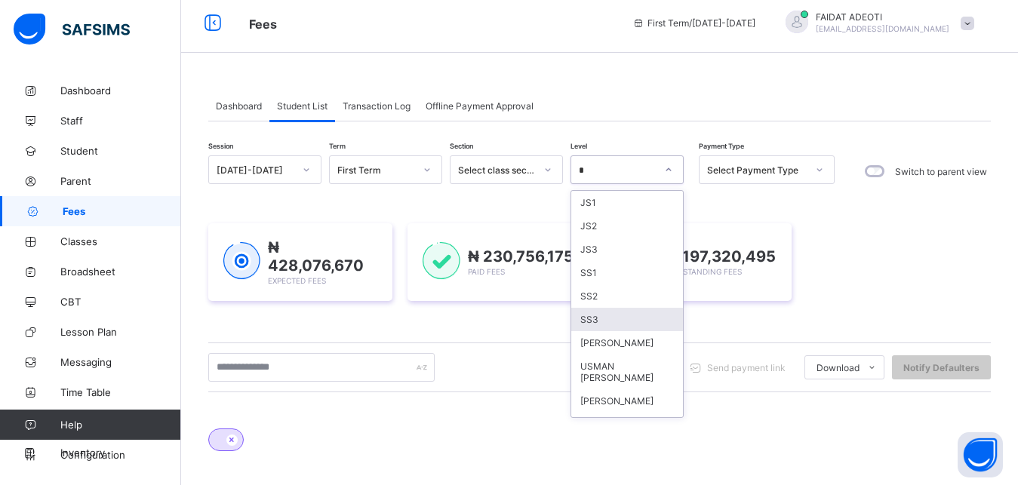
click at [638, 314] on div "SS3" at bounding box center [627, 319] width 112 height 23
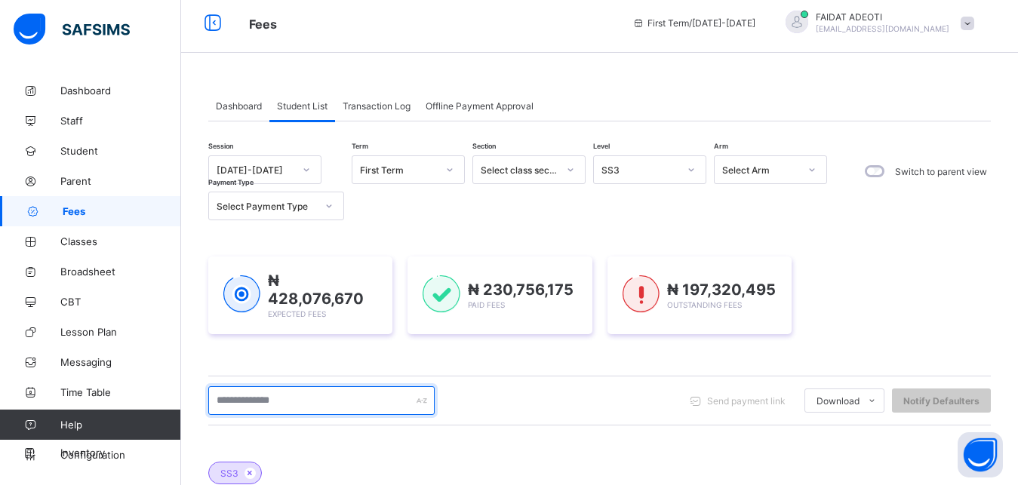
click at [367, 402] on input "text" at bounding box center [321, 400] width 226 height 29
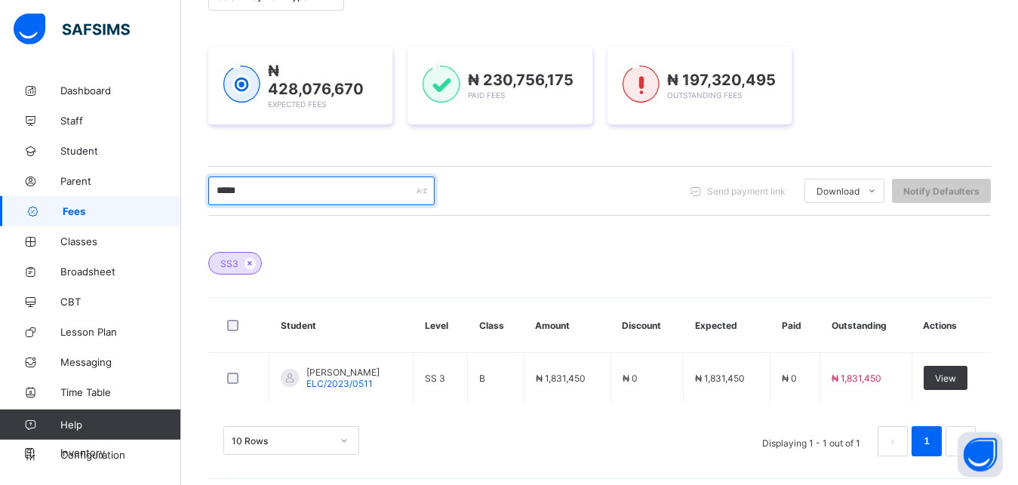
scroll to position [219, 0]
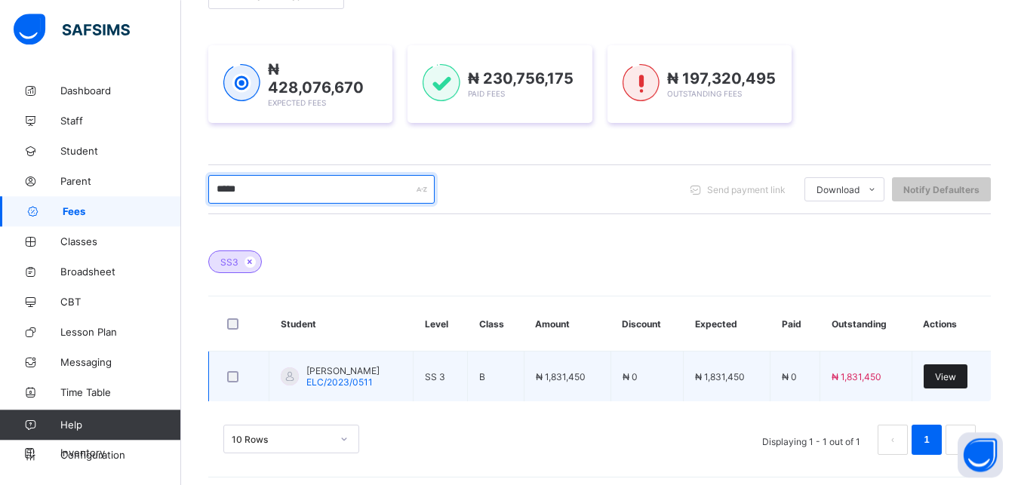
type input "*****"
click at [958, 367] on div "View" at bounding box center [946, 376] width 44 height 24
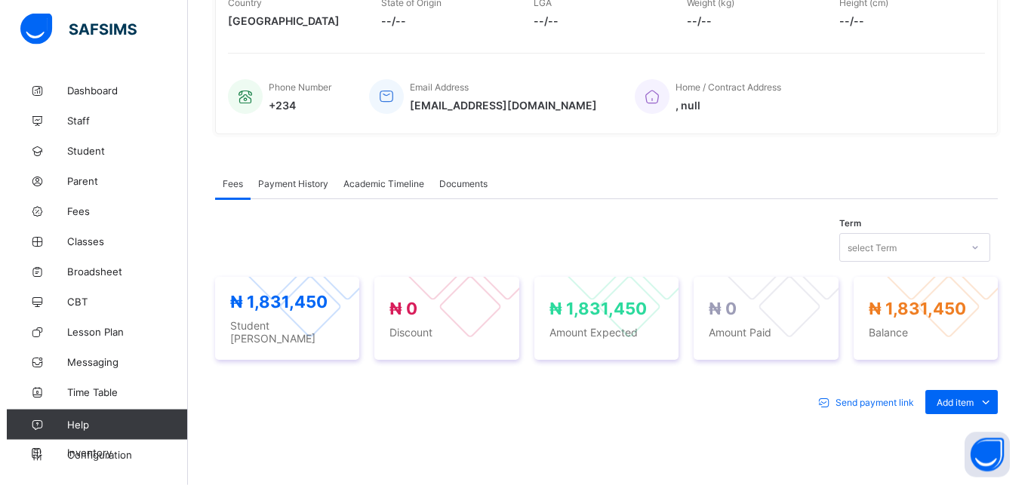
scroll to position [309, 0]
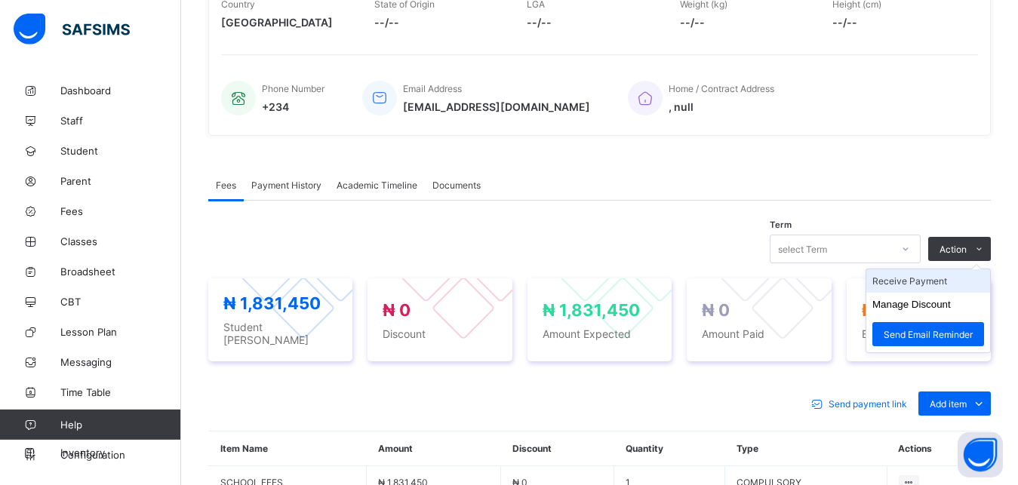
click at [915, 278] on li "Receive Payment" at bounding box center [928, 280] width 124 height 23
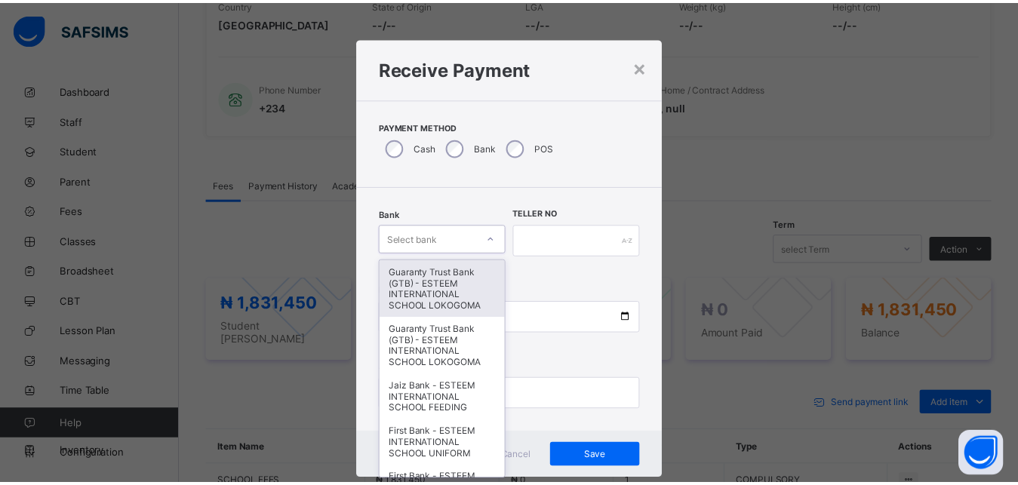
scroll to position [8, 0]
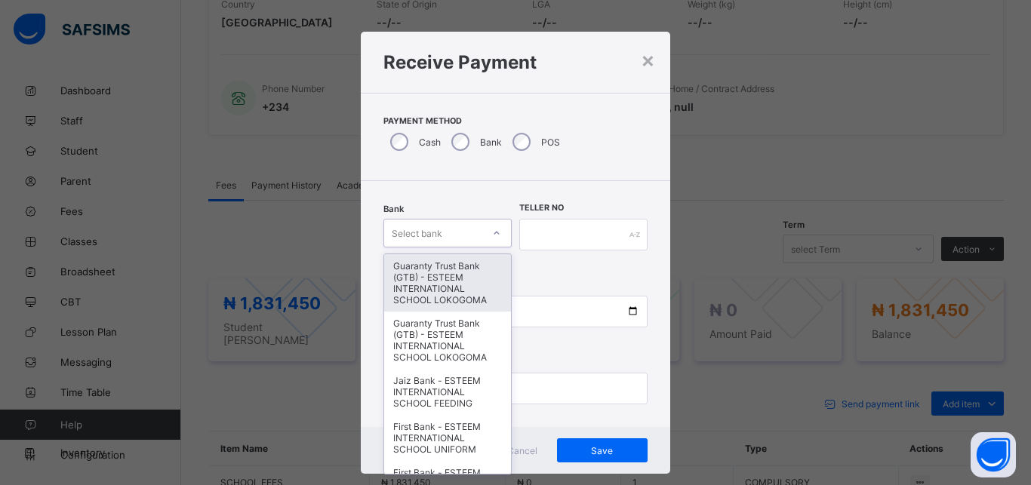
click at [425, 235] on div "Select bank" at bounding box center [417, 233] width 51 height 29
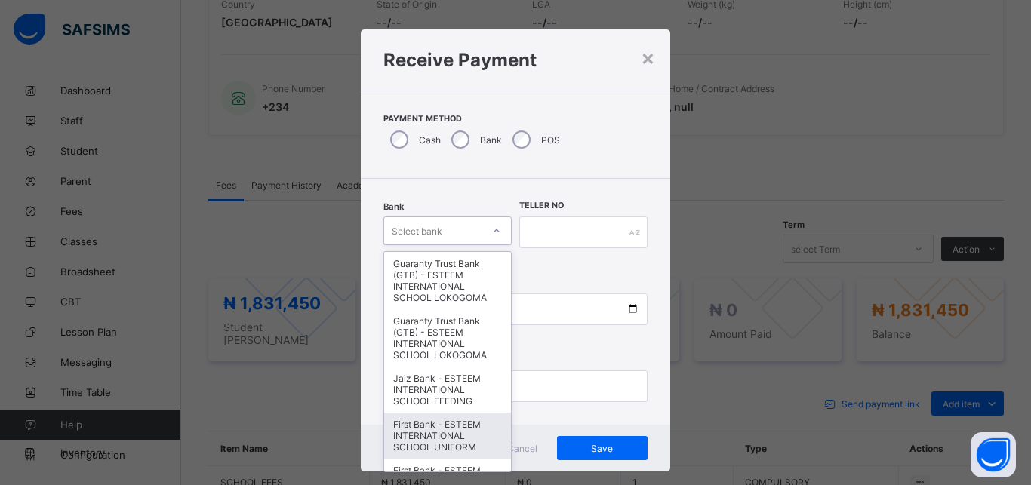
click at [467, 423] on div "First Bank - ESTEEM INTERNATIONAL SCHOOL UNIFORM" at bounding box center [447, 436] width 127 height 46
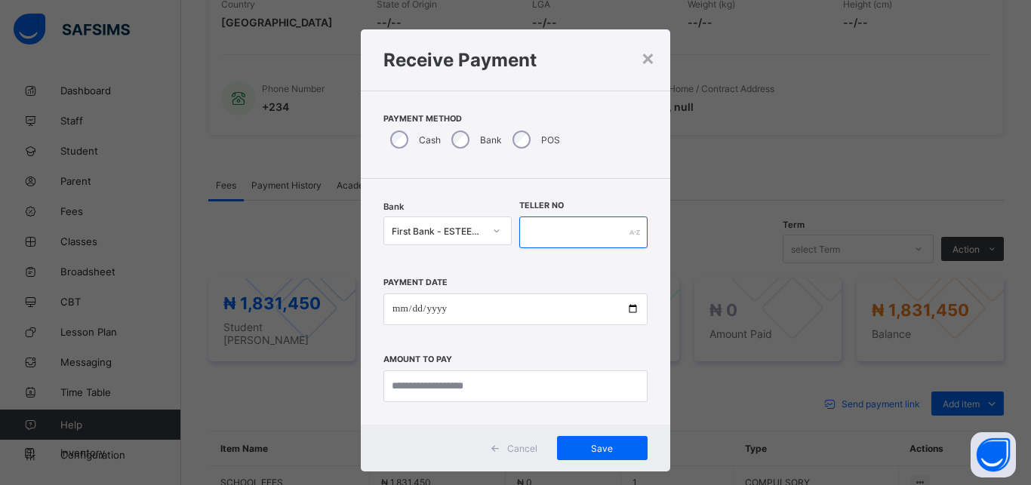
click at [568, 234] on input "text" at bounding box center [583, 233] width 128 height 32
type input "*"
type input "**********"
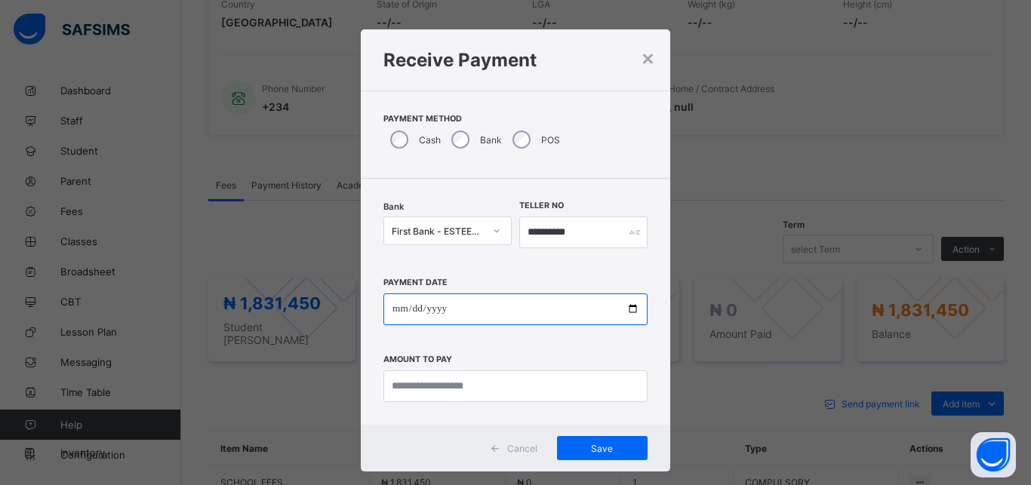
click at [489, 318] on input "date" at bounding box center [515, 310] width 264 height 32
type input "**********"
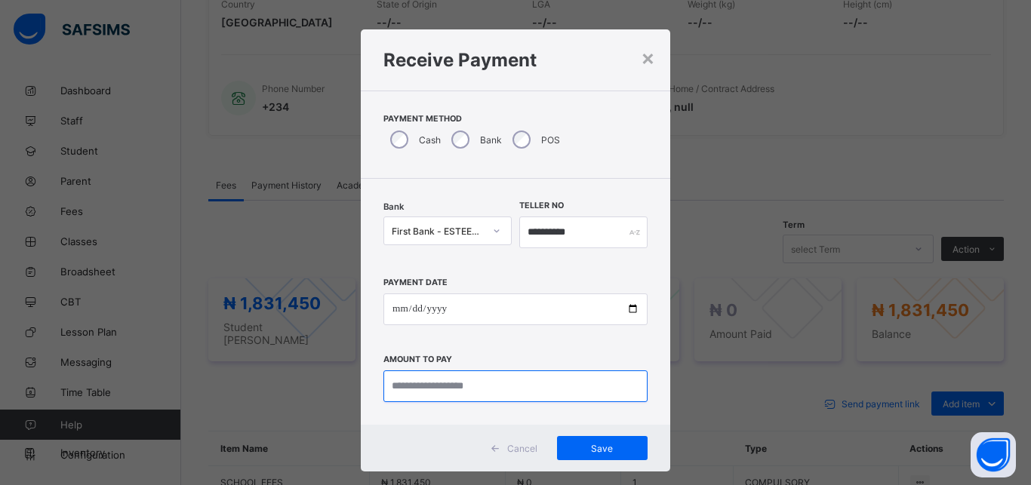
click at [460, 383] on input "currency" at bounding box center [515, 387] width 264 height 32
type input "**********"
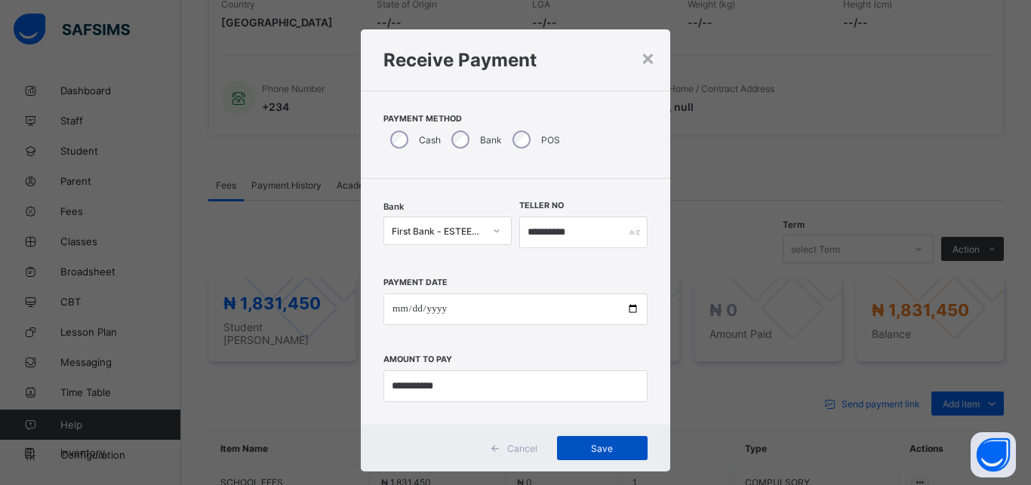
click at [592, 439] on div "Save" at bounding box center [602, 448] width 91 height 24
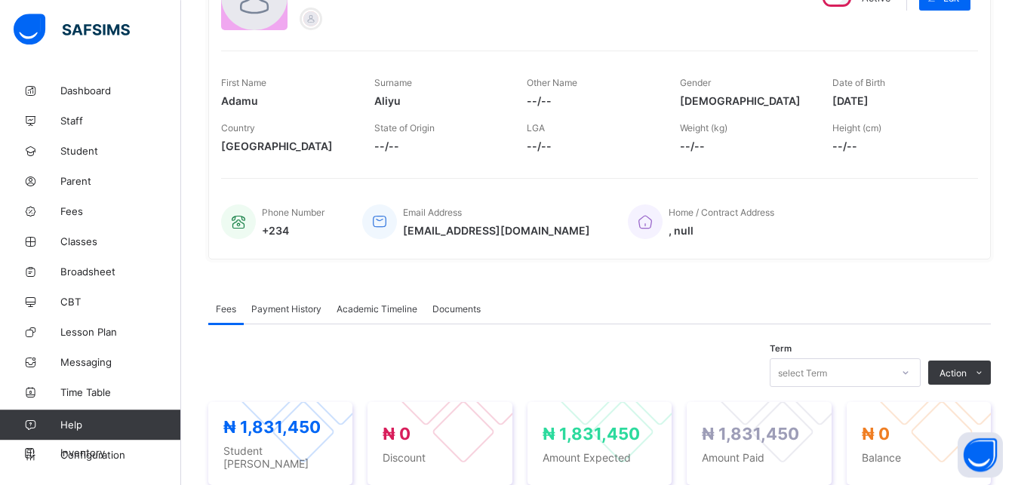
scroll to position [0, 0]
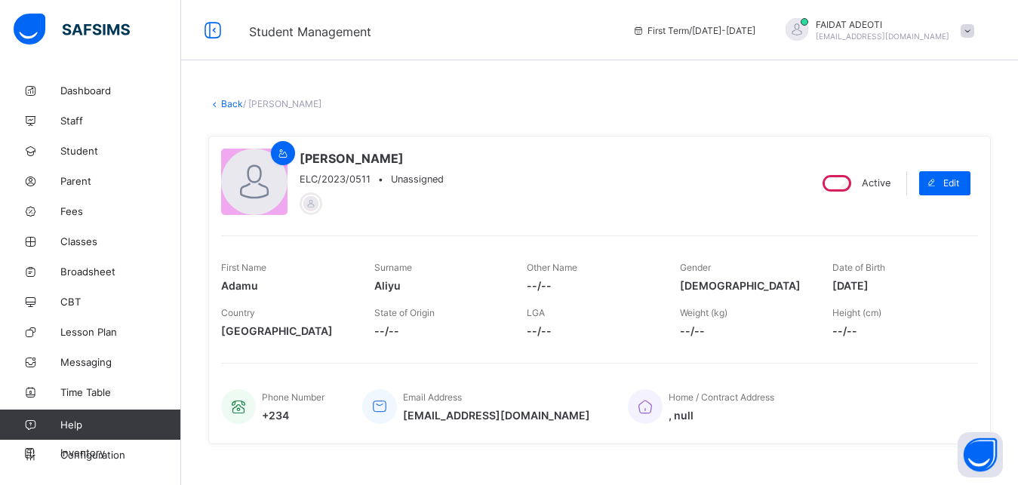
click at [238, 101] on link "Back" at bounding box center [232, 103] width 22 height 11
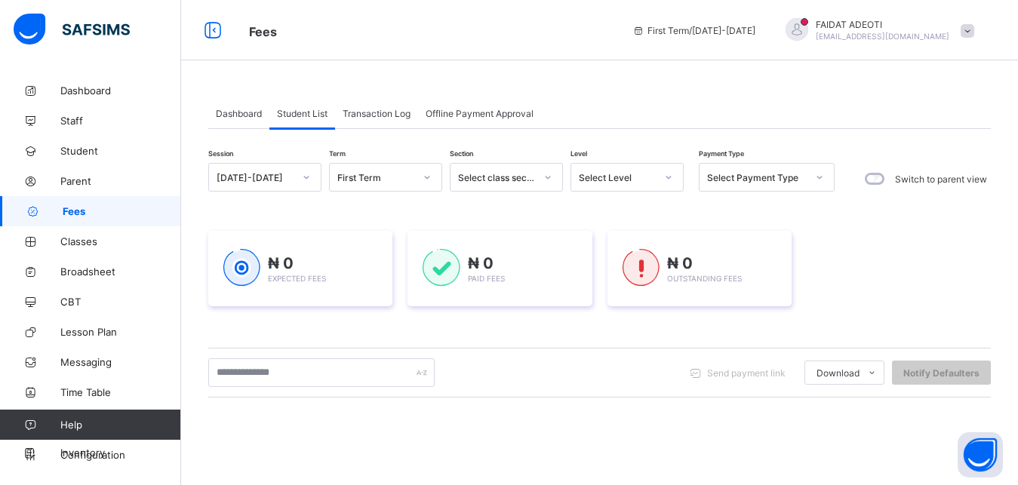
click at [660, 172] on div at bounding box center [669, 177] width 26 height 24
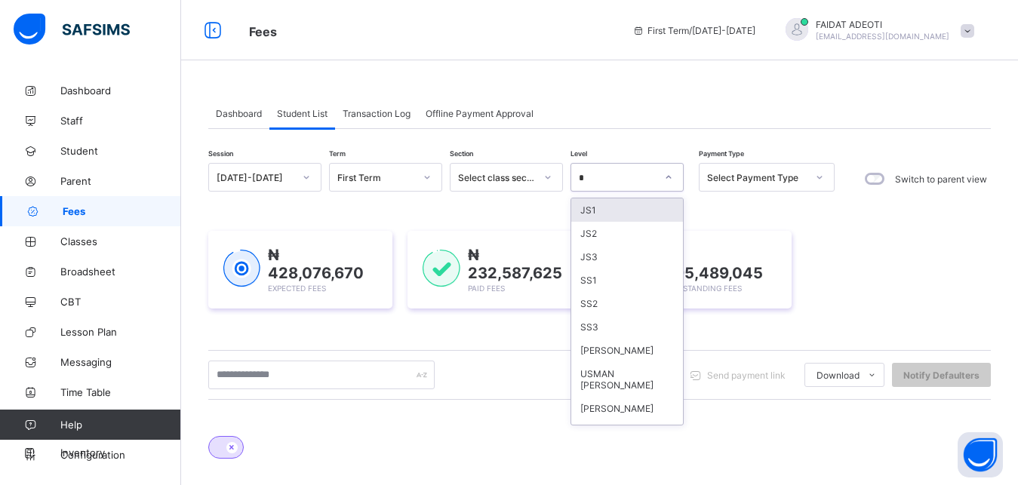
type input "*"
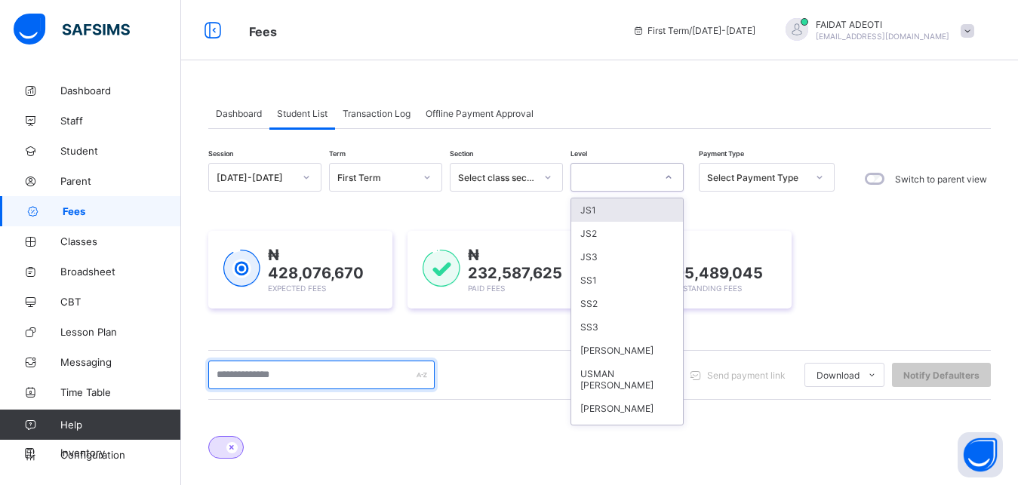
click at [284, 383] on input "text" at bounding box center [321, 375] width 226 height 29
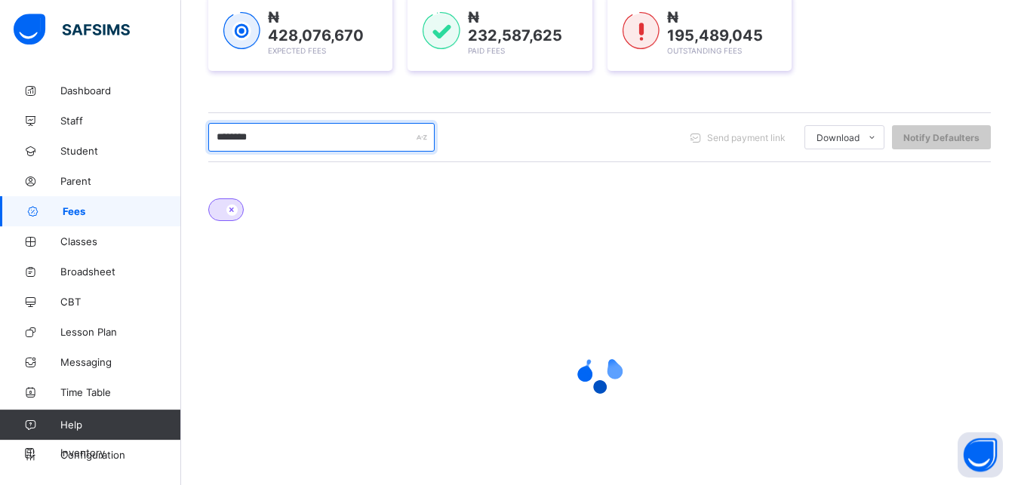
scroll to position [191, 0]
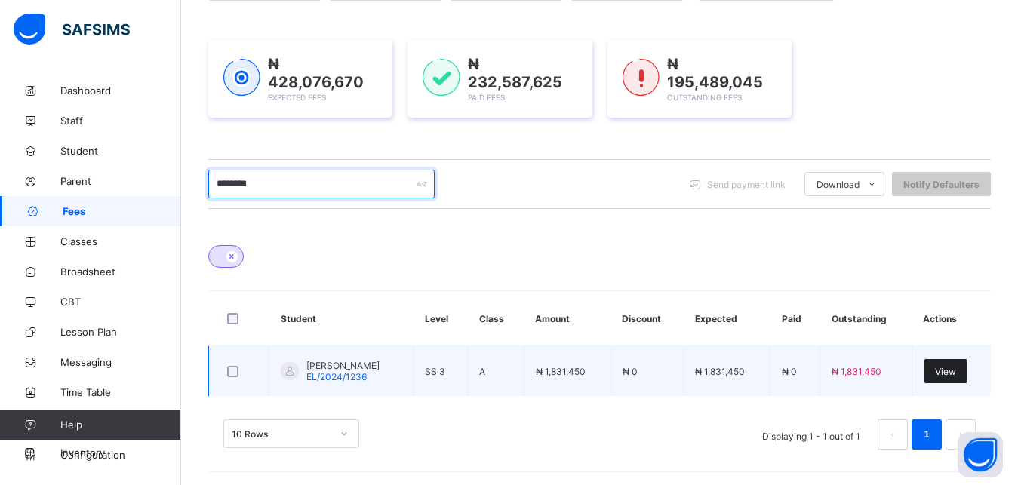
type input "********"
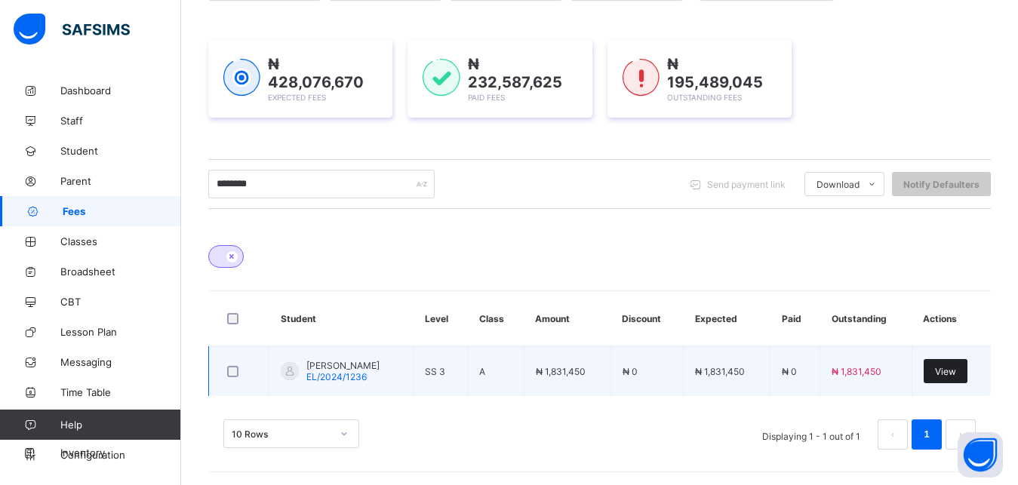
click at [966, 377] on div "View" at bounding box center [946, 371] width 44 height 24
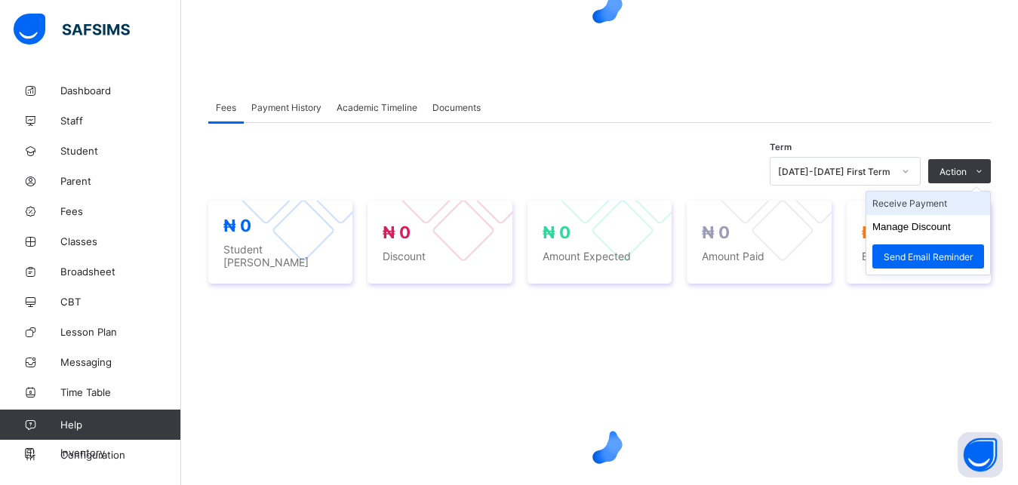
click at [952, 207] on li "Receive Payment" at bounding box center [928, 203] width 124 height 23
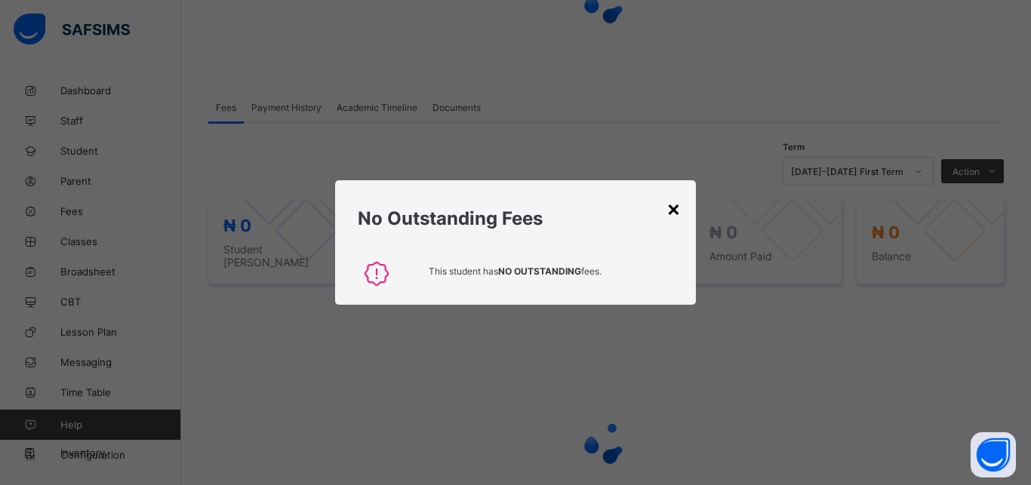
click at [675, 211] on div "×" at bounding box center [673, 208] width 14 height 26
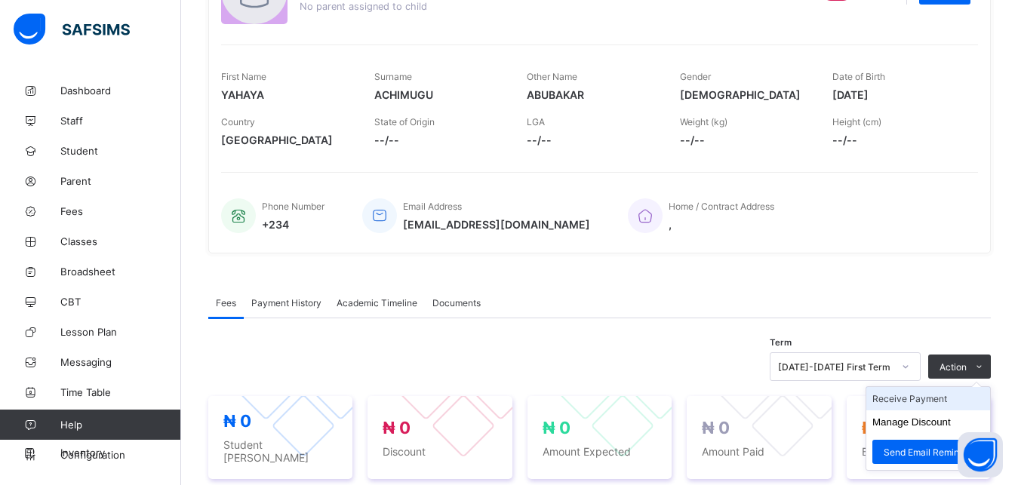
click at [920, 397] on li "Receive Payment" at bounding box center [928, 398] width 124 height 23
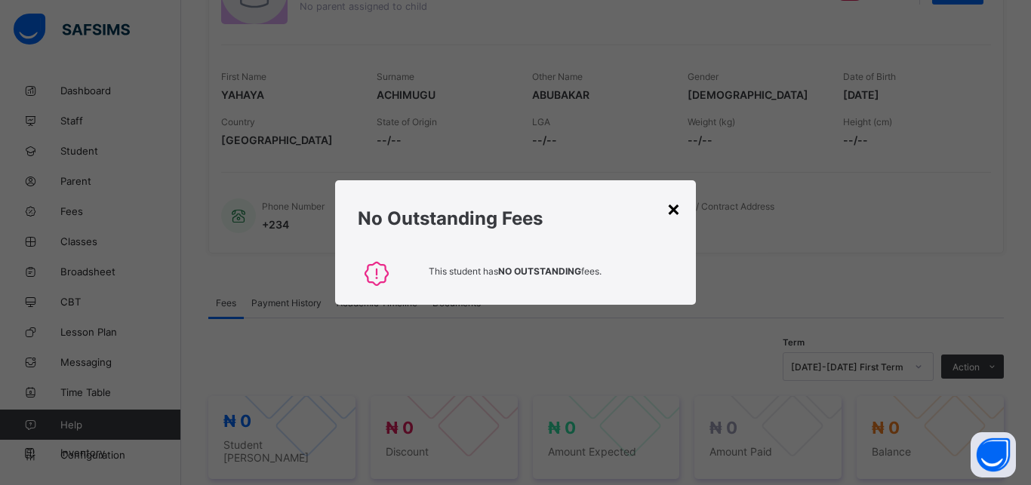
click at [675, 212] on div "×" at bounding box center [673, 208] width 14 height 26
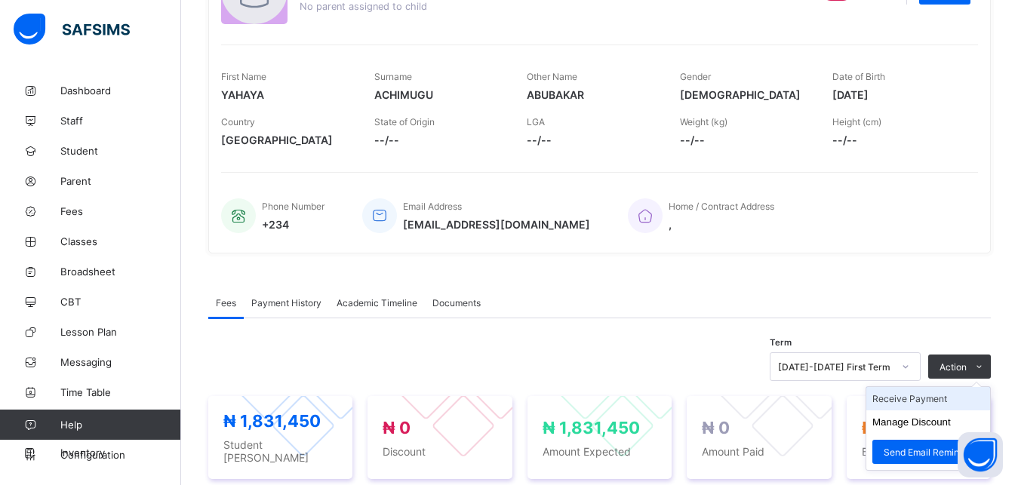
click at [912, 399] on li "Receive Payment" at bounding box center [928, 398] width 124 height 23
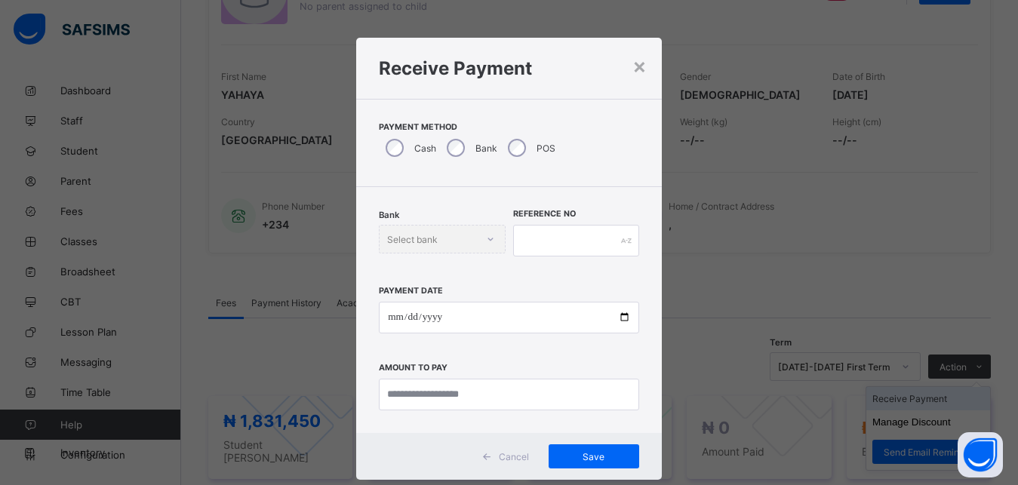
scroll to position [8, 0]
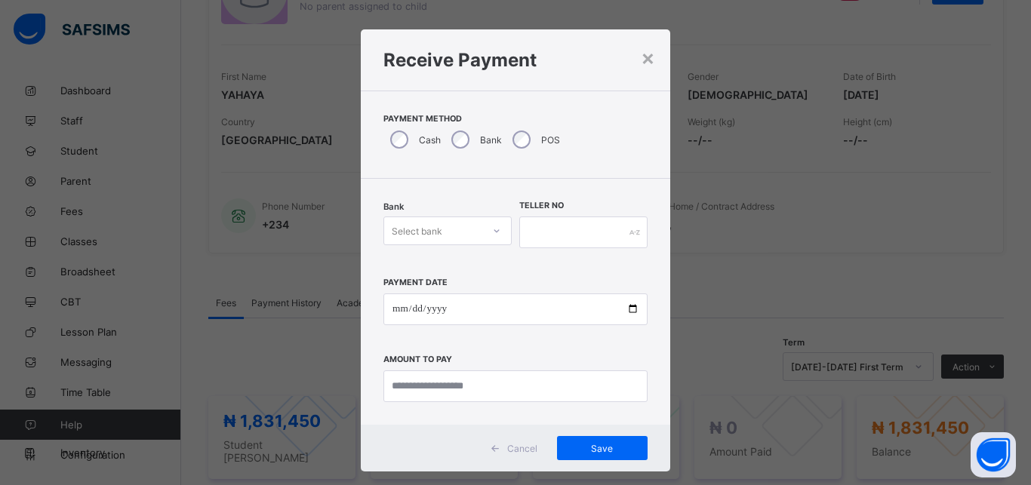
click at [439, 226] on div "Select bank" at bounding box center [433, 230] width 98 height 21
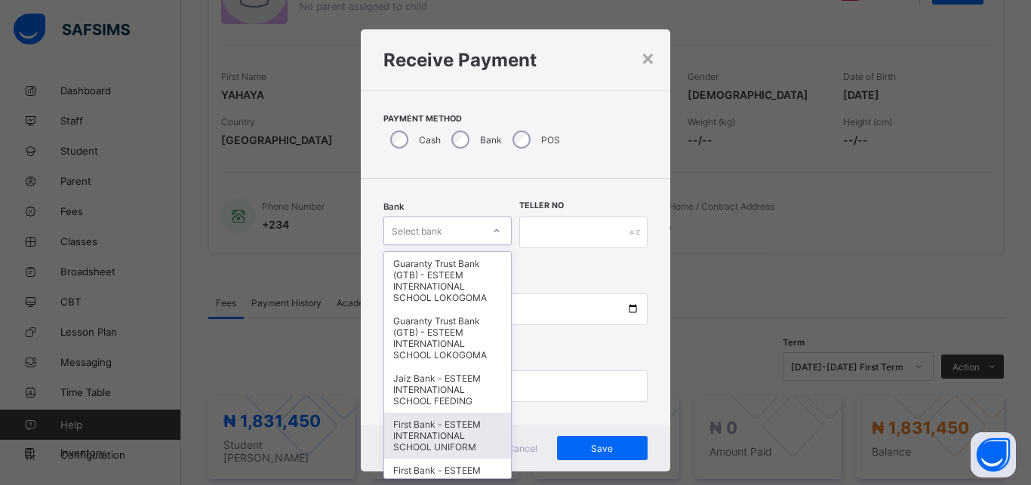
click at [432, 423] on div "First Bank - ESTEEM INTERNATIONAL SCHOOL UNIFORM" at bounding box center [447, 436] width 127 height 46
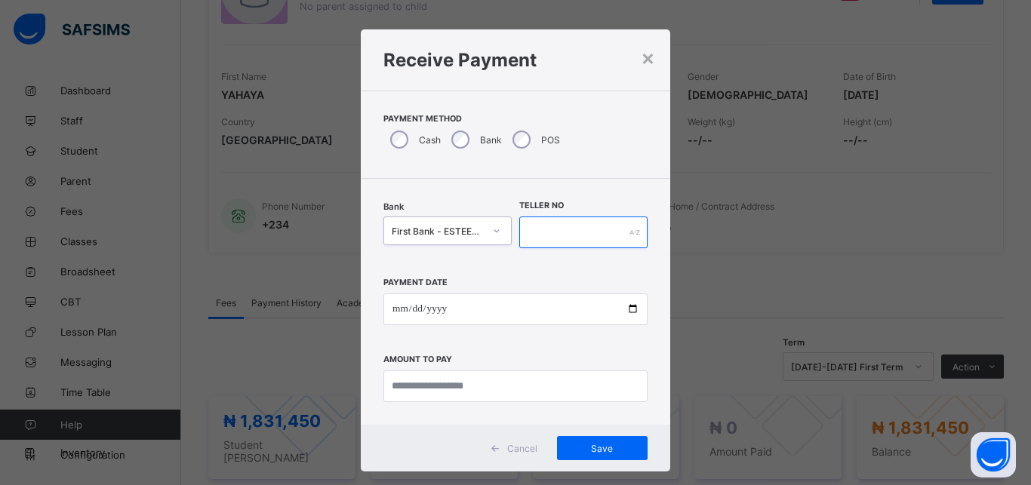
click at [575, 242] on input "text" at bounding box center [583, 233] width 128 height 32
type input "*"
type input "********"
click at [487, 326] on div "Payment Date Amount to pay" at bounding box center [515, 332] width 264 height 139
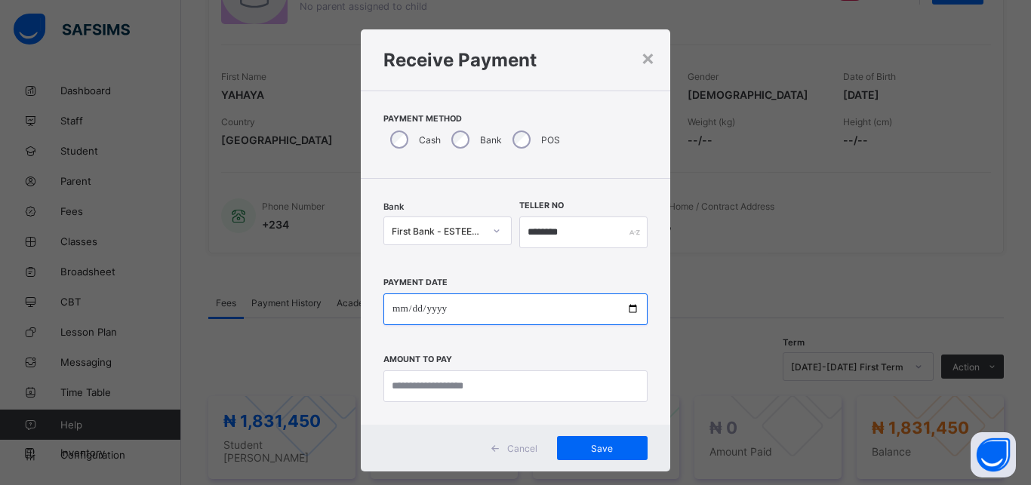
click at [494, 306] on input "date" at bounding box center [515, 310] width 264 height 32
type input "**********"
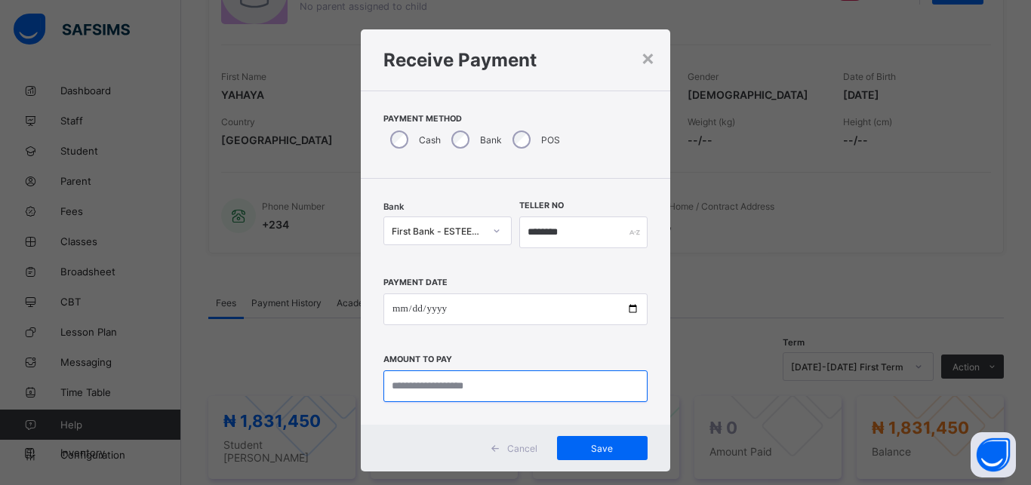
click at [448, 383] on input "currency" at bounding box center [515, 387] width 264 height 32
type input "**********"
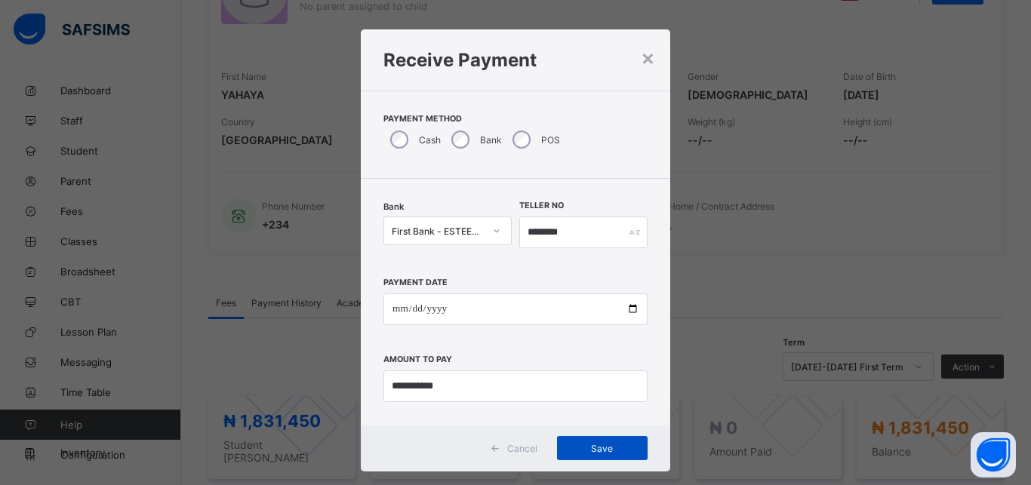
click at [607, 448] on span "Save" at bounding box center [602, 448] width 68 height 11
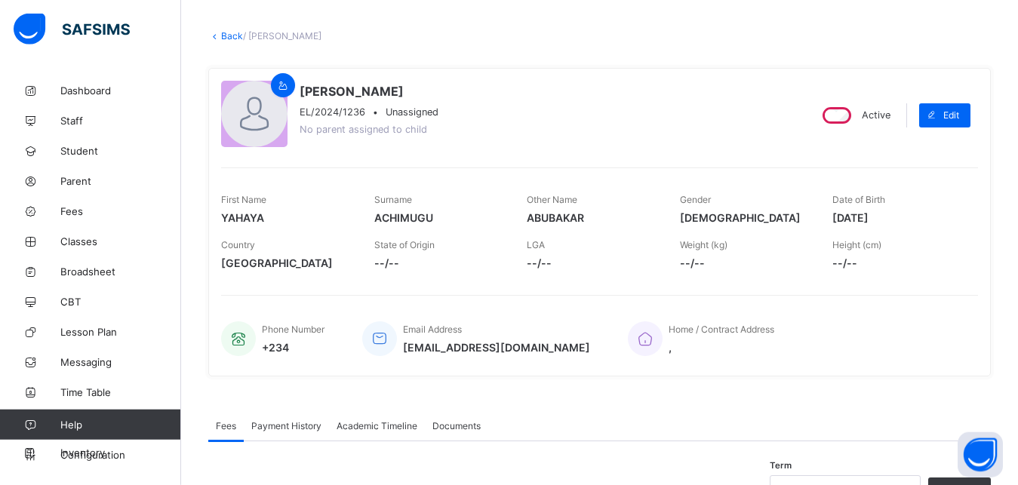
scroll to position [0, 0]
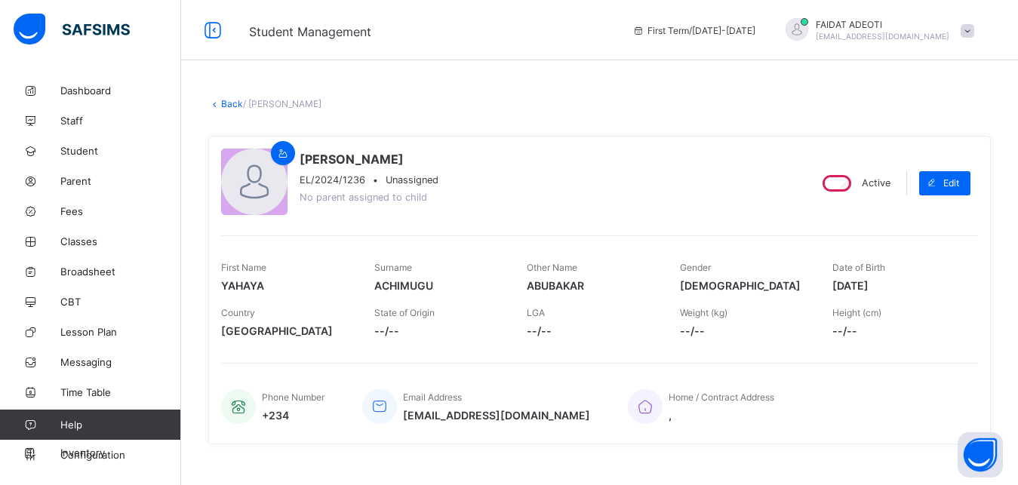
click at [230, 98] on link "Back" at bounding box center [232, 103] width 22 height 11
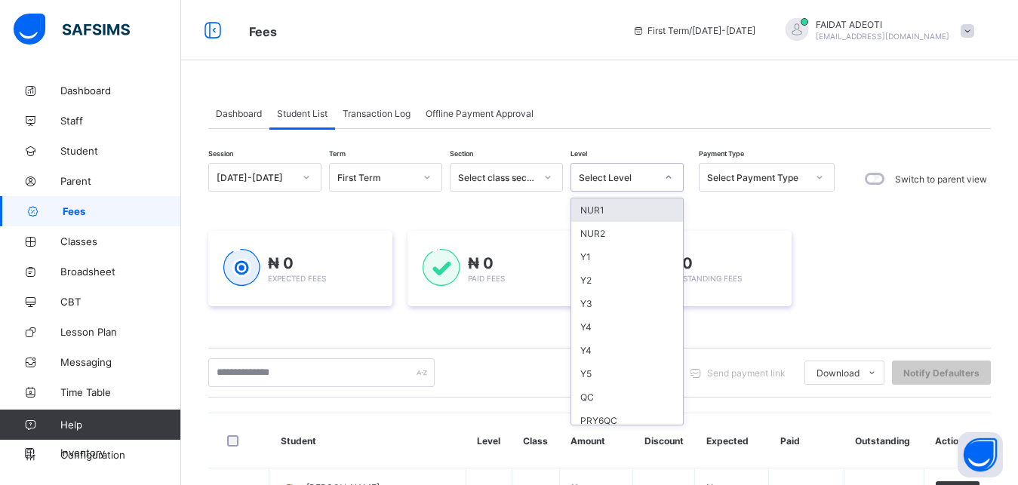
click at [669, 178] on icon at bounding box center [668, 177] width 9 height 15
type input "*"
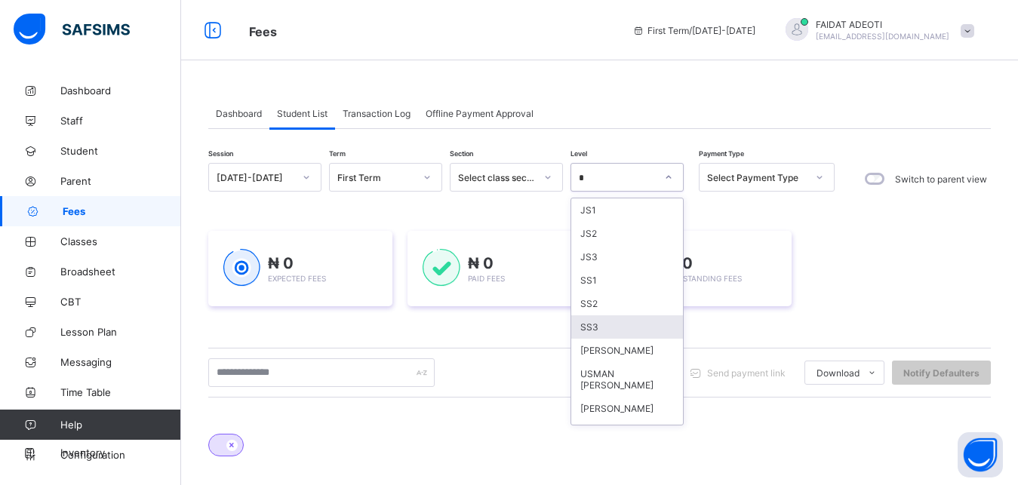
click at [597, 324] on div "SS3" at bounding box center [627, 326] width 112 height 23
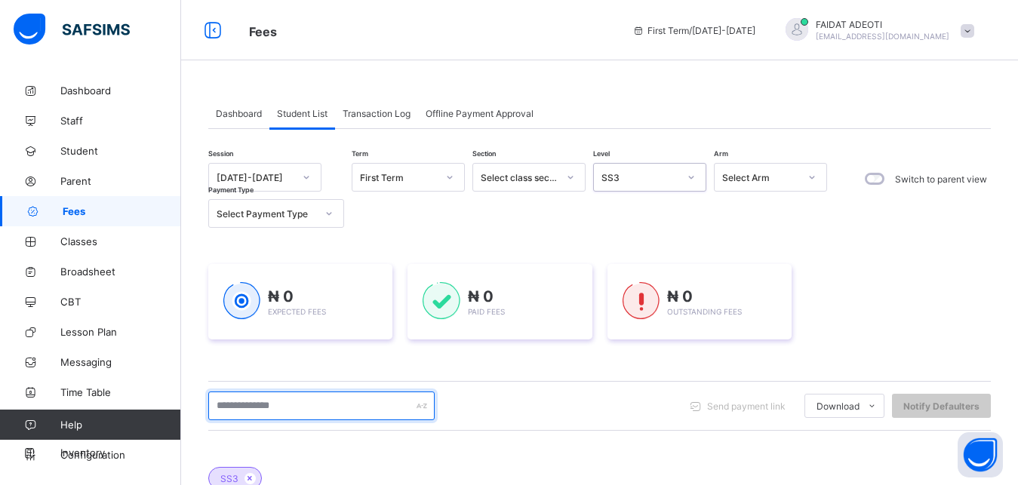
click at [340, 417] on input "text" at bounding box center [321, 406] width 226 height 29
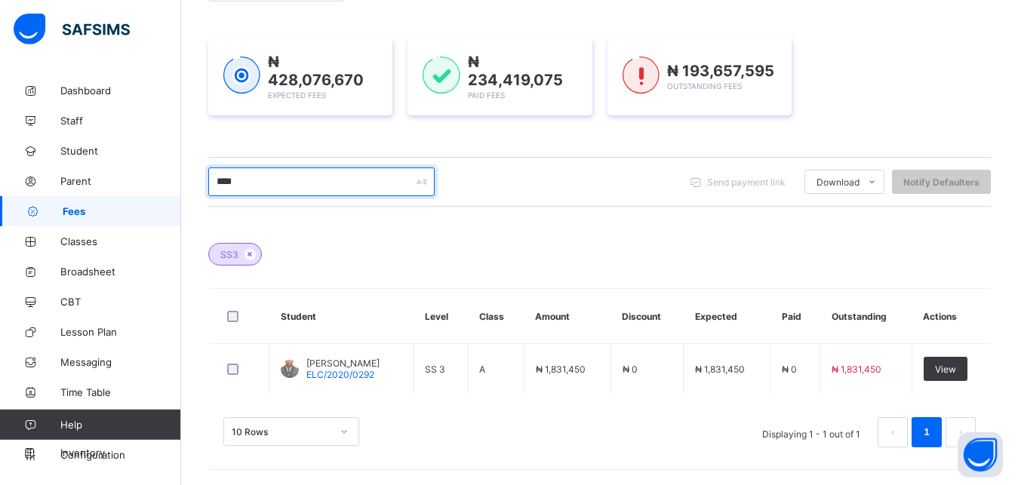
scroll to position [224, 0]
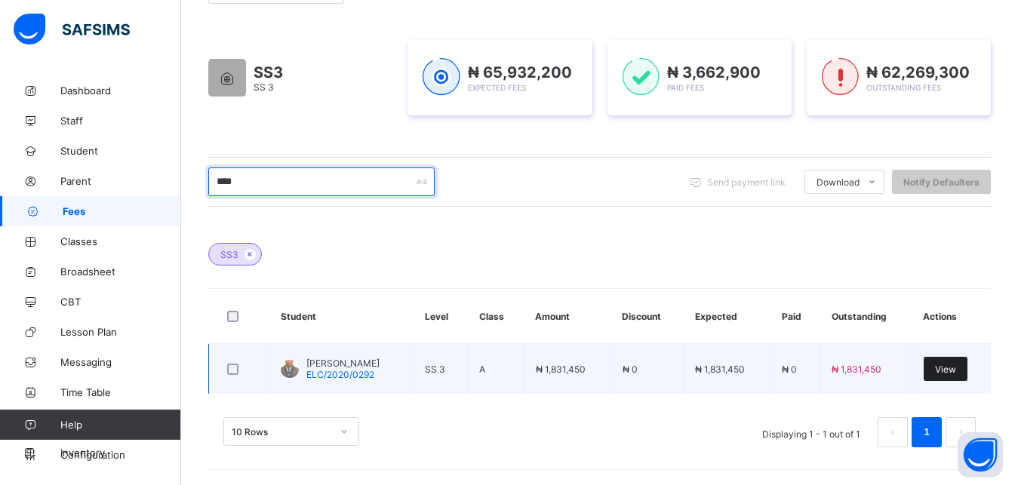
type input "****"
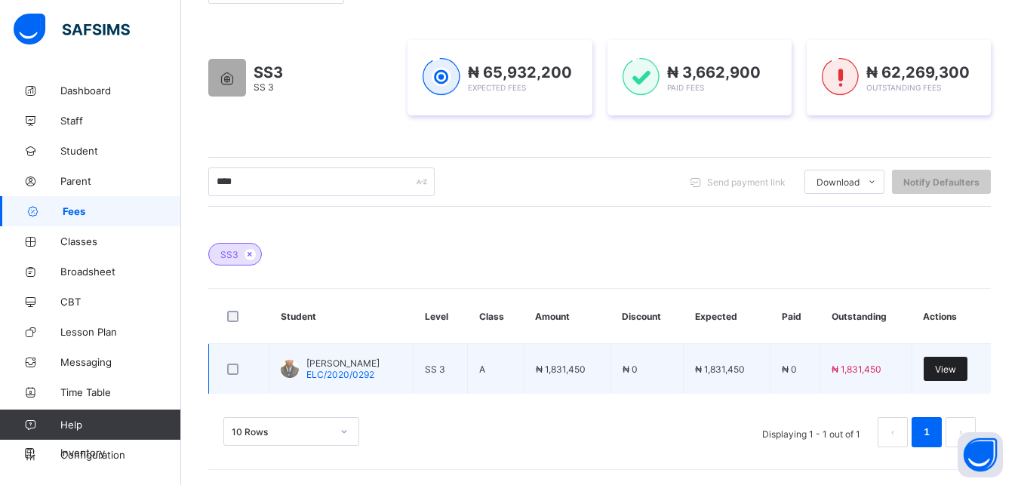
click at [963, 361] on div "View" at bounding box center [946, 369] width 44 height 24
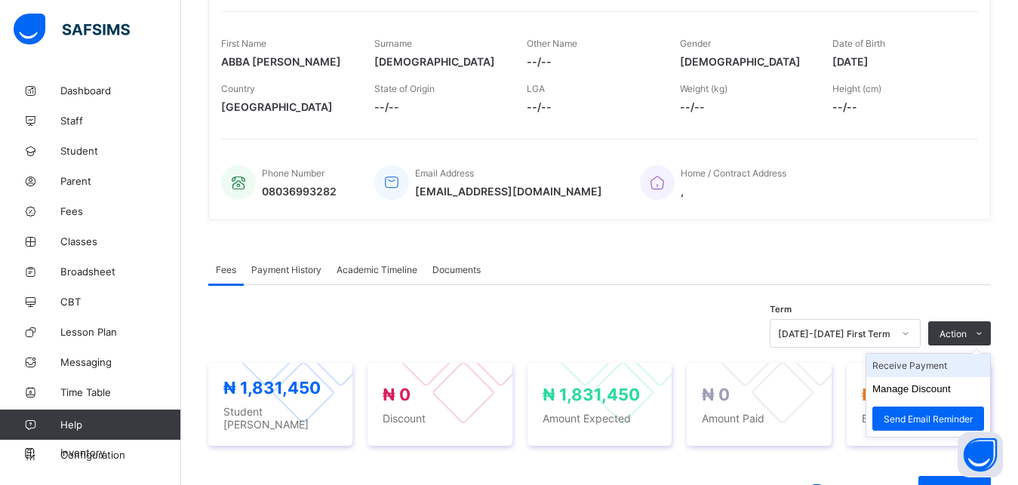
click at [942, 362] on li "Receive Payment" at bounding box center [928, 365] width 124 height 23
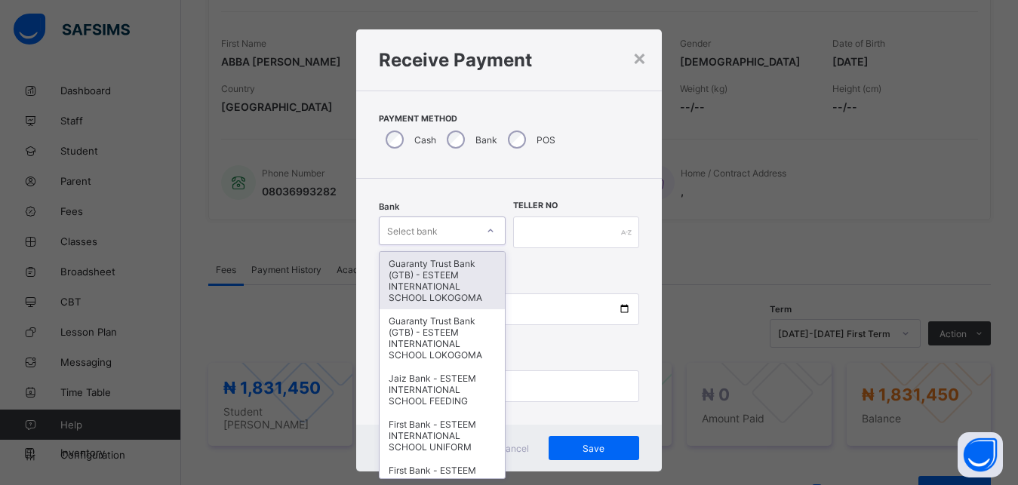
click at [437, 233] on div "Select bank" at bounding box center [428, 230] width 96 height 21
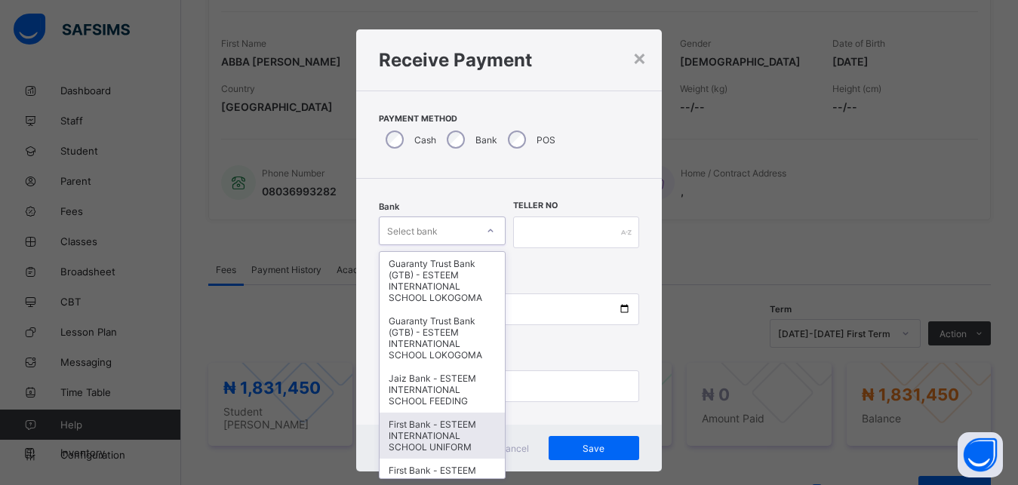
click at [436, 453] on div "First Bank - ESTEEM INTERNATIONAL SCHOOL UNIFORM" at bounding box center [442, 436] width 125 height 46
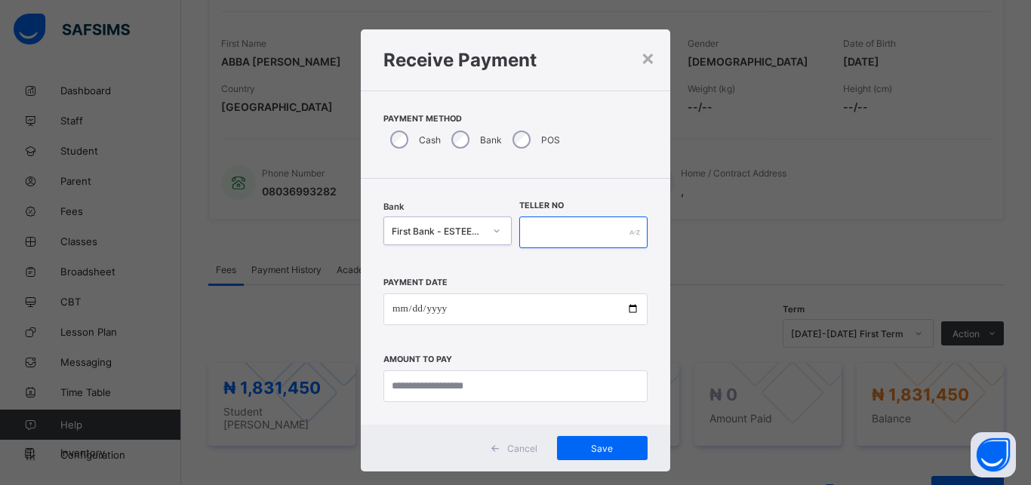
click at [550, 223] on input "text" at bounding box center [583, 233] width 128 height 32
type input "**********"
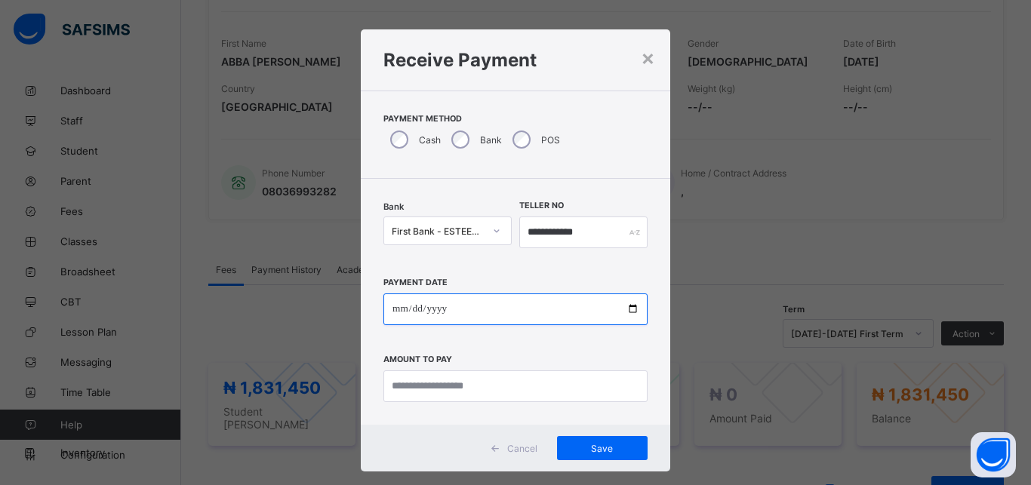
click at [472, 303] on input "date" at bounding box center [515, 310] width 264 height 32
type input "**********"
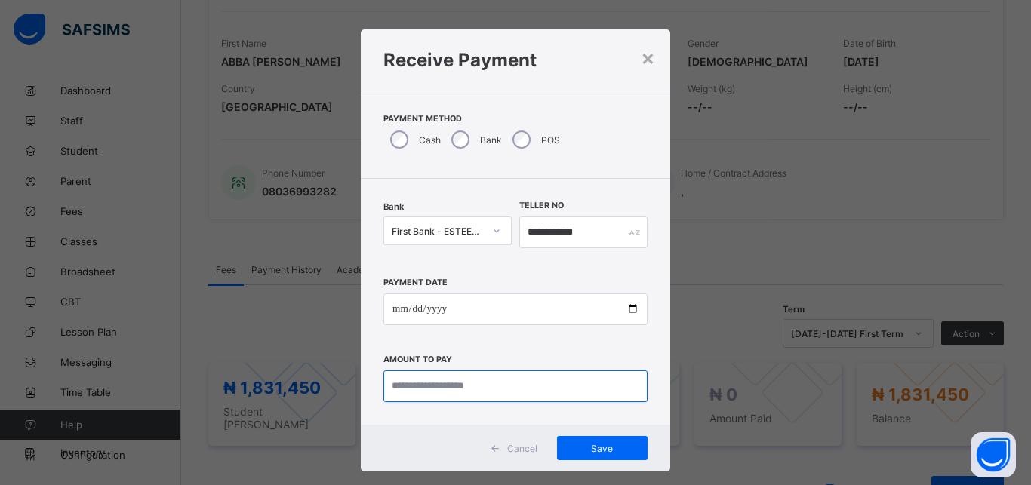
click at [486, 391] on input "currency" at bounding box center [515, 387] width 264 height 32
type input "**********"
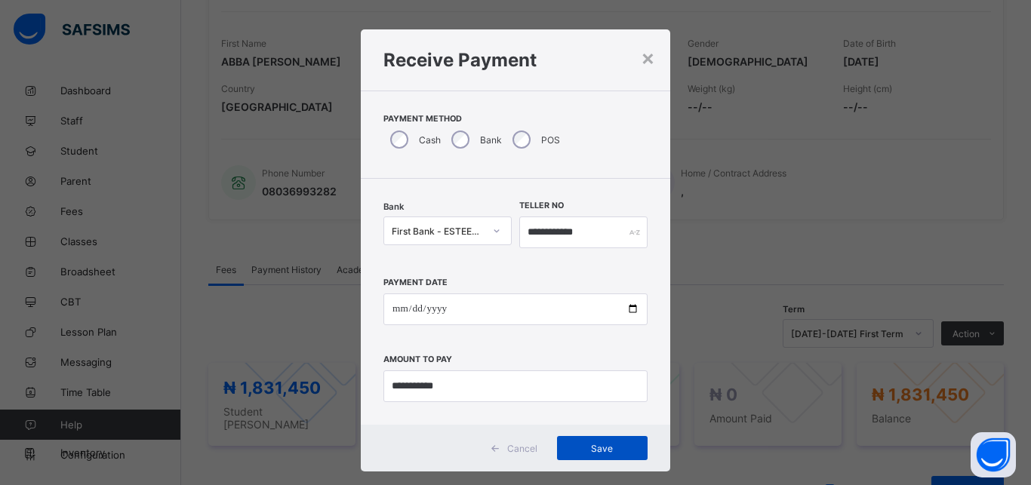
click at [615, 444] on span "Save" at bounding box center [602, 448] width 68 height 11
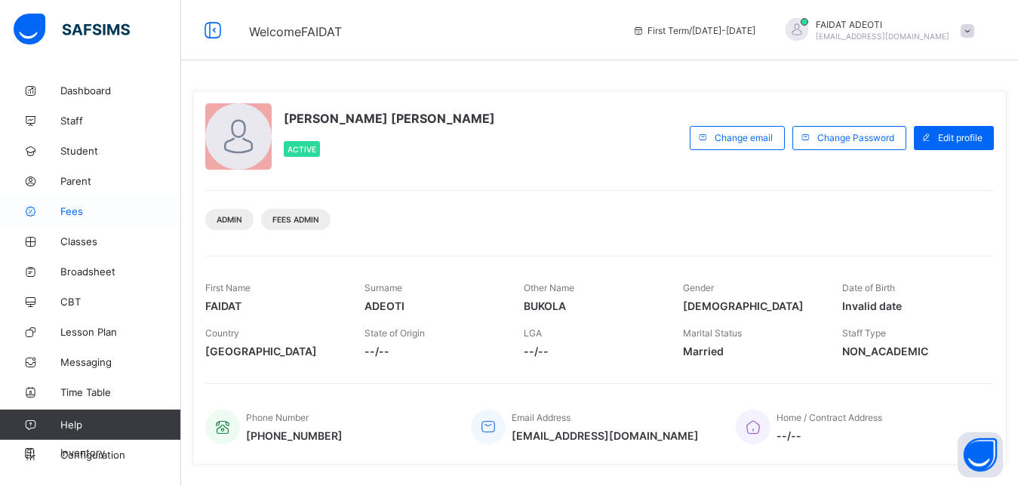
click at [114, 213] on span "Fees" at bounding box center [120, 211] width 121 height 12
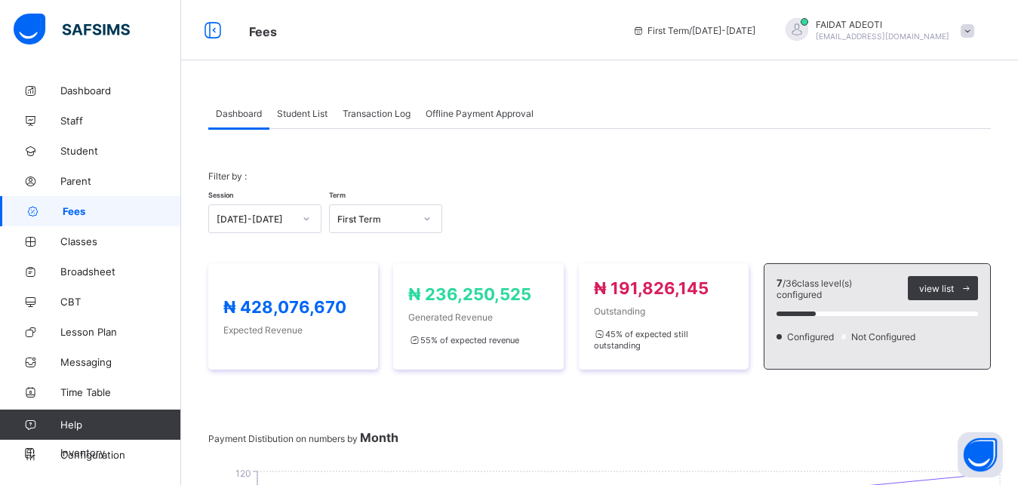
click at [307, 112] on span "Student List" at bounding box center [302, 113] width 51 height 11
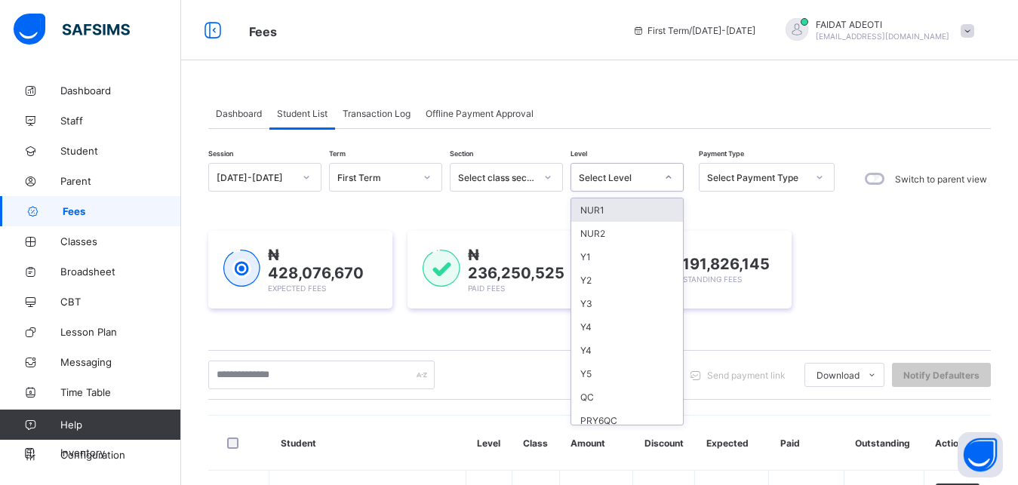
click at [624, 184] on div "Select Level" at bounding box center [612, 177] width 83 height 21
type input "*"
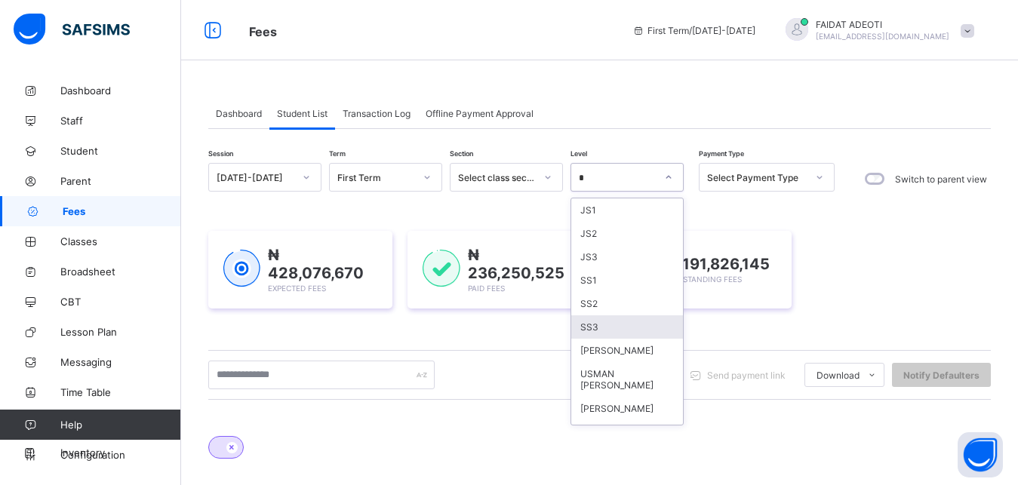
click at [603, 327] on div "SS3" at bounding box center [627, 326] width 112 height 23
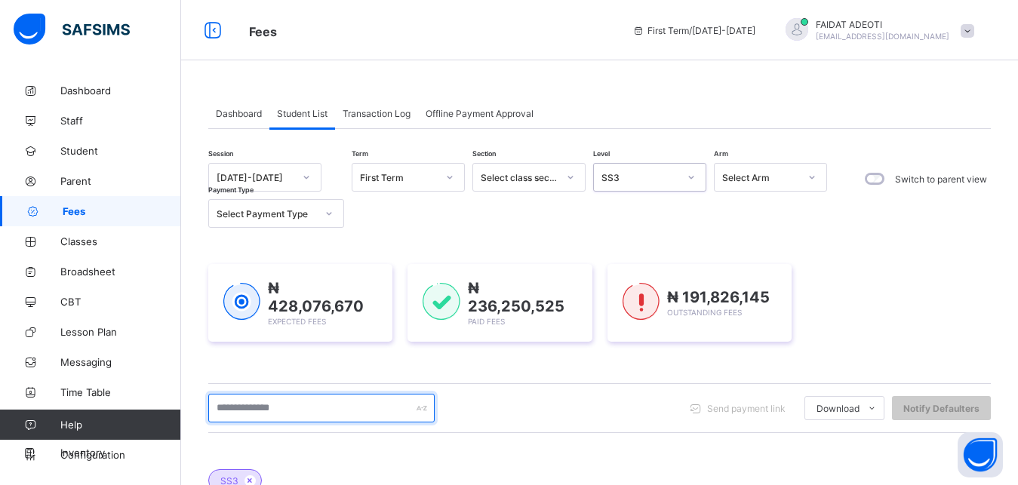
click at [300, 404] on input "text" at bounding box center [321, 408] width 226 height 29
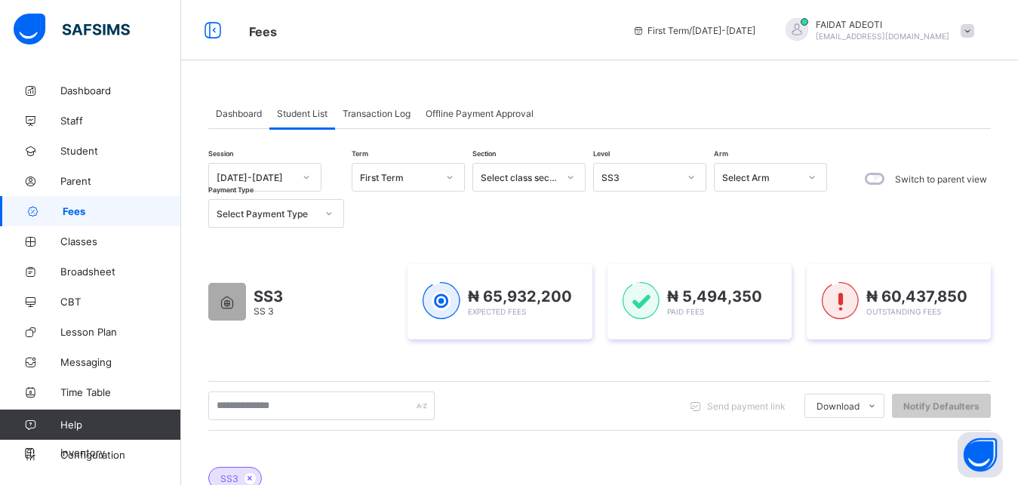
click at [684, 170] on div at bounding box center [691, 177] width 26 height 24
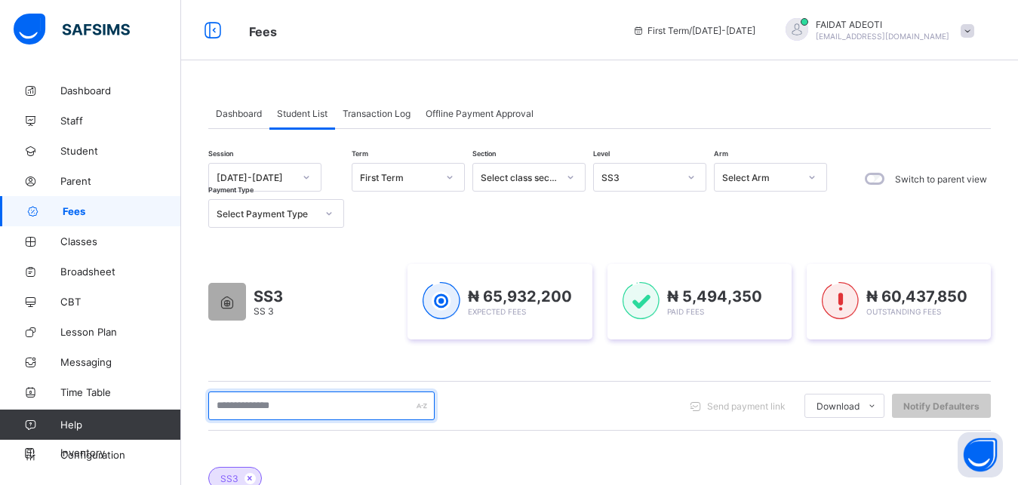
click at [304, 392] on input "text" at bounding box center [321, 406] width 226 height 29
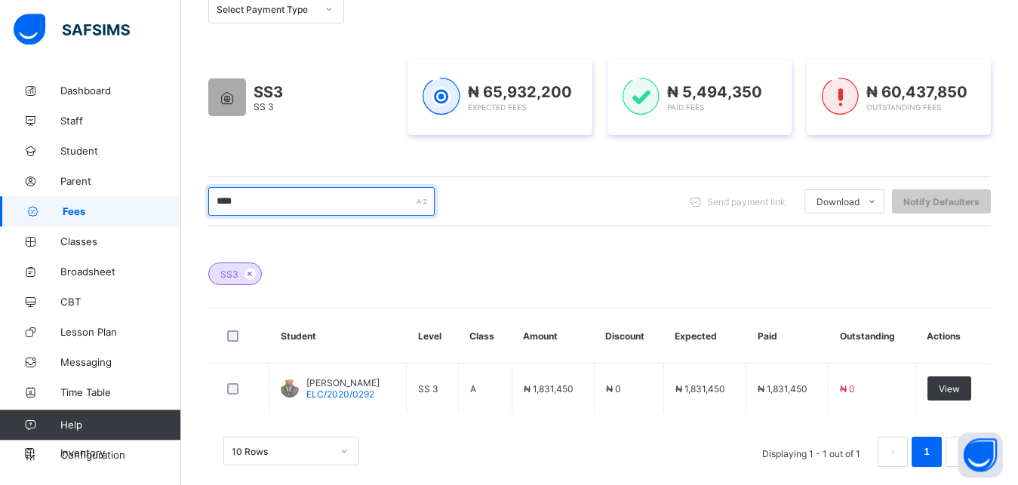
scroll to position [224, 0]
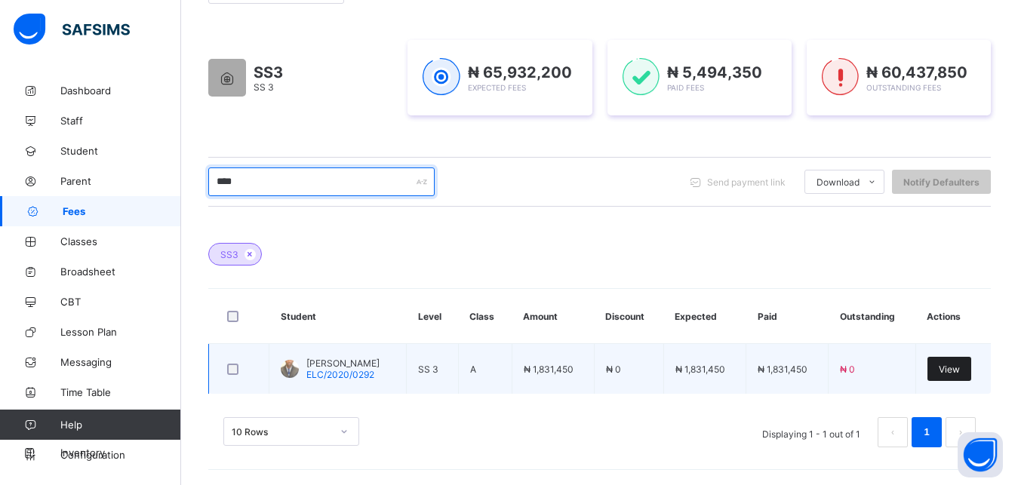
type input "****"
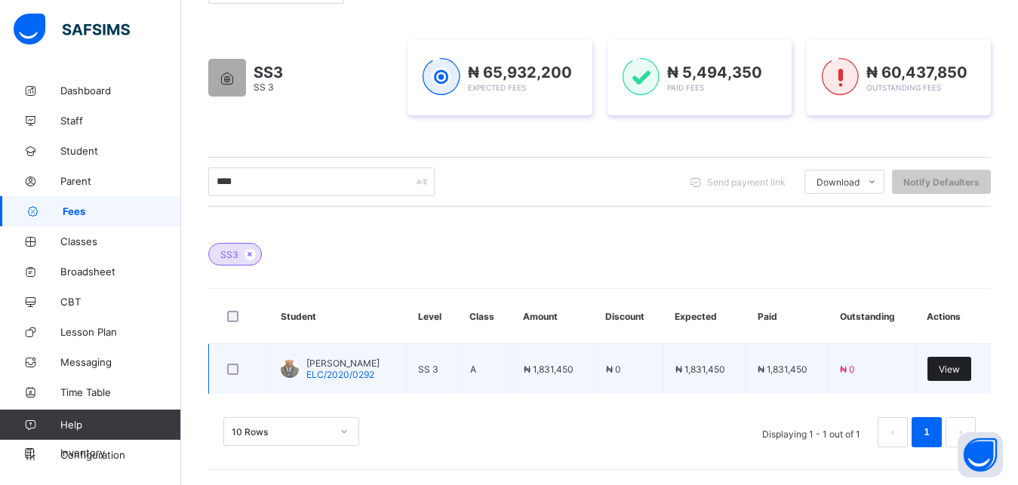
click at [960, 369] on span "View" at bounding box center [949, 369] width 21 height 11
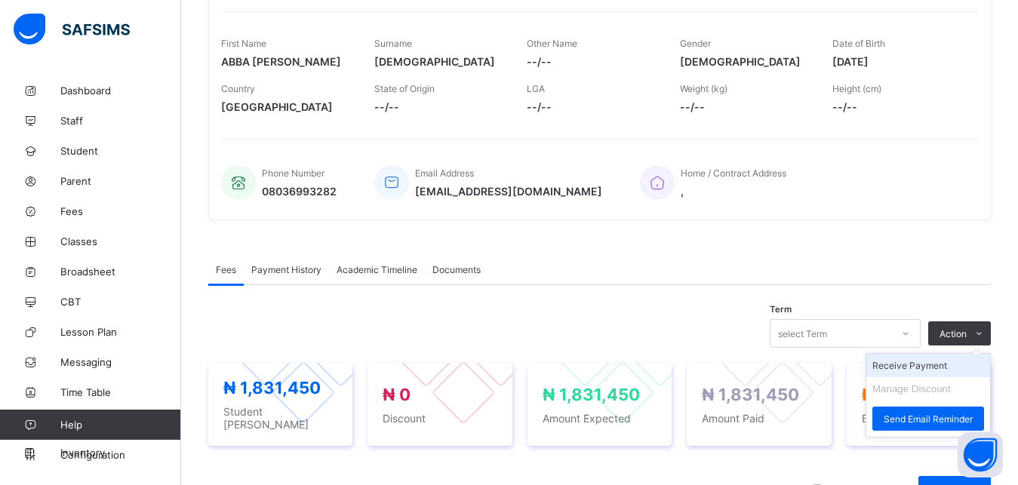
click at [915, 376] on li "Receive Payment" at bounding box center [928, 365] width 124 height 23
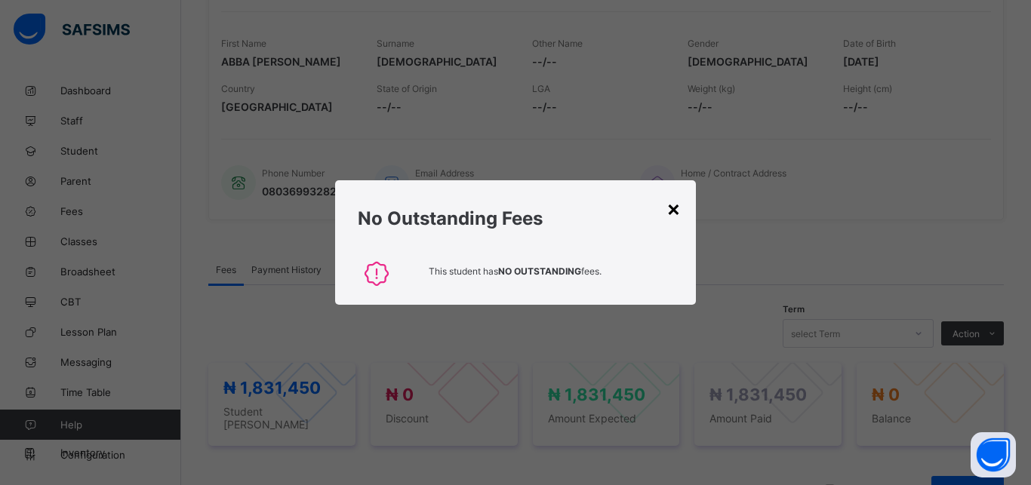
click at [669, 208] on div "×" at bounding box center [673, 208] width 14 height 26
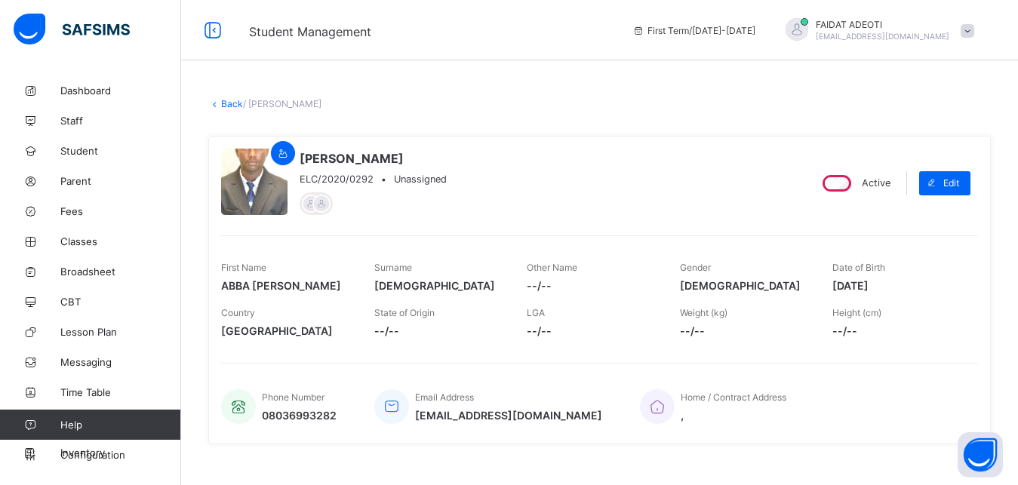
click at [233, 103] on link "Back" at bounding box center [232, 103] width 22 height 11
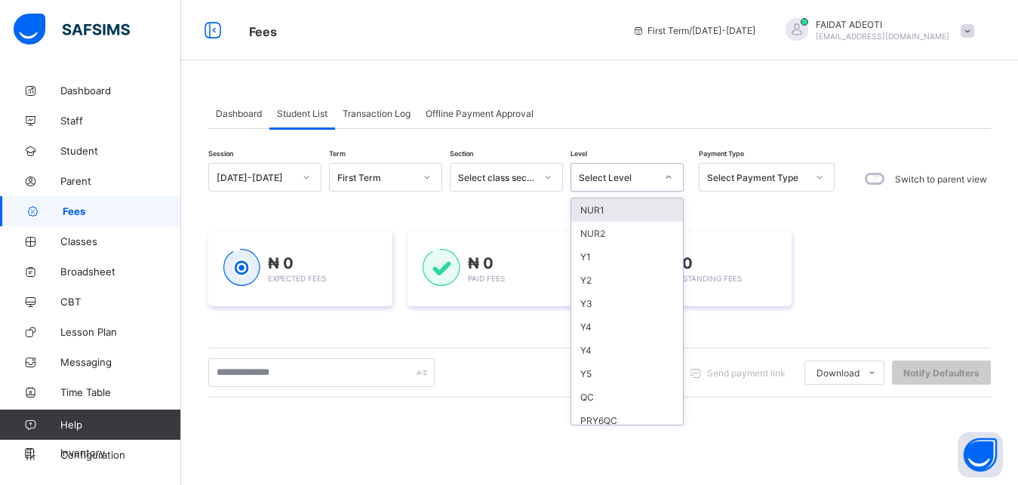
click at [633, 181] on div "Select Level" at bounding box center [617, 177] width 77 height 11
type input "*"
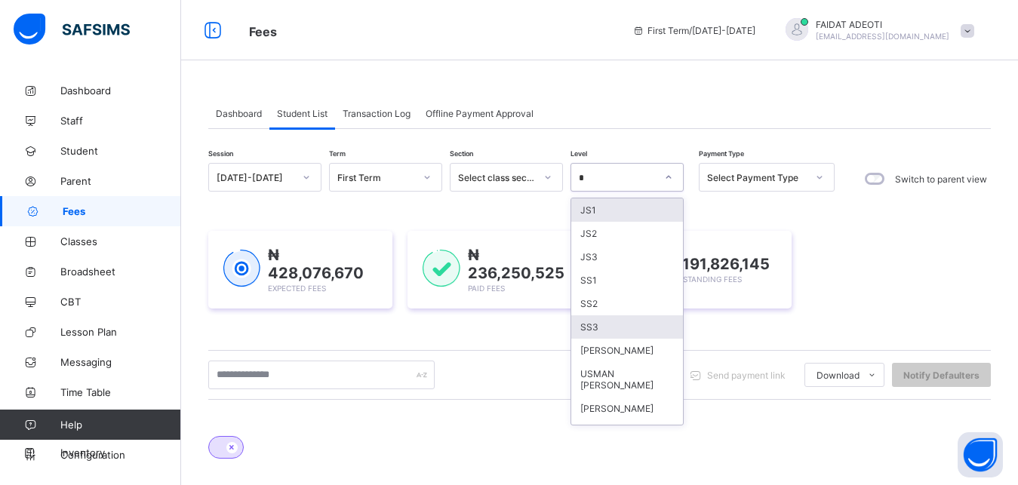
click at [638, 337] on div "SS3" at bounding box center [627, 326] width 112 height 23
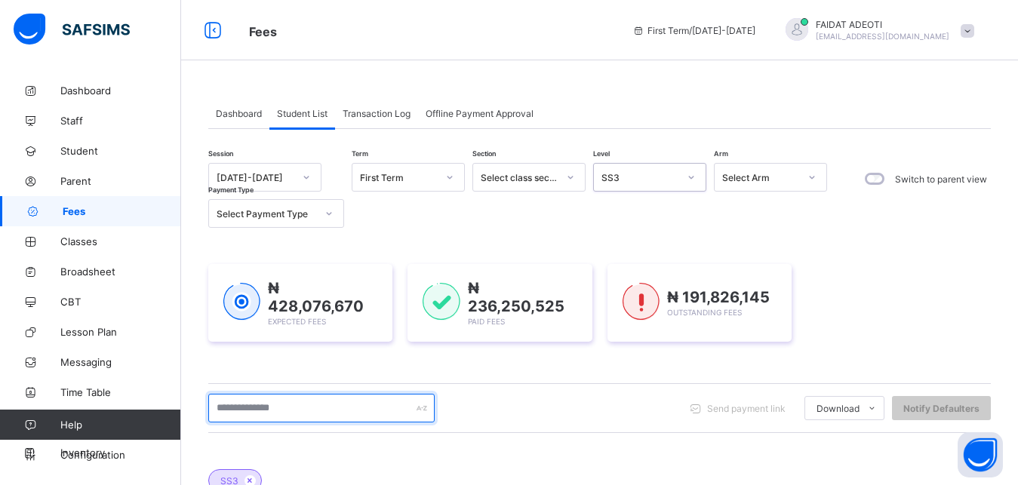
click at [332, 407] on input "text" at bounding box center [321, 408] width 226 height 29
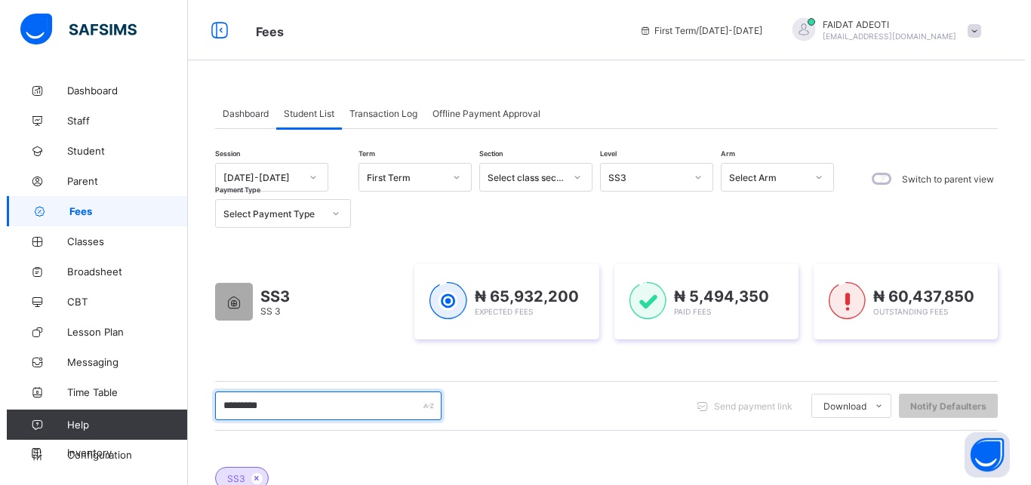
scroll to position [224, 0]
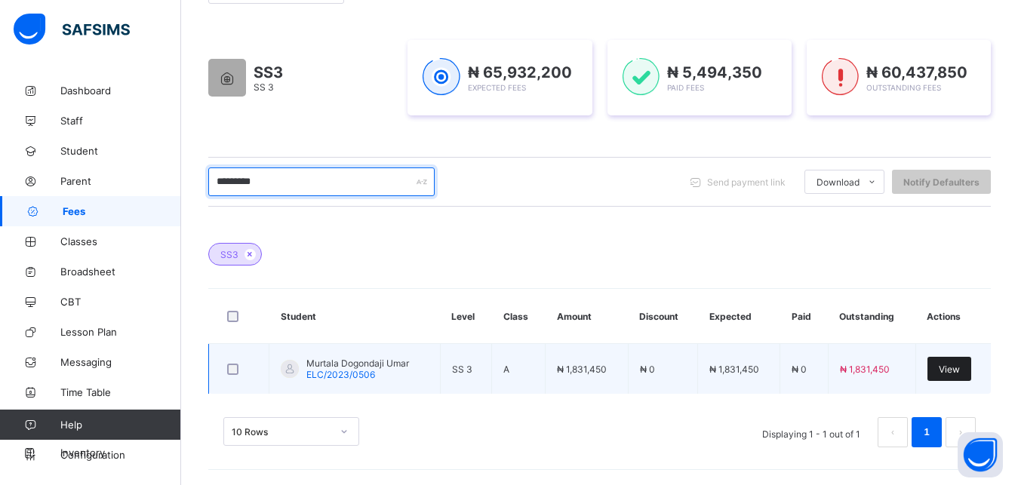
type input "*********"
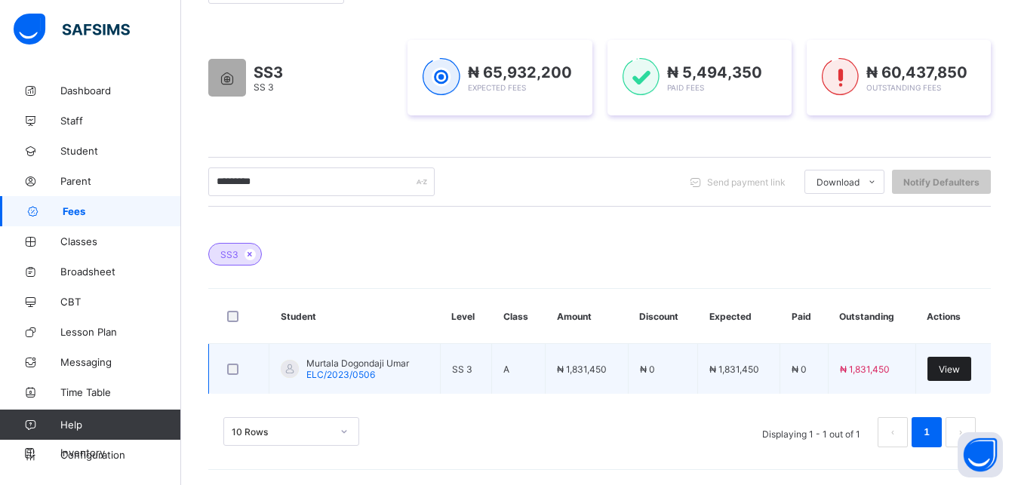
click at [960, 368] on span "View" at bounding box center [949, 369] width 21 height 11
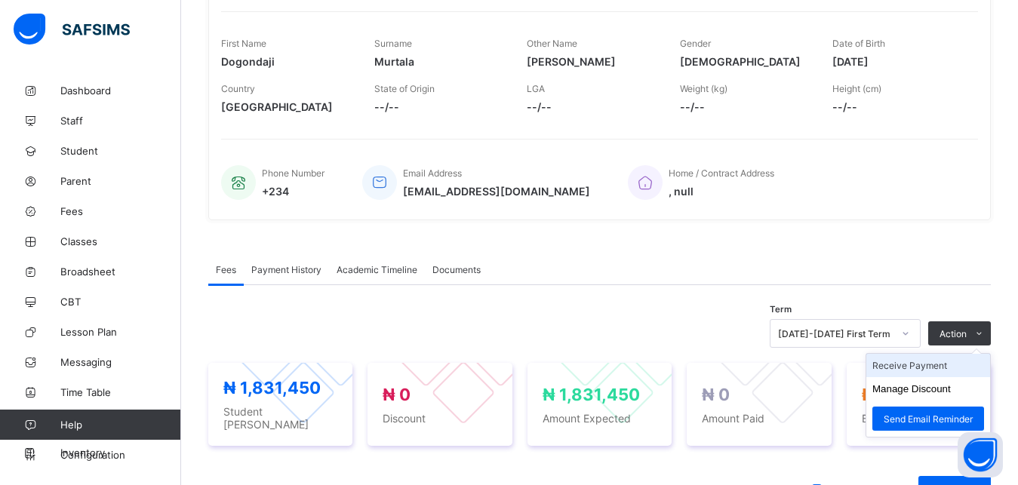
click at [946, 363] on li "Receive Payment" at bounding box center [928, 365] width 124 height 23
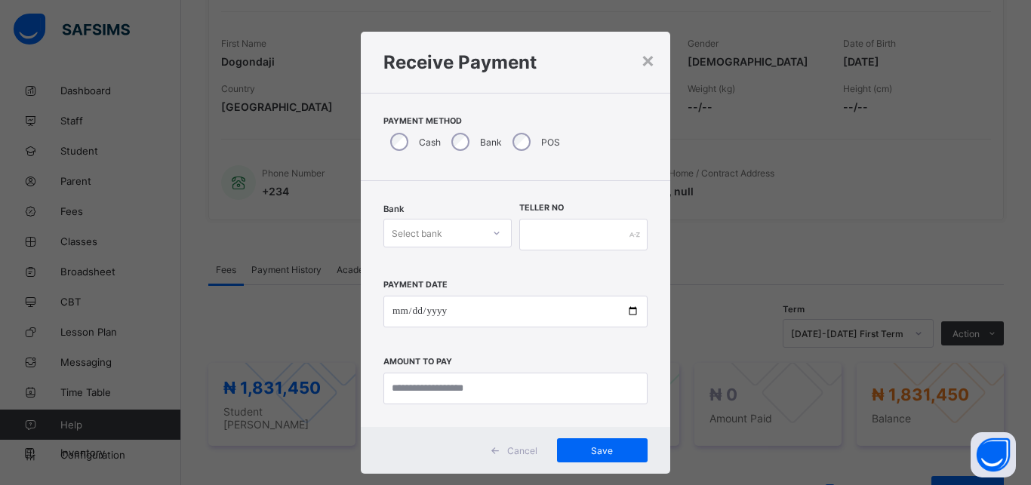
click at [428, 233] on div "Select bank" at bounding box center [417, 233] width 51 height 29
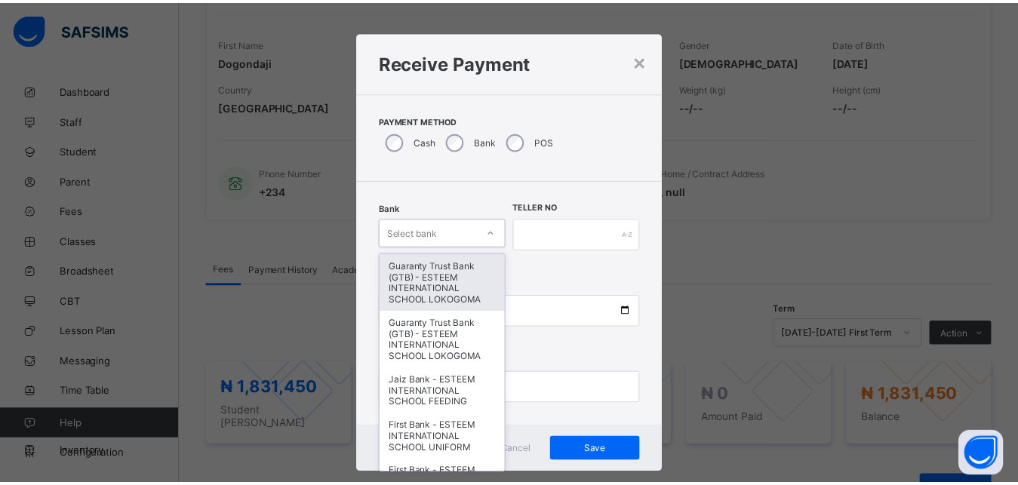
scroll to position [8, 0]
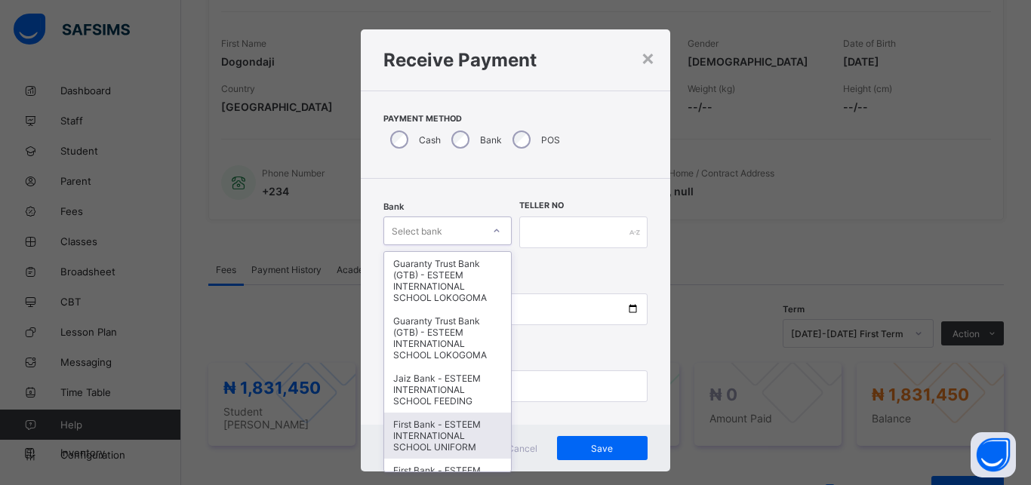
click at [390, 445] on div "First Bank - ESTEEM INTERNATIONAL SCHOOL UNIFORM" at bounding box center [447, 436] width 127 height 46
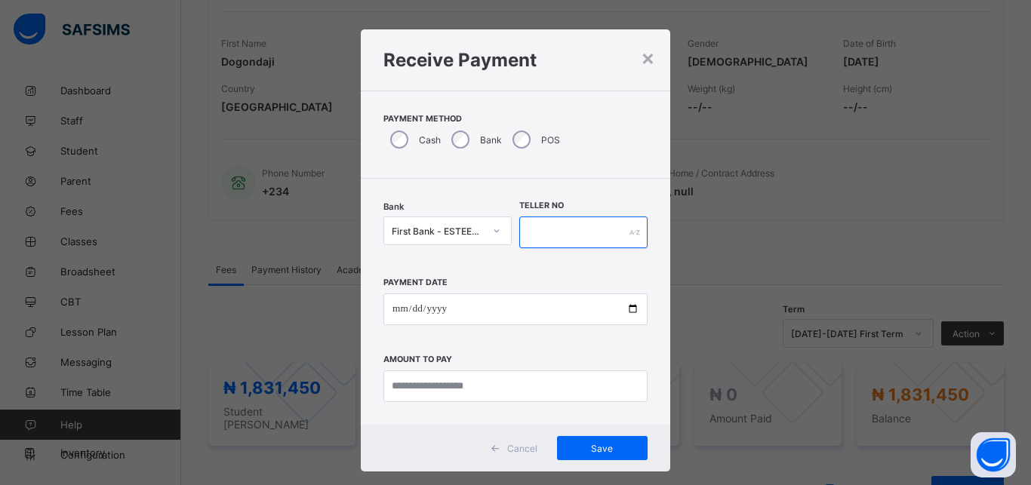
click at [573, 232] on input "text" at bounding box center [583, 233] width 128 height 32
type input "********"
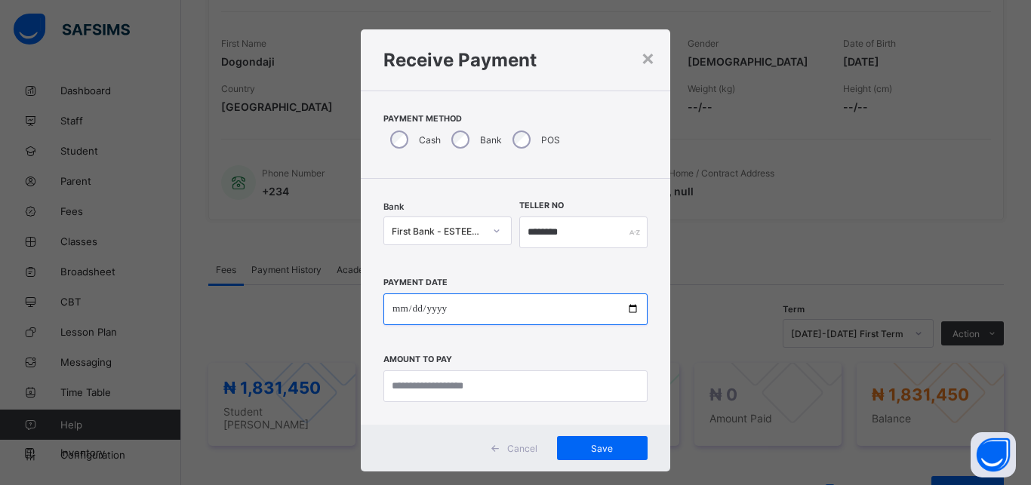
click at [485, 315] on input "date" at bounding box center [515, 310] width 264 height 32
type input "**********"
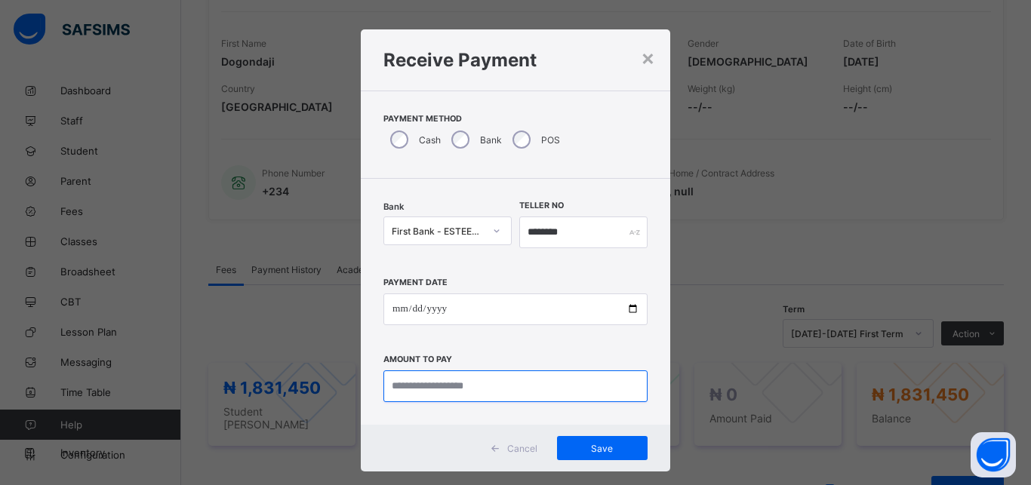
click at [478, 387] on input "currency" at bounding box center [515, 387] width 264 height 32
type input "**********"
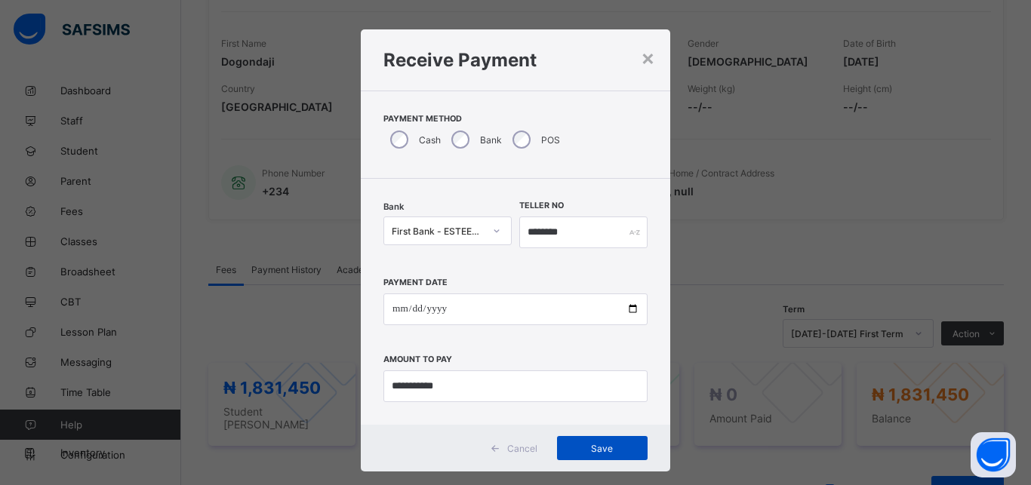
click at [568, 450] on span "Save" at bounding box center [602, 448] width 68 height 11
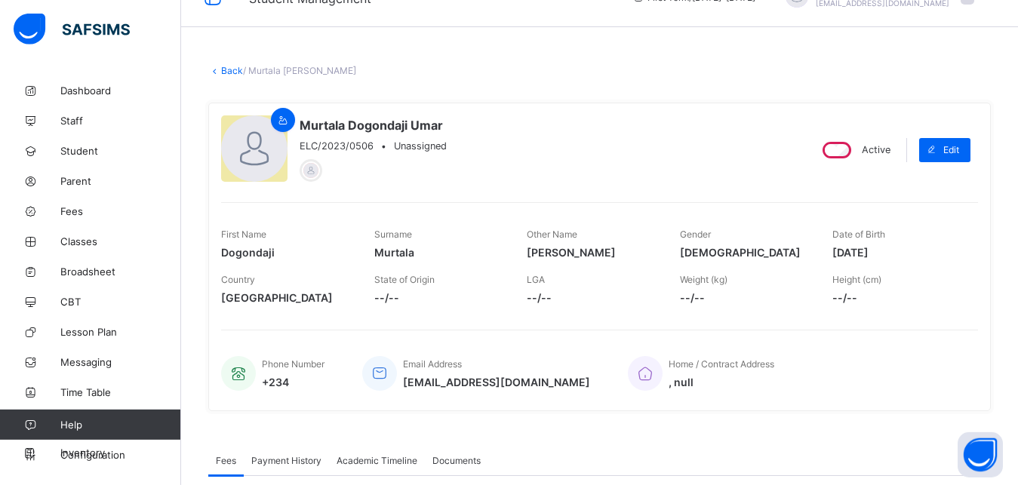
scroll to position [0, 0]
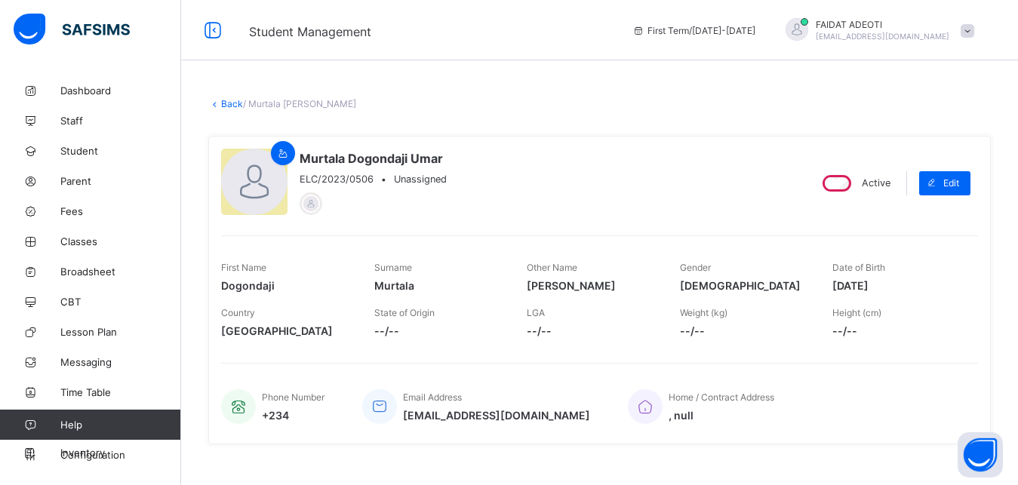
click at [229, 107] on link "Back" at bounding box center [232, 103] width 22 height 11
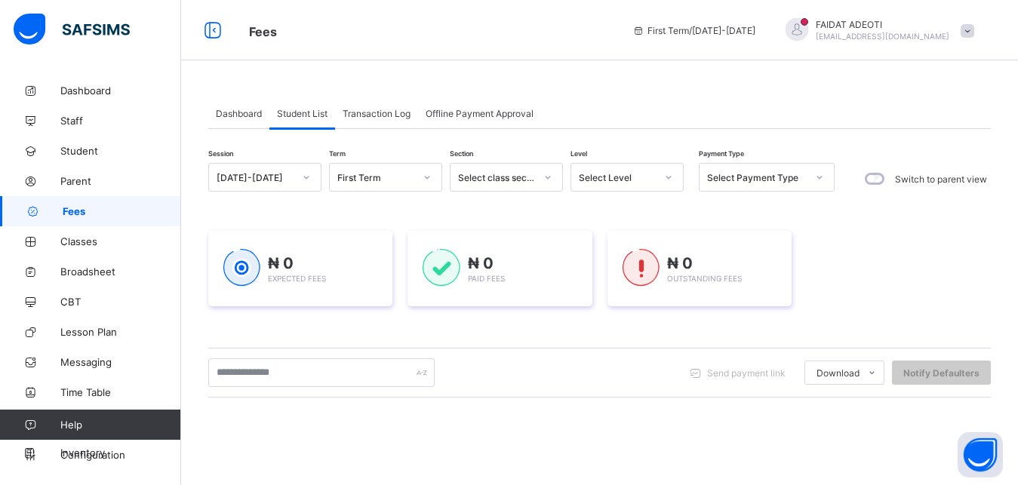
click at [664, 180] on icon at bounding box center [668, 177] width 9 height 15
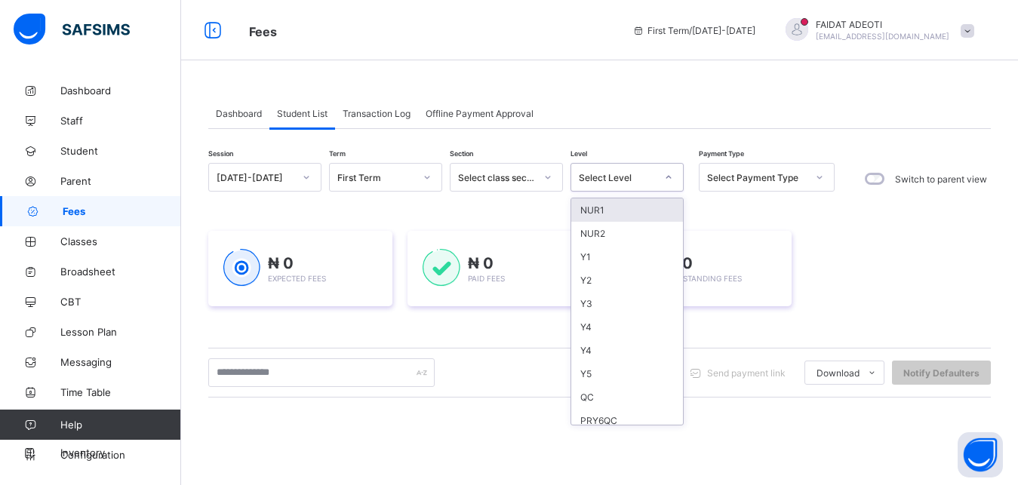
type input "*"
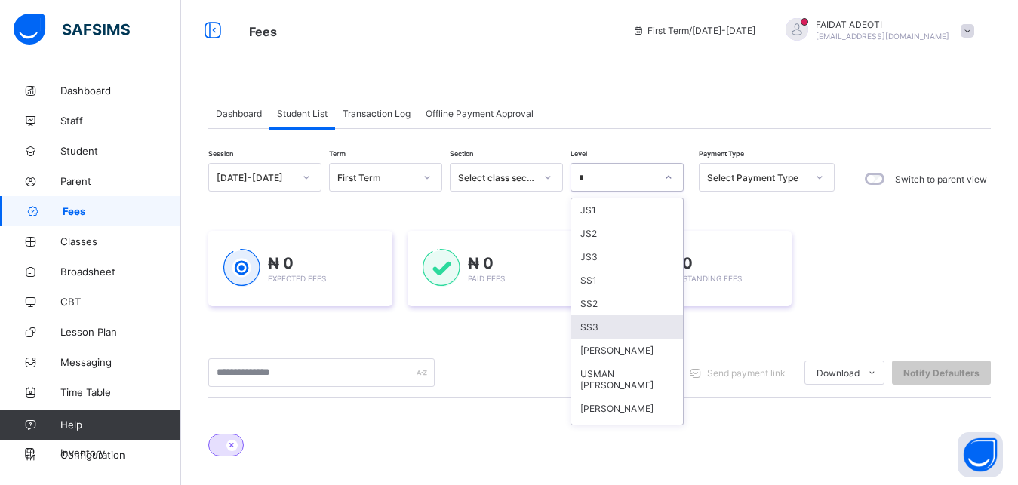
click at [623, 324] on div "SS3" at bounding box center [627, 326] width 112 height 23
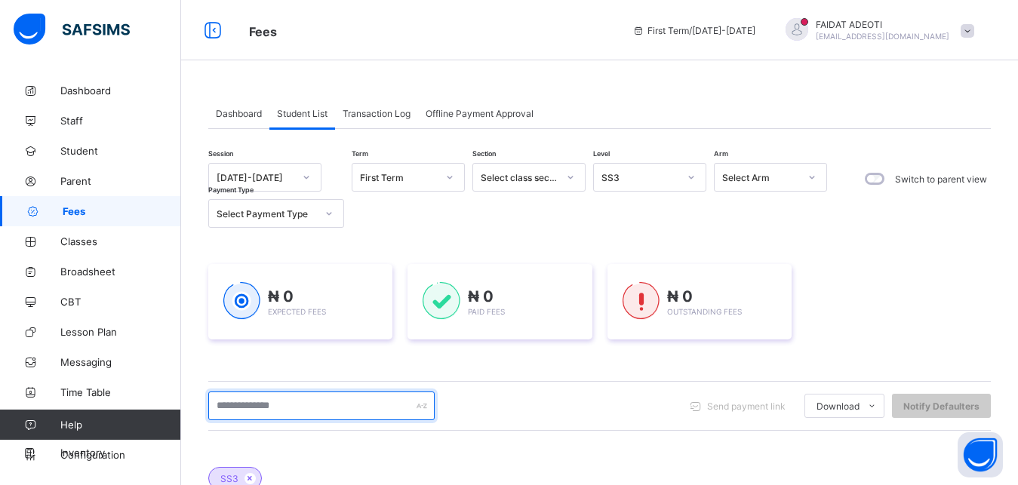
click at [340, 404] on input "text" at bounding box center [321, 406] width 226 height 29
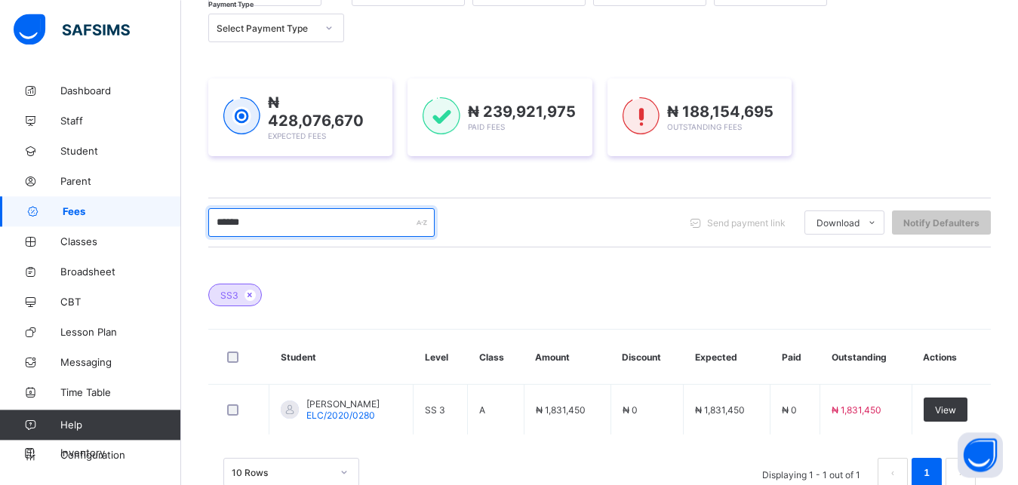
scroll to position [224, 0]
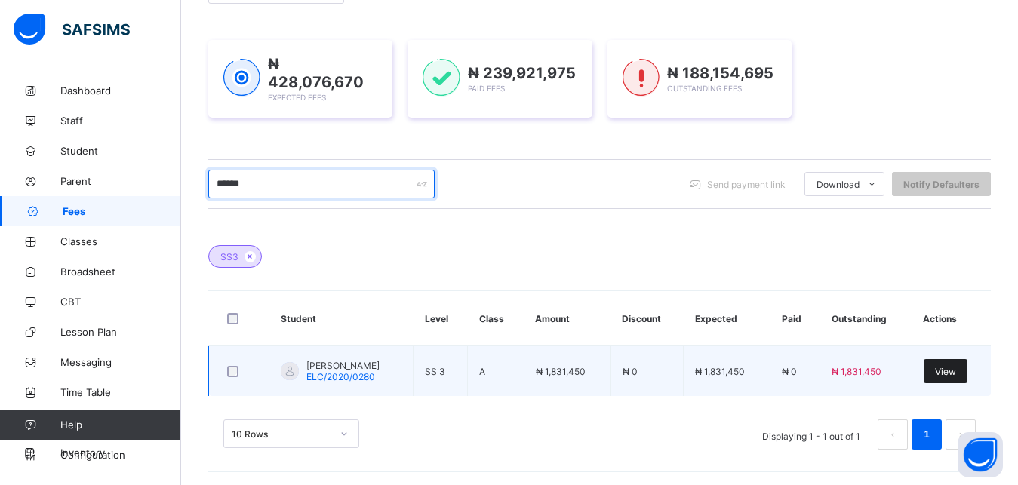
type input "******"
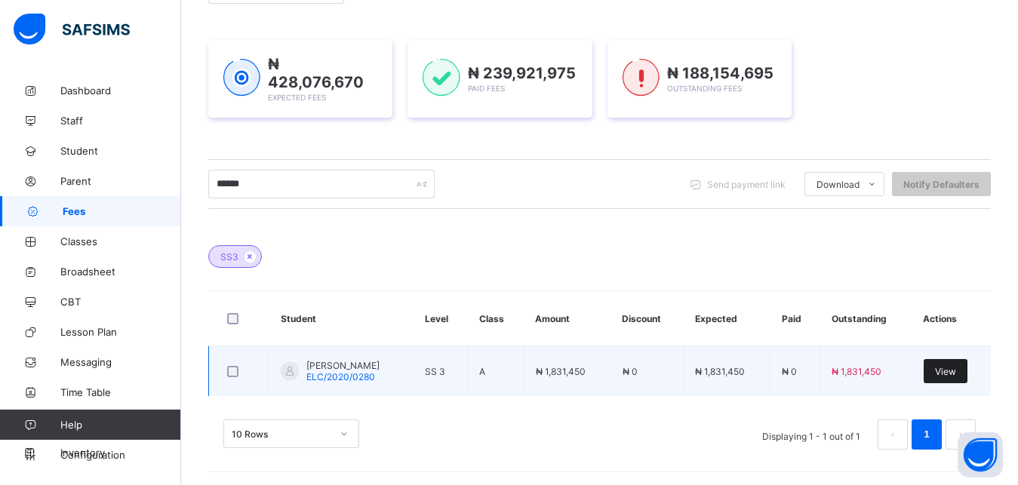
click at [956, 373] on span "View" at bounding box center [945, 371] width 21 height 11
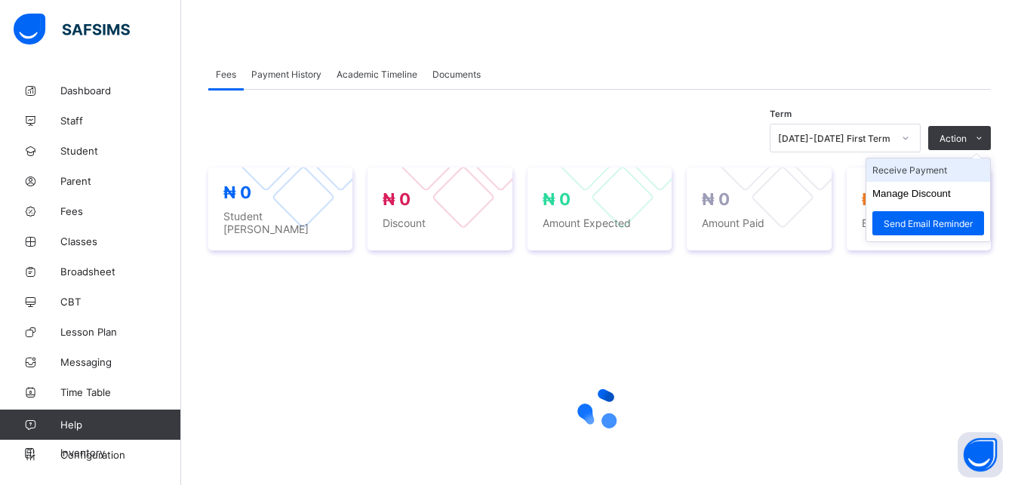
click at [942, 170] on li "Receive Payment" at bounding box center [928, 169] width 124 height 23
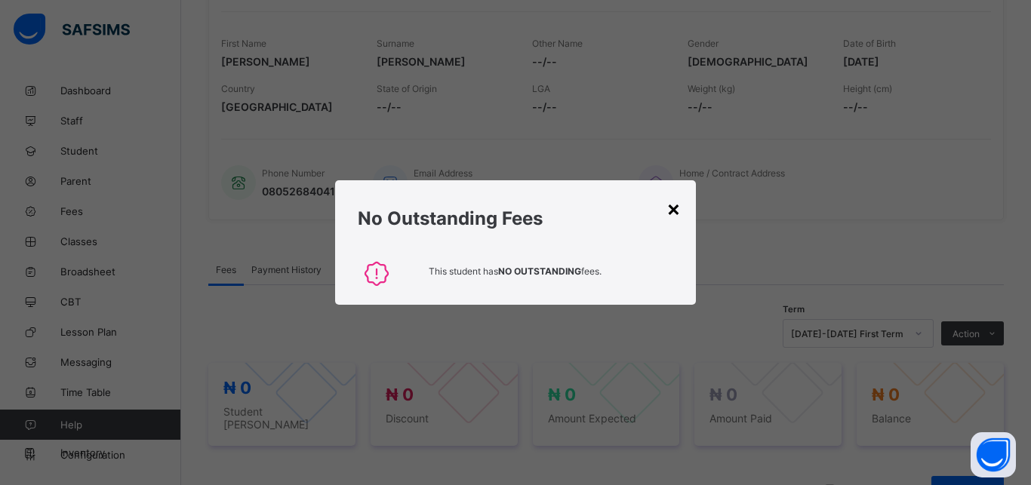
click at [669, 220] on div "×" at bounding box center [673, 208] width 14 height 26
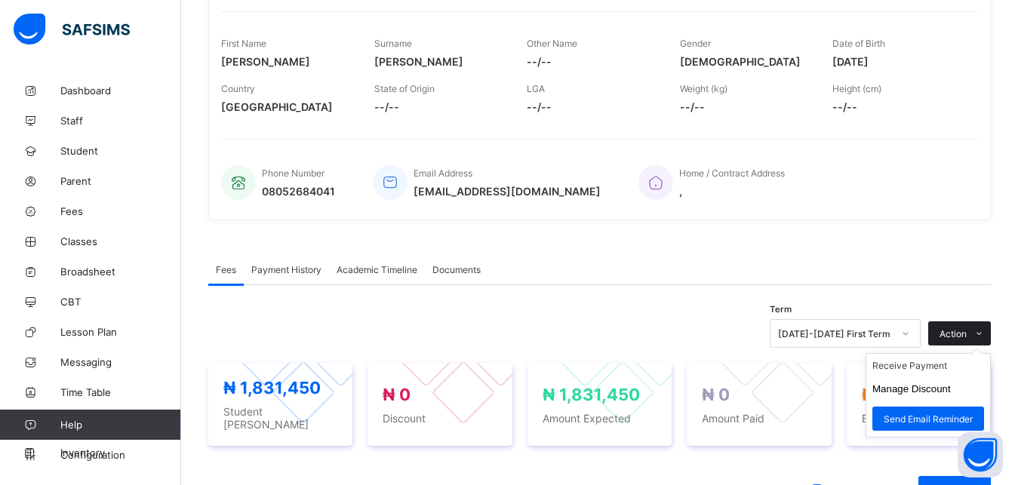
click at [985, 332] on icon at bounding box center [978, 334] width 11 height 10
click at [918, 366] on li "Receive Payment" at bounding box center [928, 365] width 124 height 23
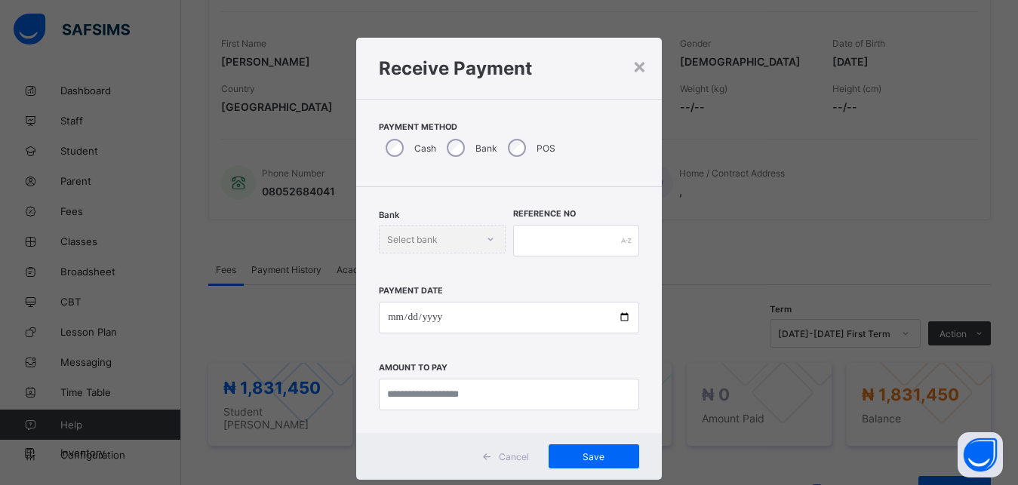
scroll to position [8, 0]
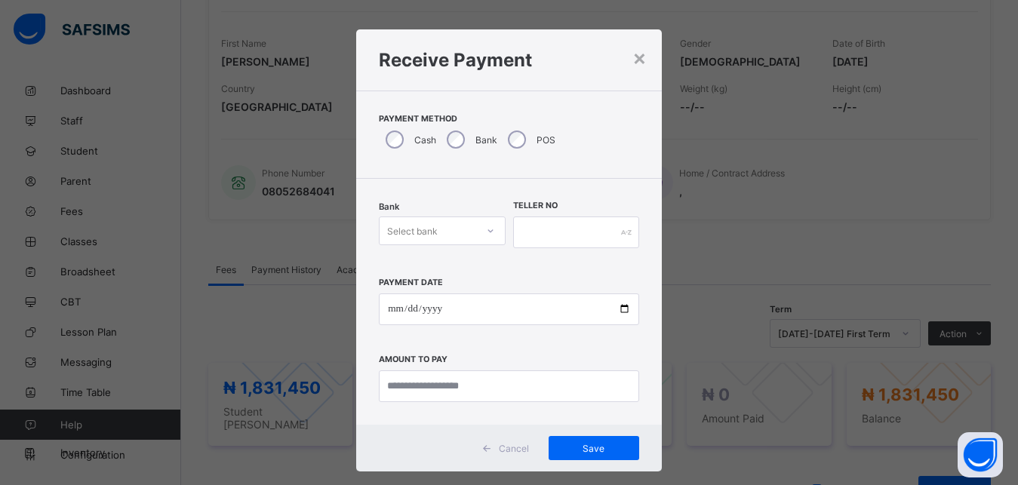
click at [412, 229] on div "Select bank" at bounding box center [412, 231] width 51 height 29
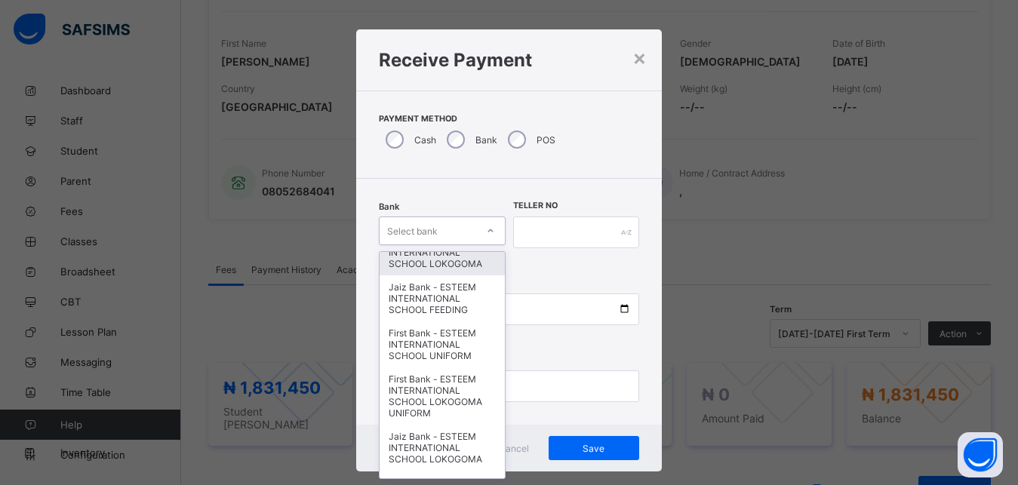
scroll to position [99, 0]
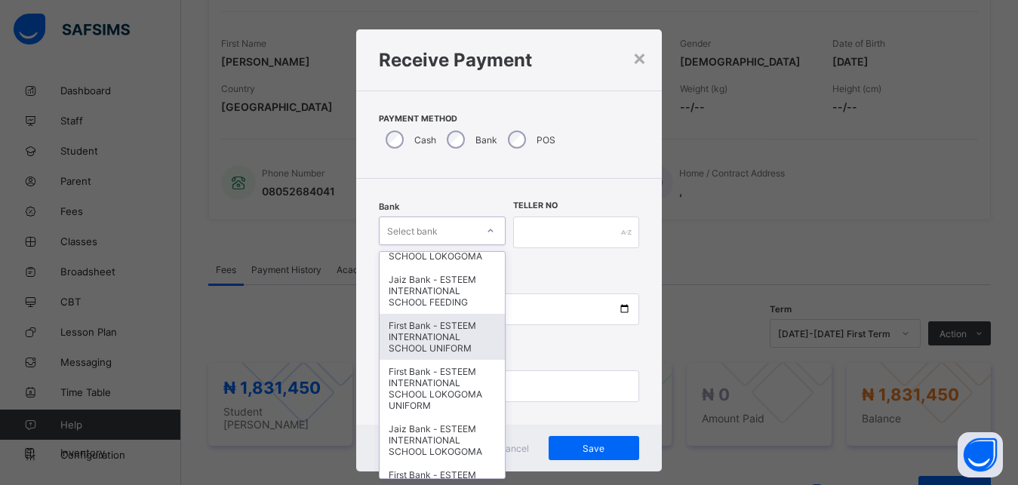
click at [441, 358] on div "First Bank - ESTEEM INTERNATIONAL SCHOOL UNIFORM" at bounding box center [442, 337] width 125 height 46
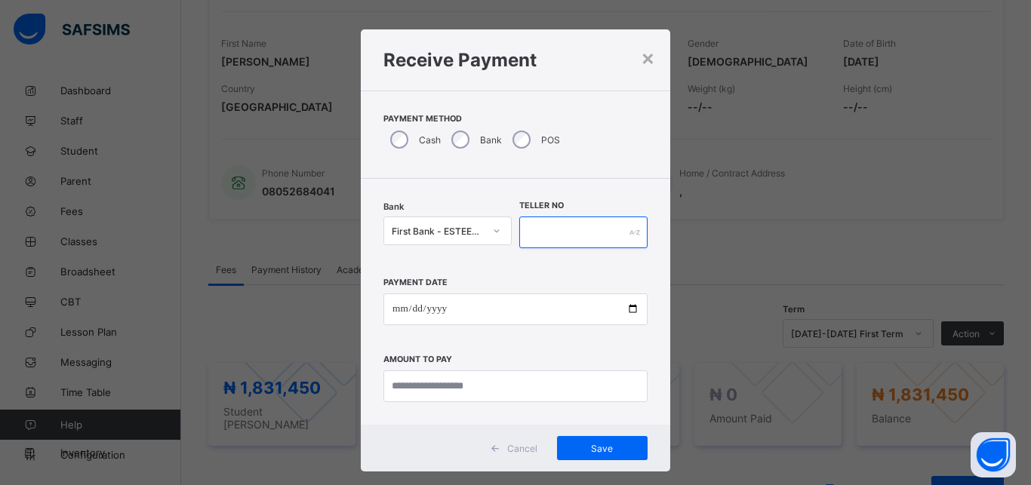
click at [568, 230] on input "text" at bounding box center [583, 233] width 128 height 32
type input "**********"
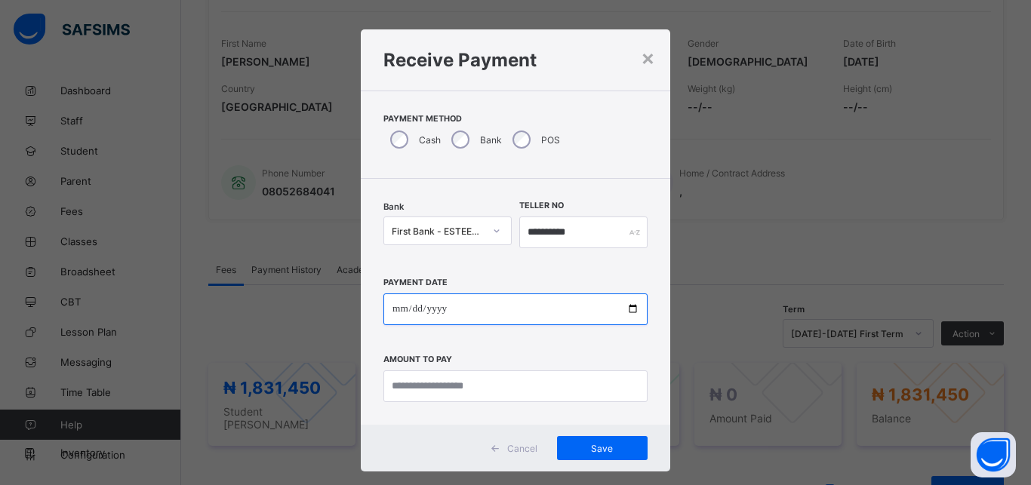
click at [509, 306] on input "date" at bounding box center [515, 310] width 264 height 32
type input "**********"
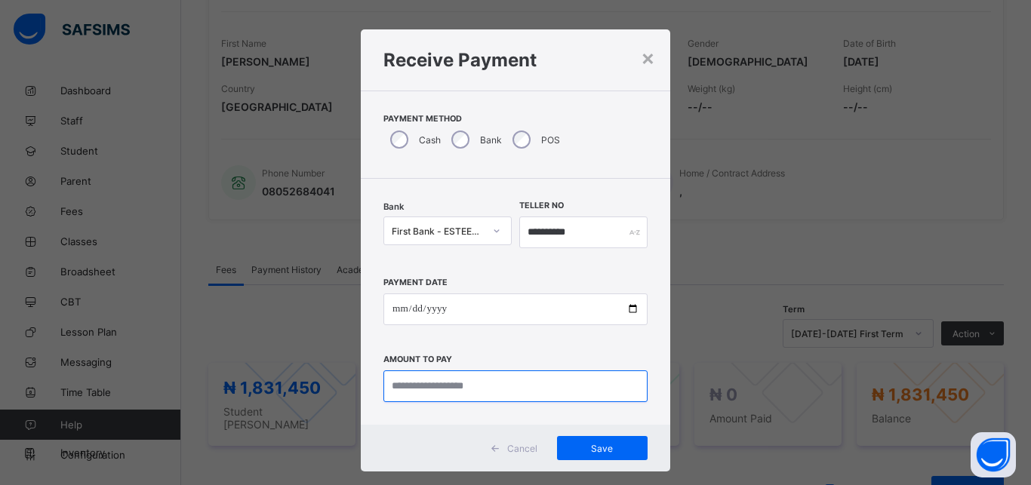
click at [487, 397] on input "currency" at bounding box center [515, 387] width 264 height 32
type input "**********"
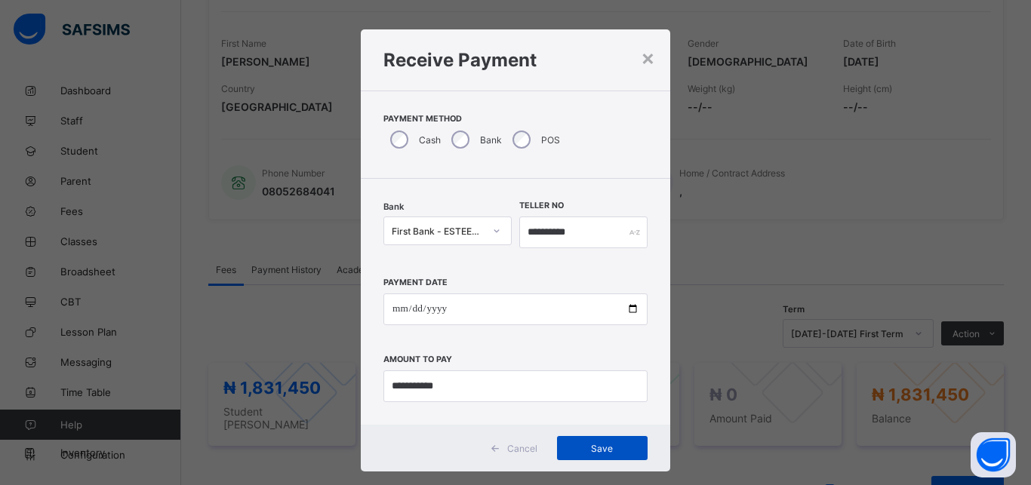
click at [578, 444] on span "Save" at bounding box center [602, 448] width 68 height 11
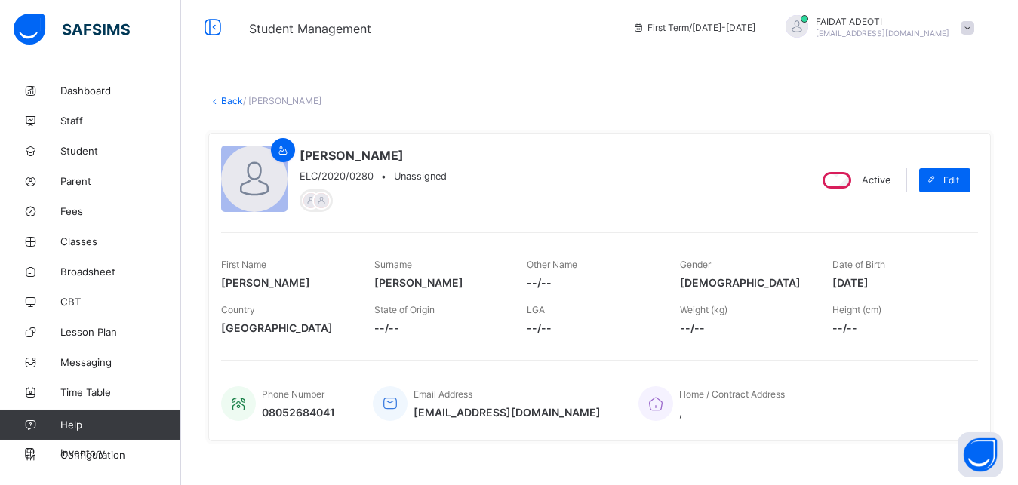
scroll to position [0, 0]
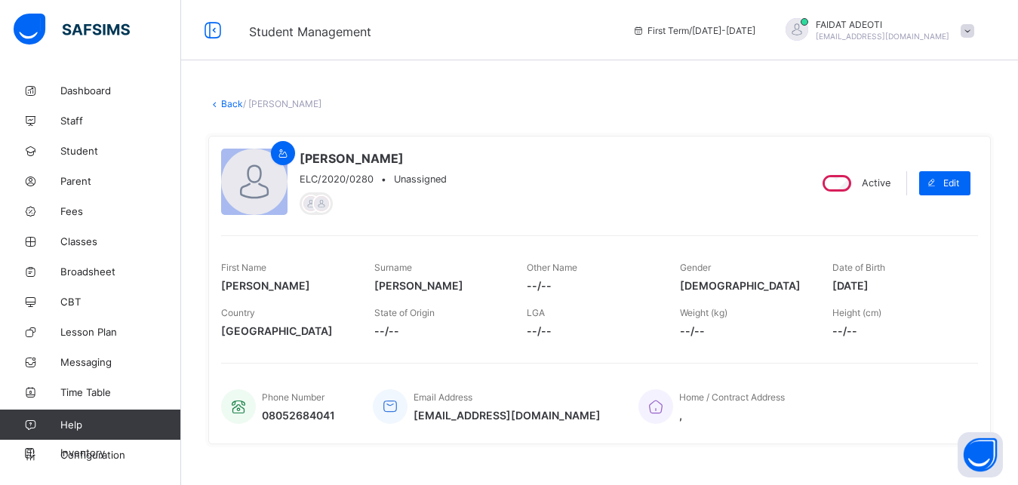
click at [227, 100] on link "Back" at bounding box center [232, 103] width 22 height 11
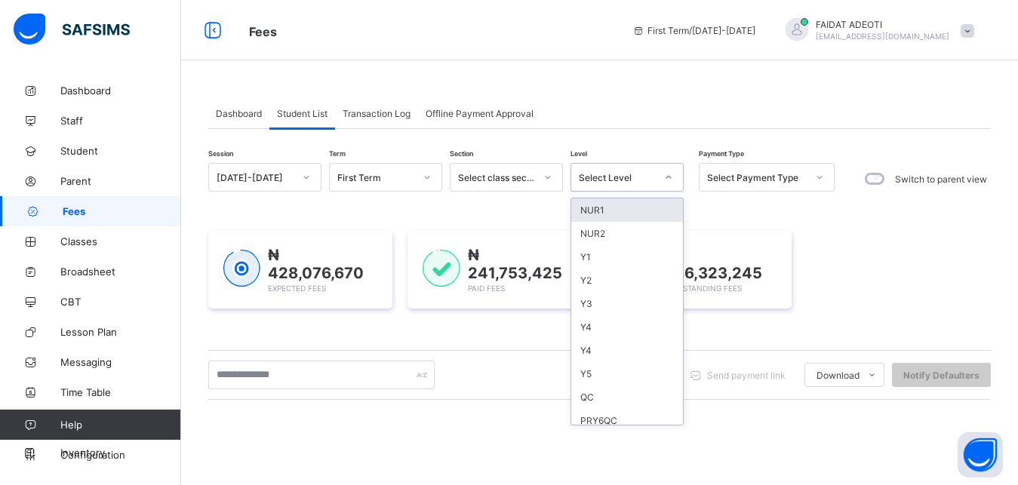
click at [625, 174] on div "Select Level" at bounding box center [617, 177] width 77 height 11
type input "*"
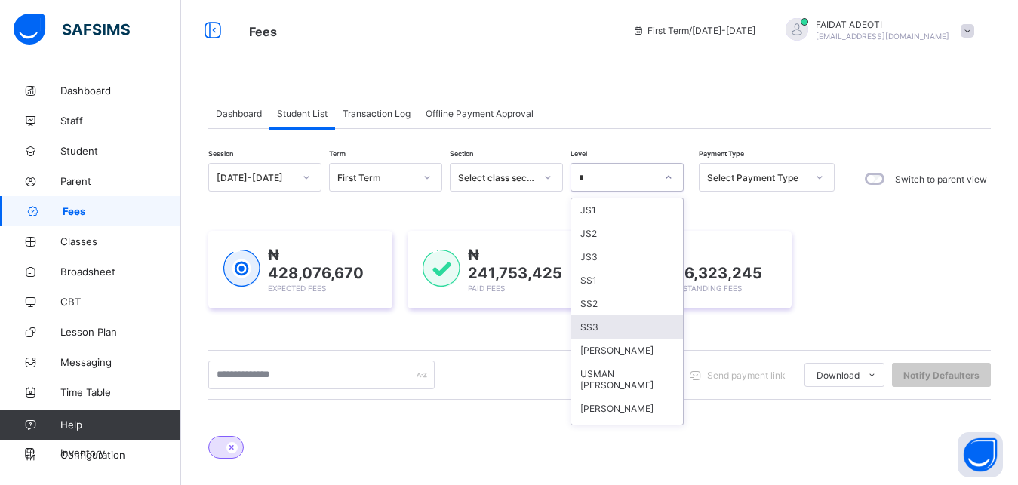
click at [601, 334] on div "SS3" at bounding box center [627, 326] width 112 height 23
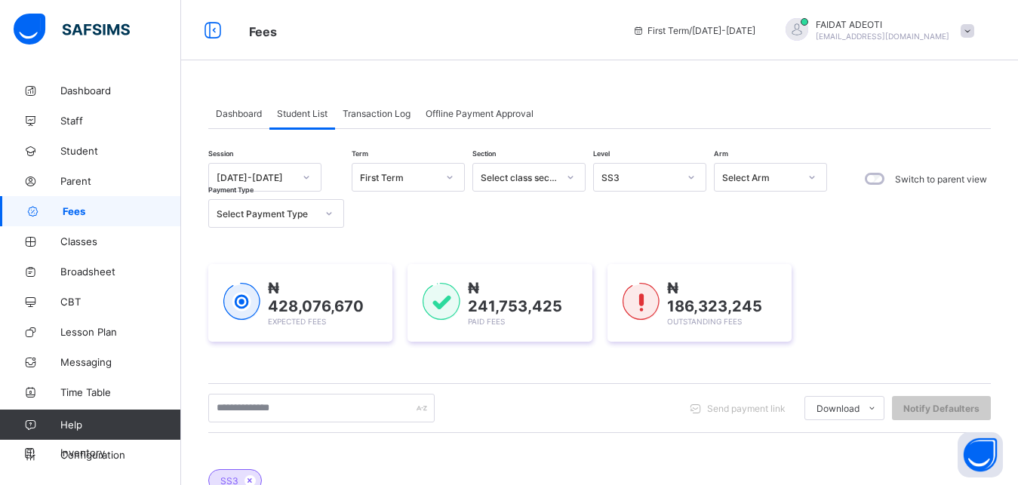
click at [339, 390] on div "Send payment link Download Students Payment Students Payment Status Student Ite…" at bounding box center [599, 408] width 783 height 50
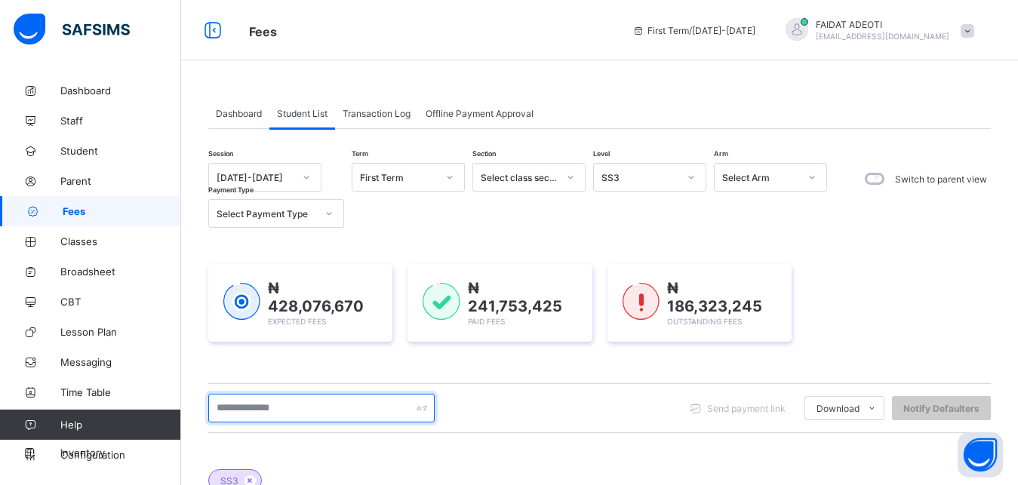
click at [325, 399] on input "text" at bounding box center [321, 408] width 226 height 29
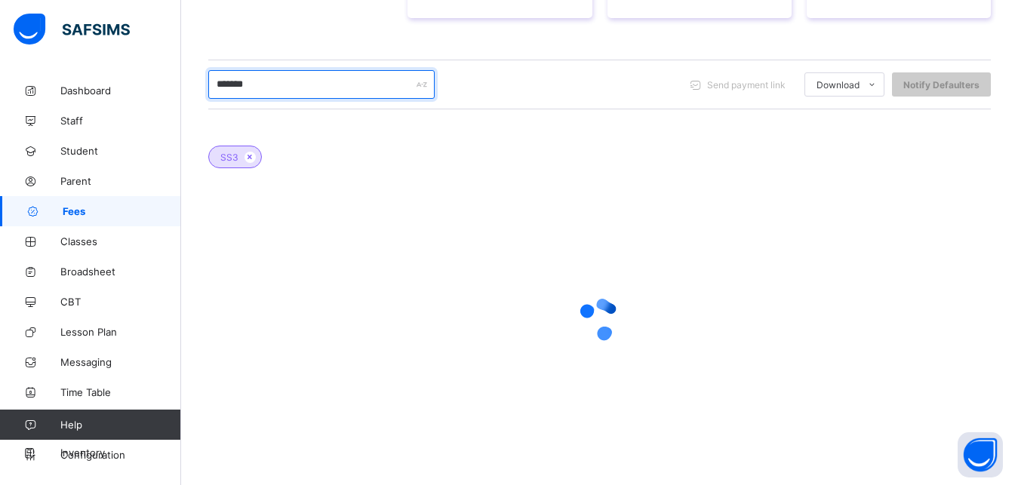
scroll to position [224, 0]
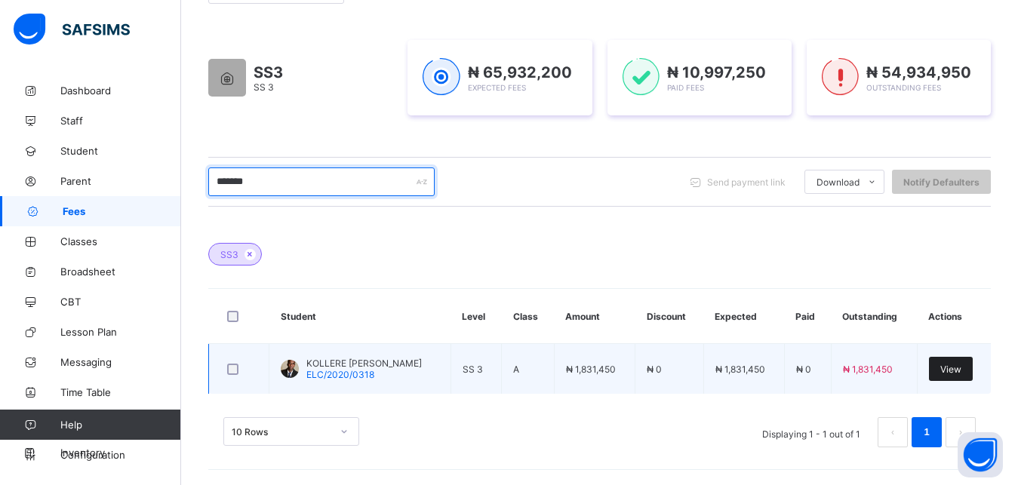
type input "*******"
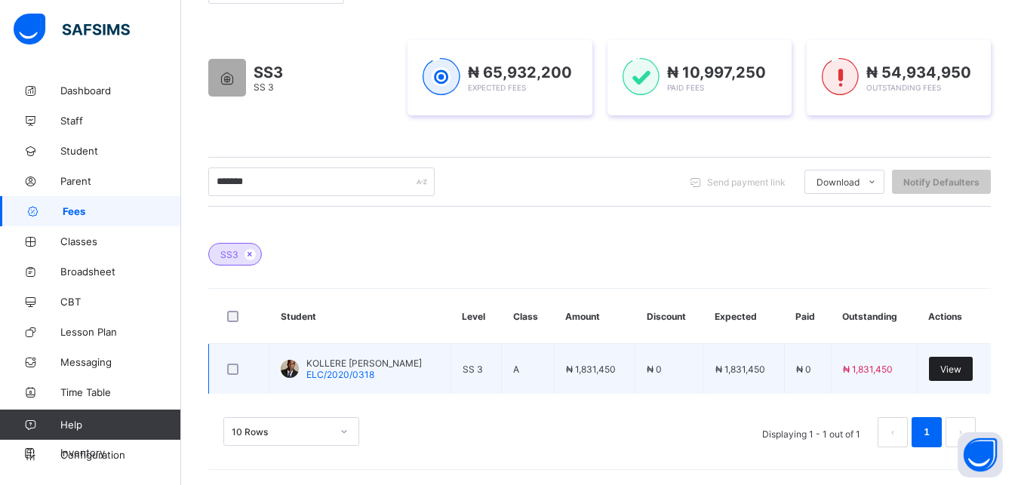
click at [961, 365] on span "View" at bounding box center [950, 369] width 21 height 11
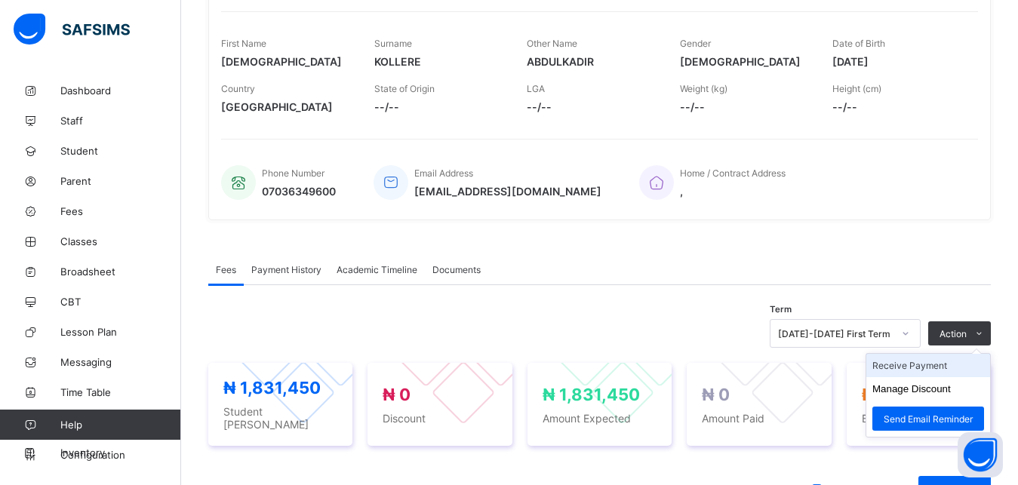
click at [938, 371] on li "Receive Payment" at bounding box center [928, 365] width 124 height 23
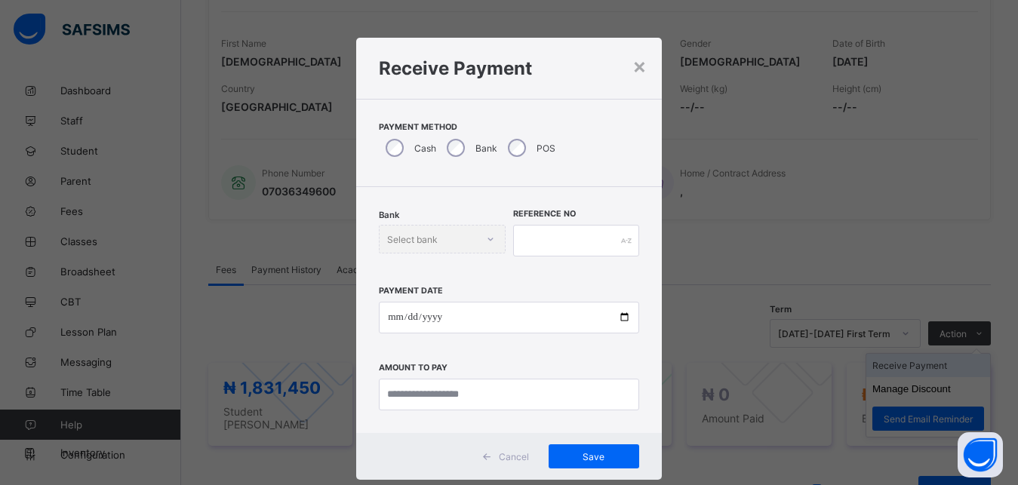
scroll to position [8, 0]
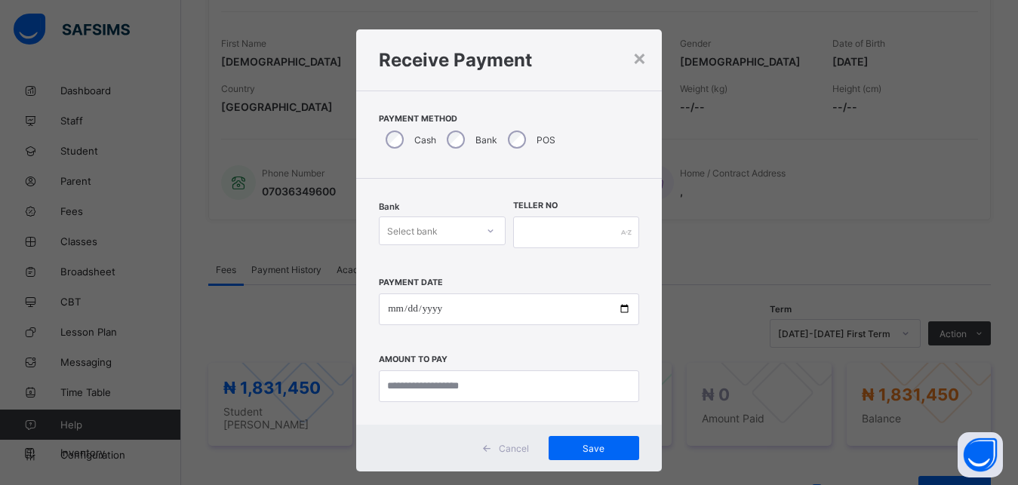
click at [443, 220] on div "Select bank" at bounding box center [442, 231] width 126 height 29
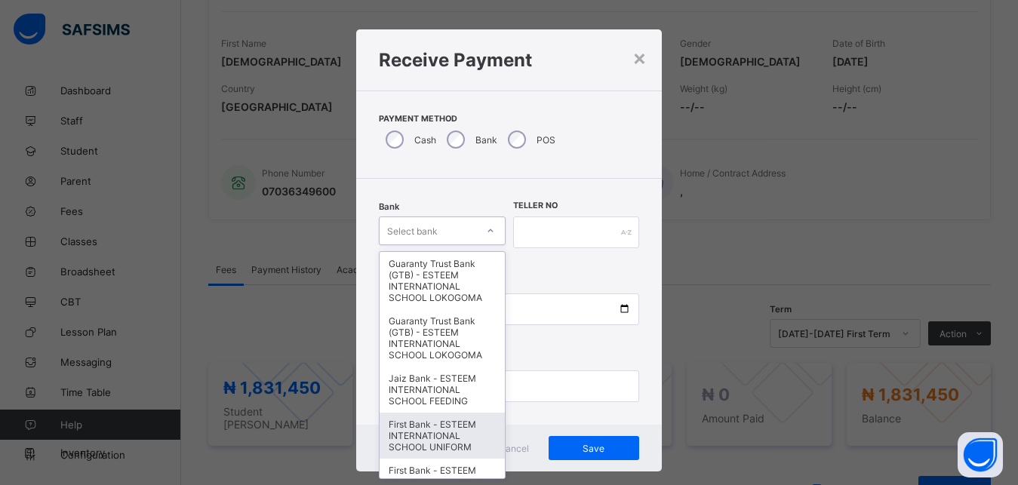
click at [433, 454] on div "First Bank - ESTEEM INTERNATIONAL SCHOOL UNIFORM" at bounding box center [442, 436] width 125 height 46
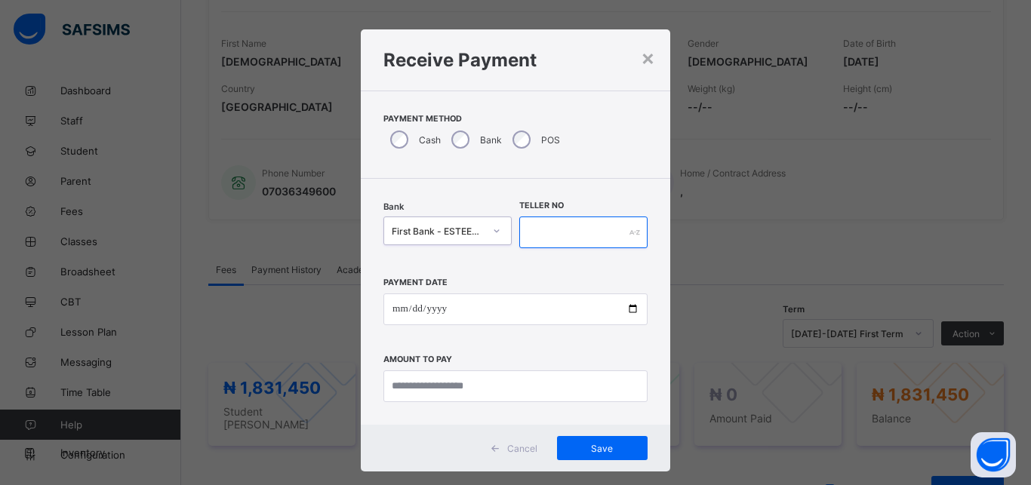
click at [567, 227] on input "text" at bounding box center [583, 233] width 128 height 32
type input "**********"
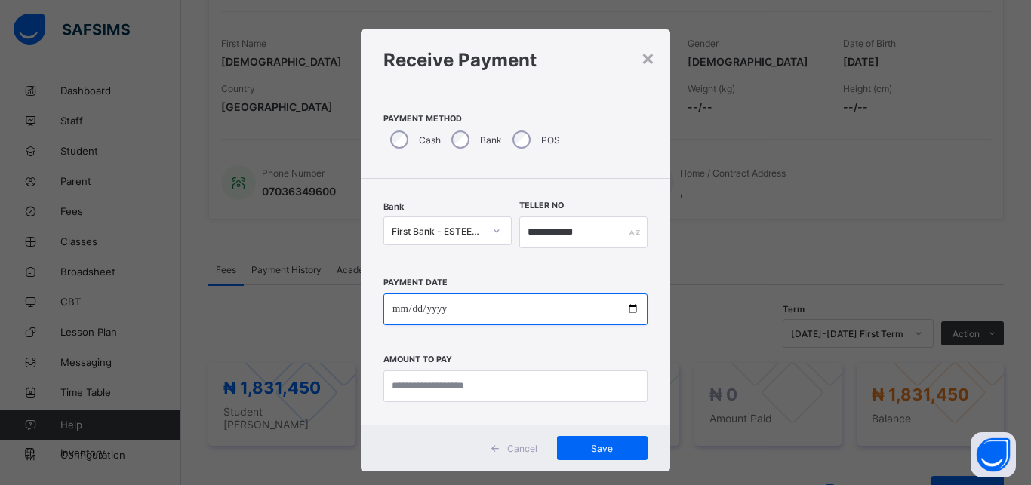
click at [466, 308] on input "date" at bounding box center [515, 310] width 264 height 32
type input "**********"
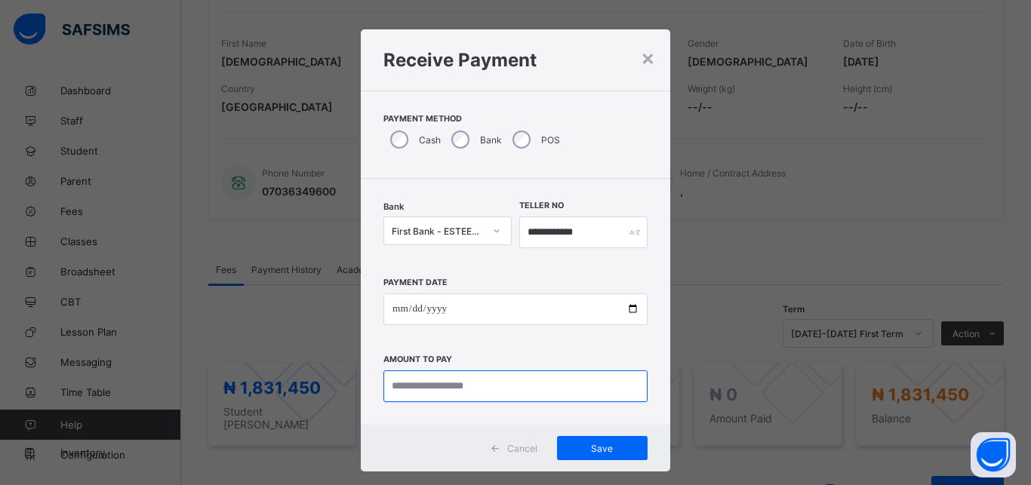
click at [447, 389] on input "currency" at bounding box center [515, 387] width 264 height 32
type input "**********"
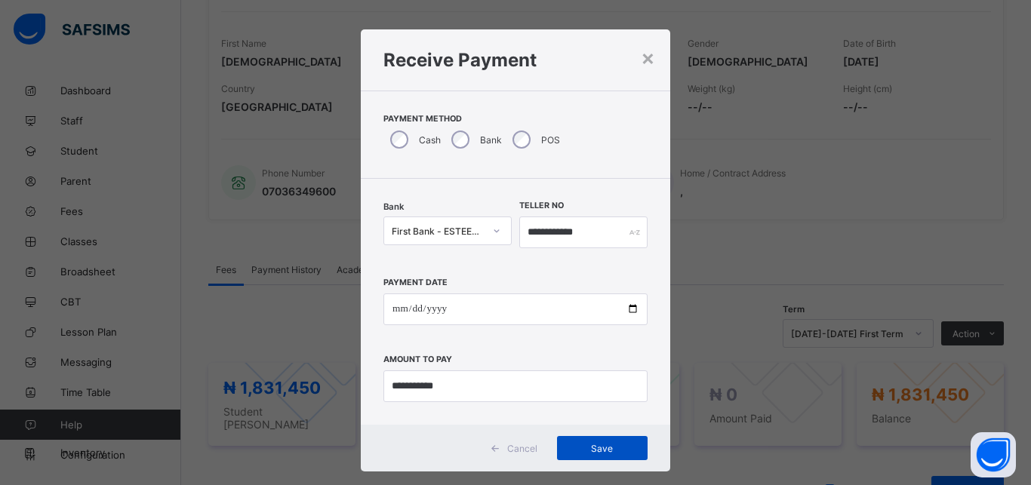
click at [575, 450] on span "Save" at bounding box center [602, 448] width 68 height 11
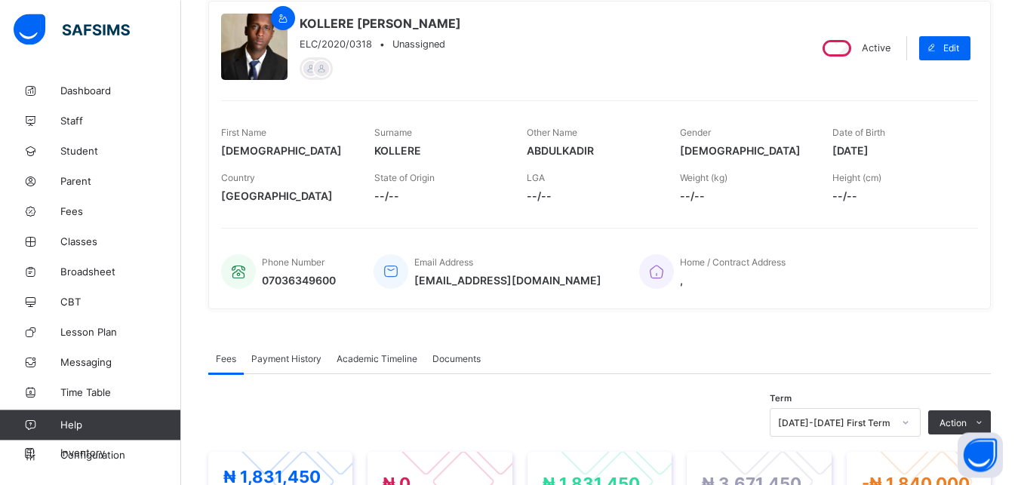
scroll to position [20, 0]
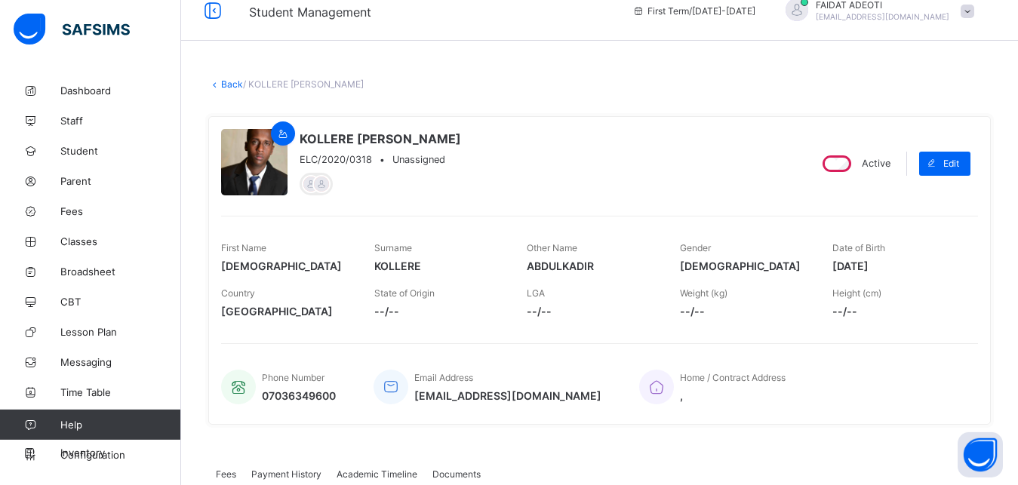
click at [233, 87] on link "Back" at bounding box center [232, 83] width 22 height 11
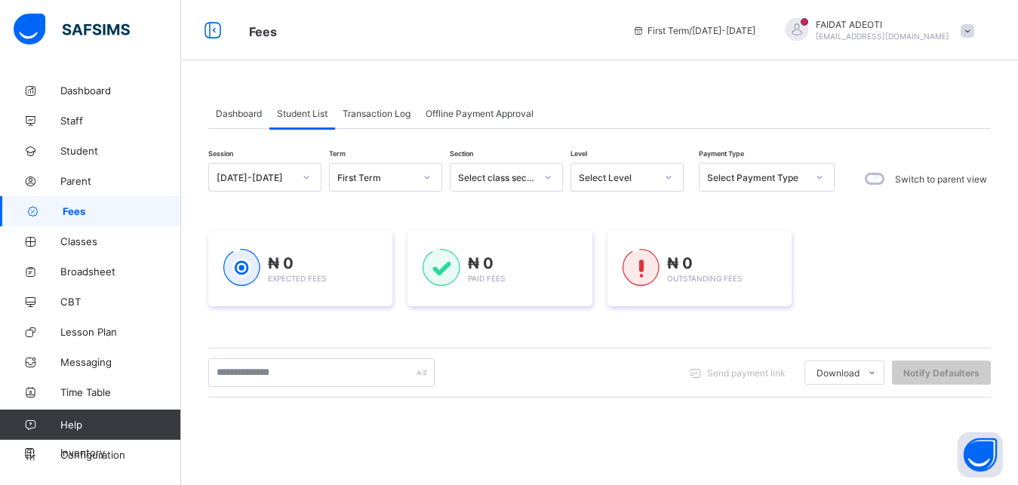
click at [649, 174] on div "Select Level" at bounding box center [617, 177] width 77 height 11
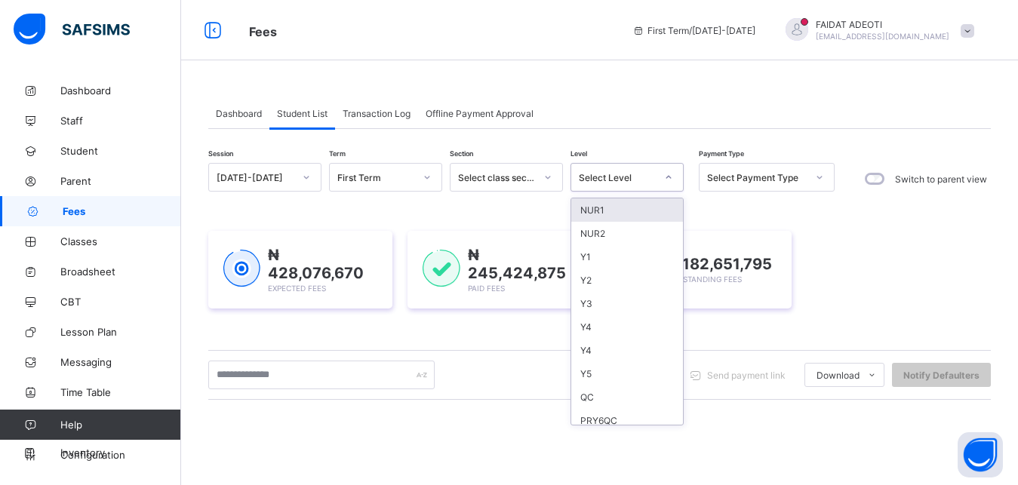
type input "*"
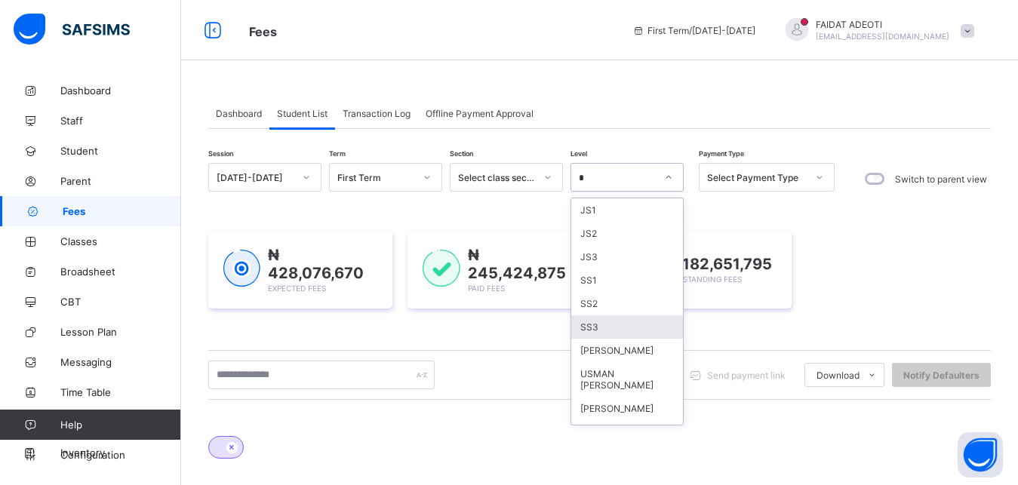
click at [600, 329] on div "SS3" at bounding box center [627, 326] width 112 height 23
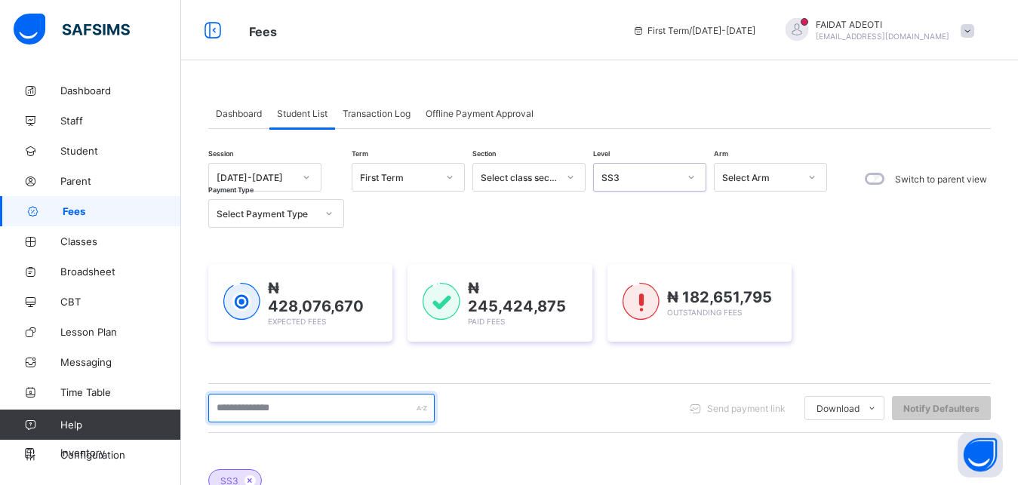
click at [256, 406] on input "text" at bounding box center [321, 408] width 226 height 29
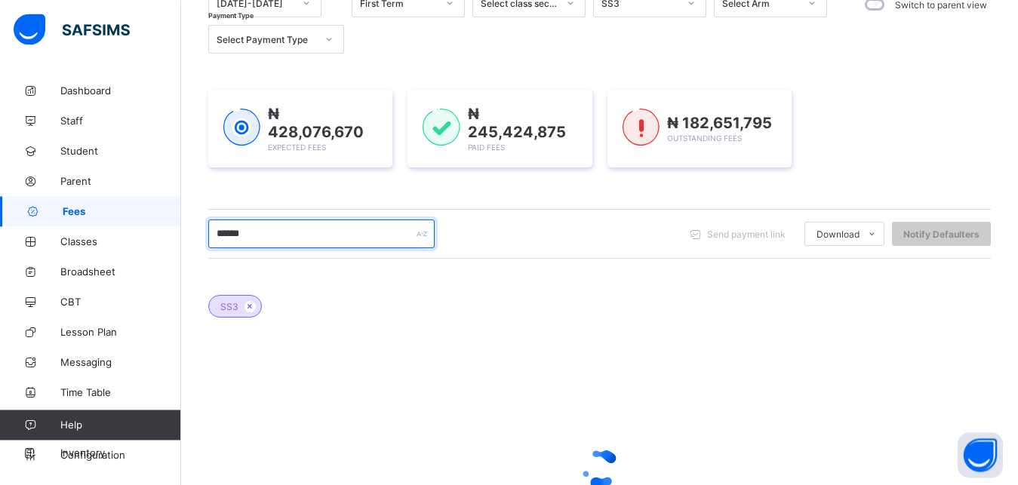
scroll to position [180, 0]
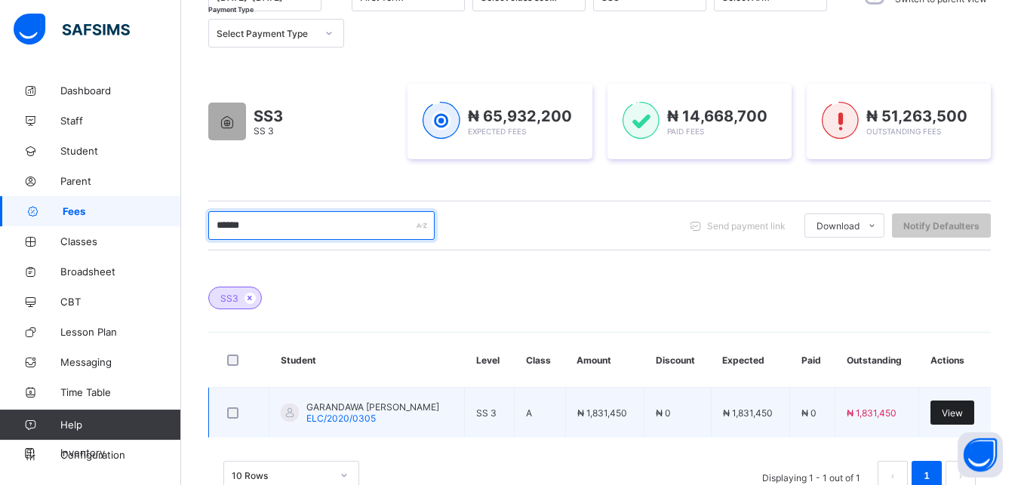
type input "******"
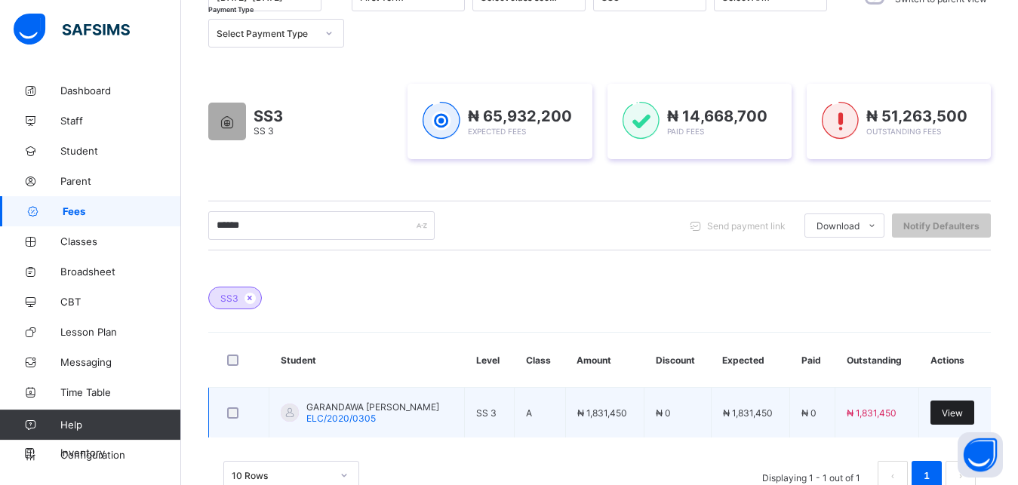
click at [961, 408] on span "View" at bounding box center [952, 412] width 21 height 11
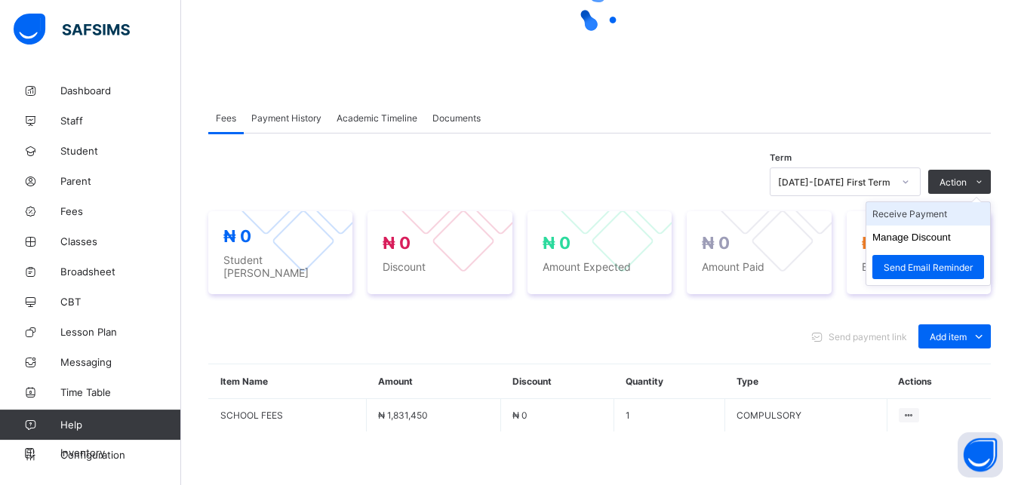
click at [935, 217] on div "× Delete Document This action would delete the document with name: from the sys…" at bounding box center [599, 243] width 837 height 696
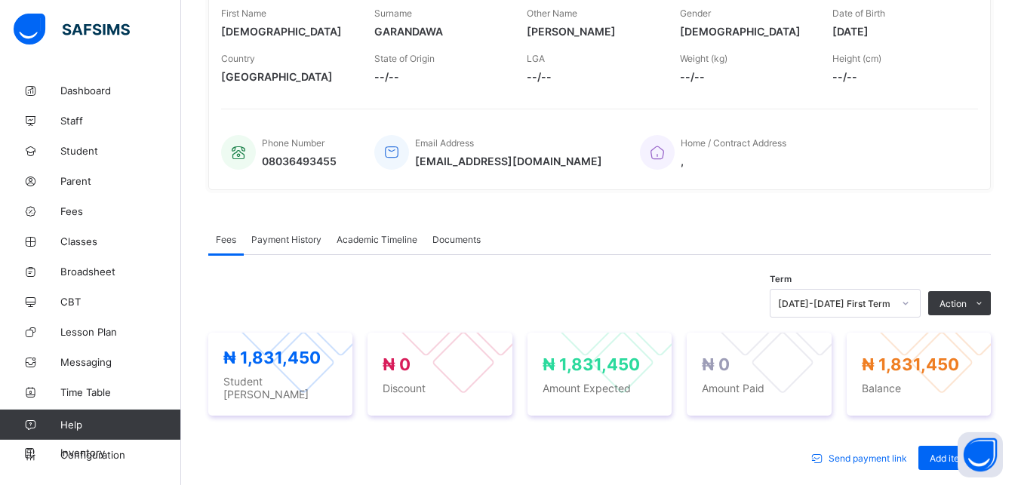
scroll to position [259, 0]
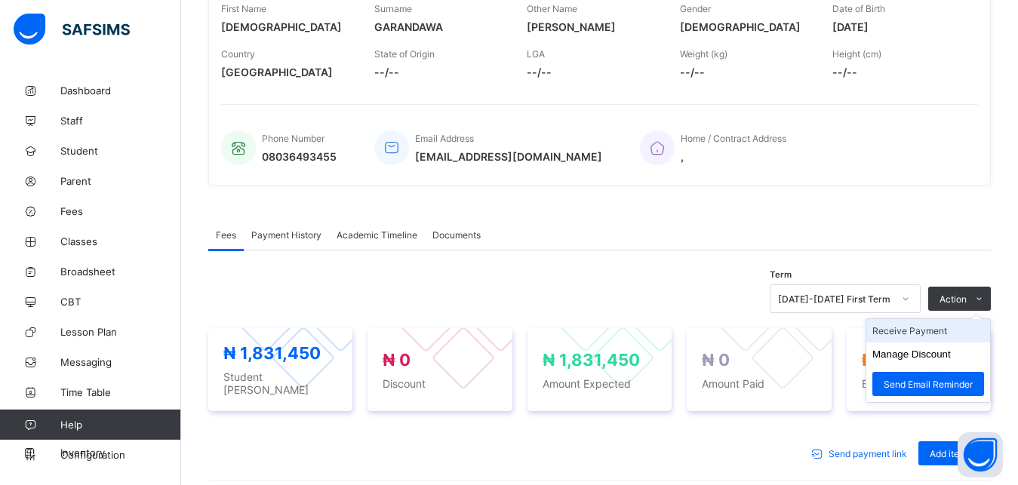
click at [922, 336] on li "Receive Payment" at bounding box center [928, 330] width 124 height 23
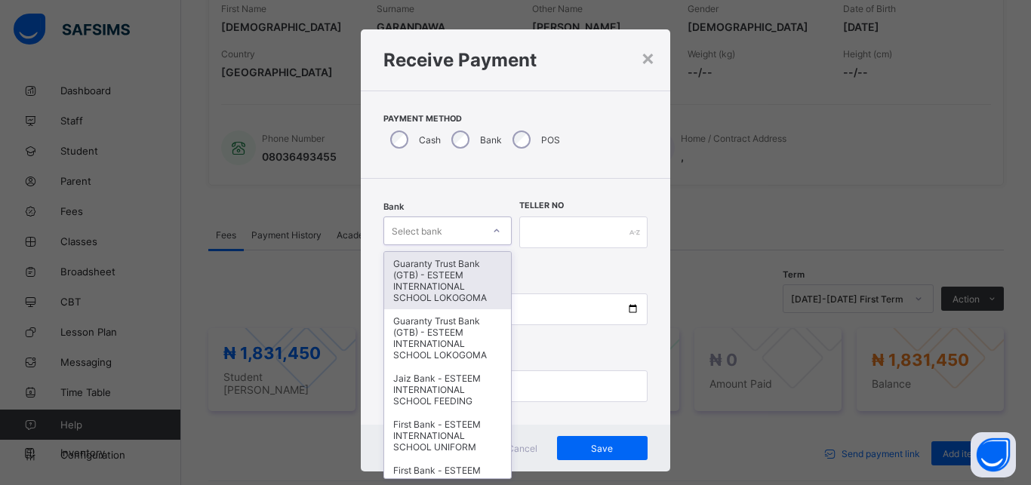
click at [440, 226] on div "Select bank" at bounding box center [433, 230] width 98 height 21
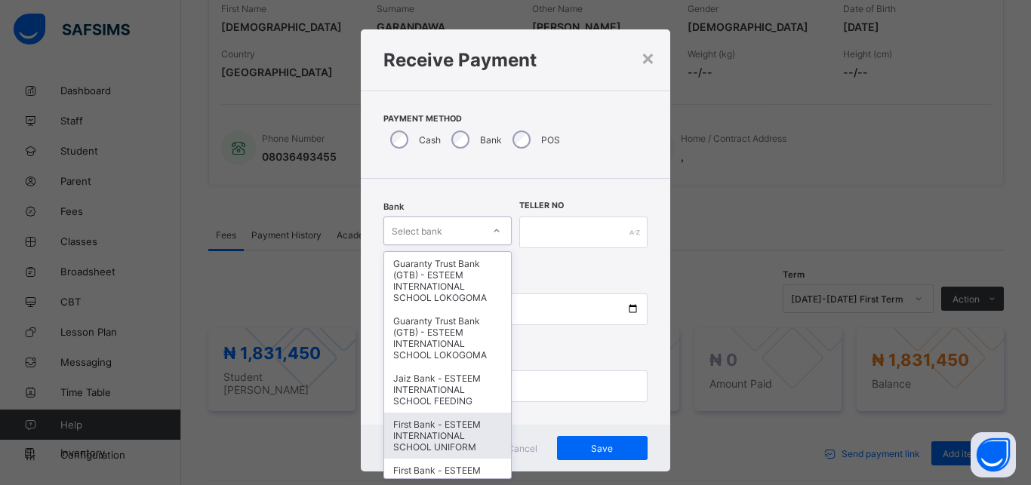
click at [420, 437] on div "First Bank - ESTEEM INTERNATIONAL SCHOOL UNIFORM" at bounding box center [447, 436] width 127 height 46
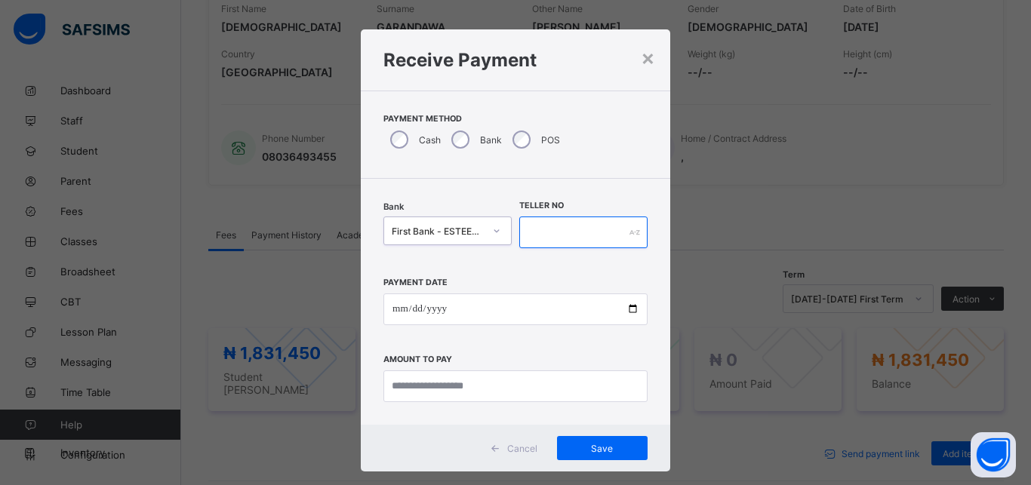
click at [574, 233] on input "text" at bounding box center [583, 233] width 128 height 32
type input "**********"
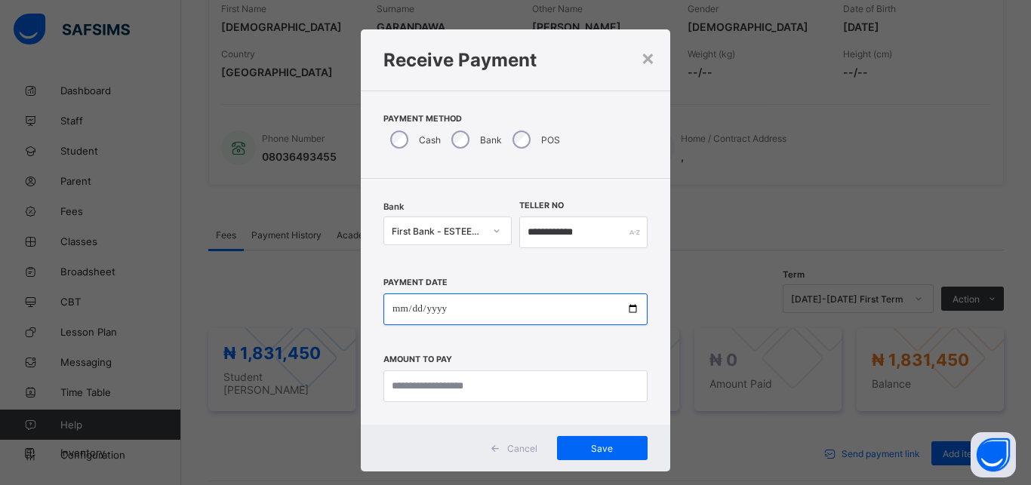
click at [495, 319] on input "date" at bounding box center [515, 310] width 264 height 32
type input "**********"
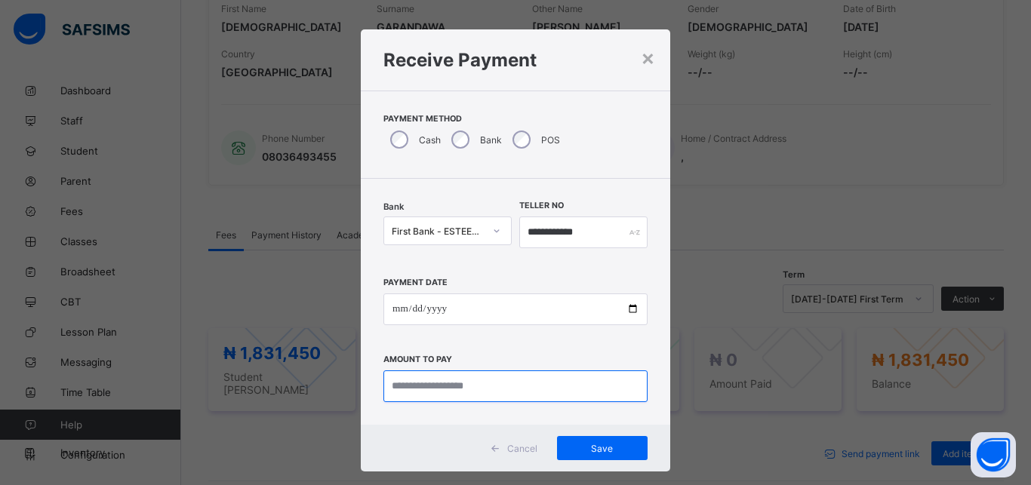
click at [431, 390] on input "currency" at bounding box center [515, 387] width 264 height 32
type input "**********"
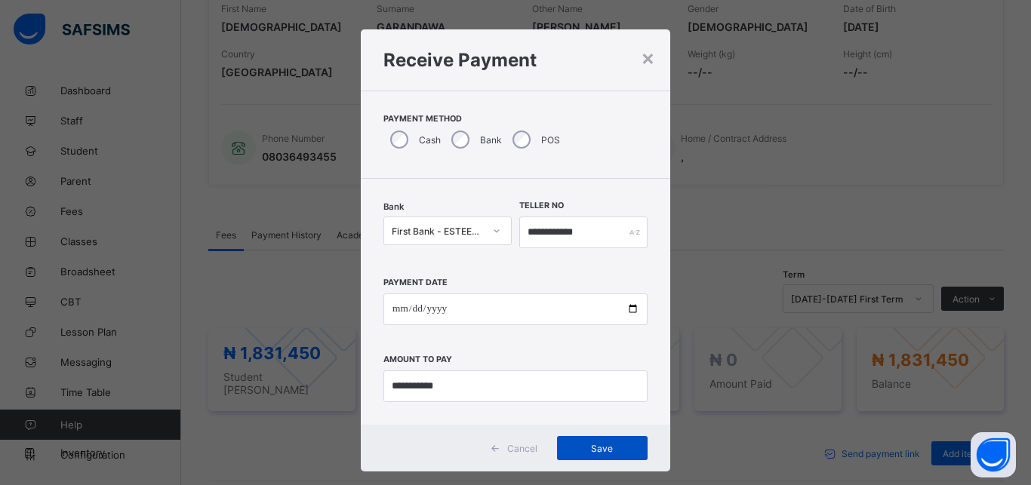
click at [593, 441] on div "Save" at bounding box center [602, 448] width 91 height 24
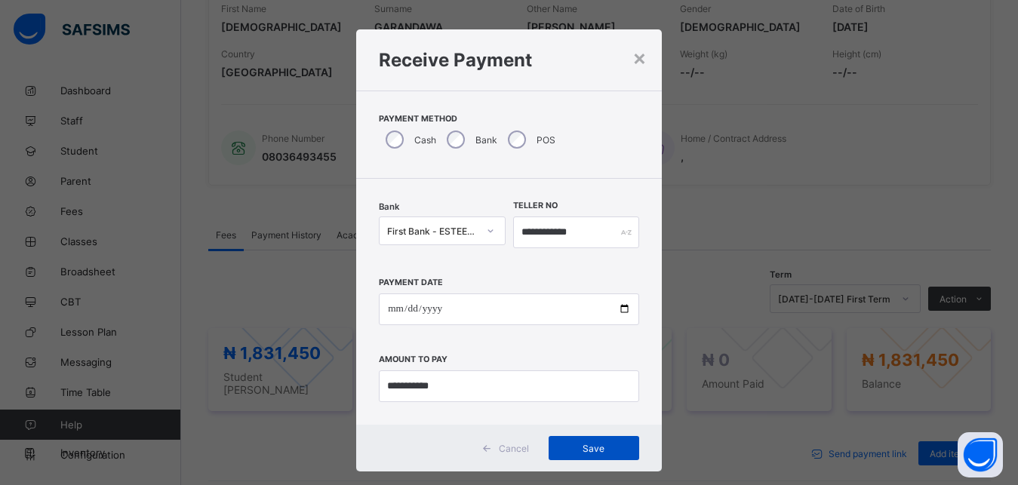
click at [613, 440] on div "Save" at bounding box center [594, 448] width 91 height 24
click at [633, 57] on div "×" at bounding box center [639, 58] width 14 height 26
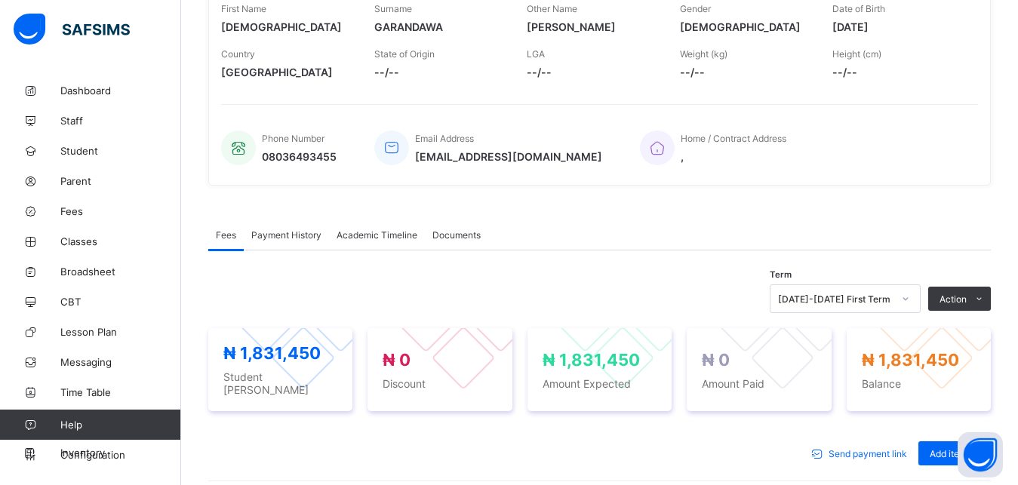
drag, startPoint x: 839, startPoint y: 190, endPoint x: 830, endPoint y: 305, distance: 115.1
click at [830, 305] on div "× Delete Document This action would delete the document with name: from the sys…" at bounding box center [599, 262] width 837 height 891
